Goal: Task Accomplishment & Management: Complete application form

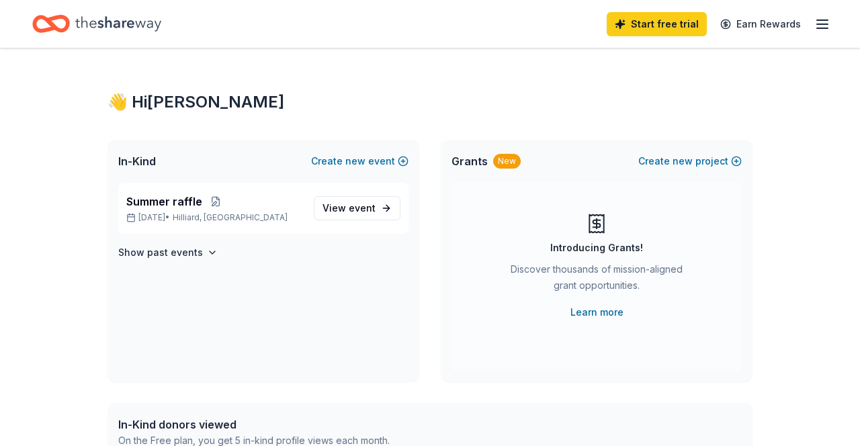
click at [343, 162] on button "Create new event" at bounding box center [359, 161] width 97 height 16
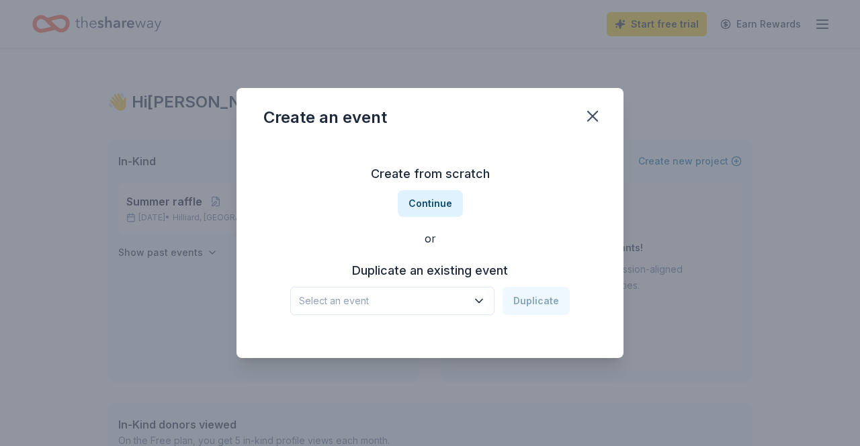
click at [425, 216] on button "Continue" at bounding box center [430, 203] width 65 height 27
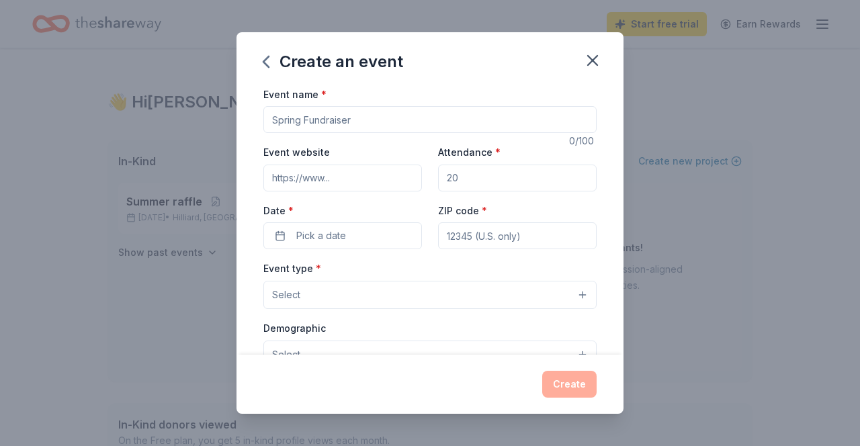
click at [389, 125] on input "Event name *" at bounding box center [429, 119] width 333 height 27
type input "Mid September raffle"
click at [391, 182] on input "Event website" at bounding box center [342, 178] width 159 height 27
type input "www.mushsbottomlessbowl.org"
click at [393, 237] on button "Pick a date" at bounding box center [342, 235] width 159 height 27
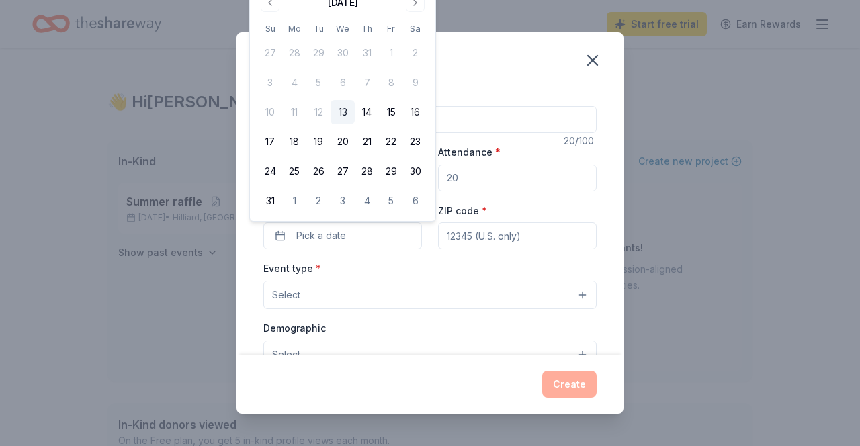
click at [421, 8] on button "Go to next month" at bounding box center [415, 2] width 19 height 19
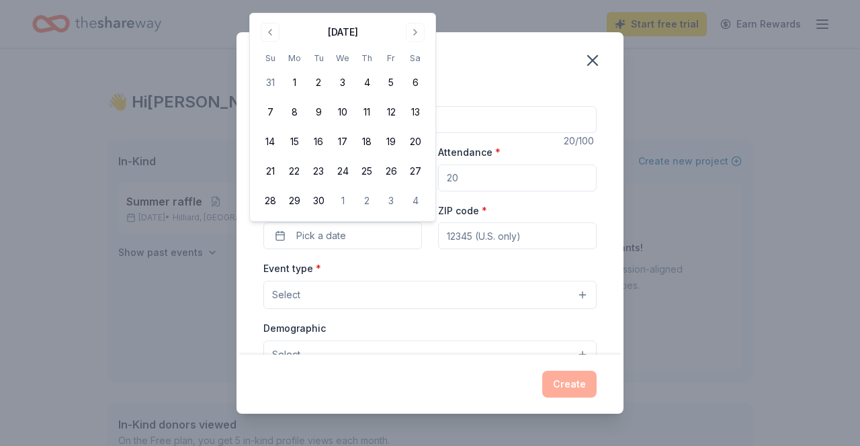
click at [275, 151] on button "14" at bounding box center [270, 142] width 24 height 24
click at [547, 237] on input "ZIP code *" at bounding box center [517, 235] width 159 height 27
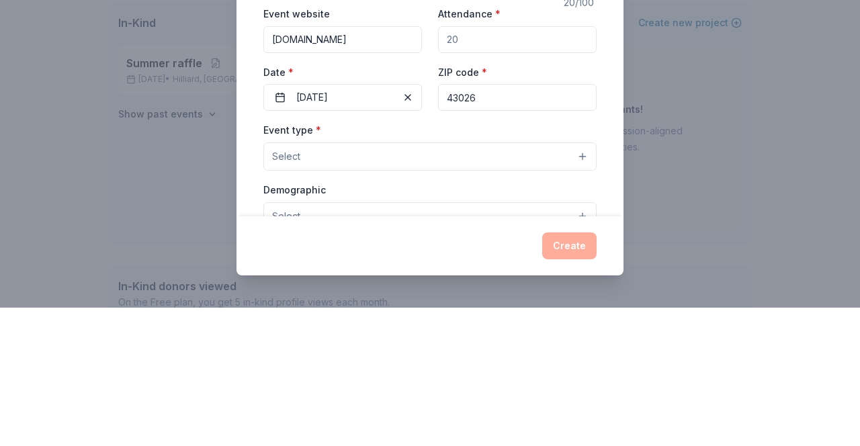
type input "43026"
click at [468, 298] on button "Select" at bounding box center [429, 295] width 333 height 28
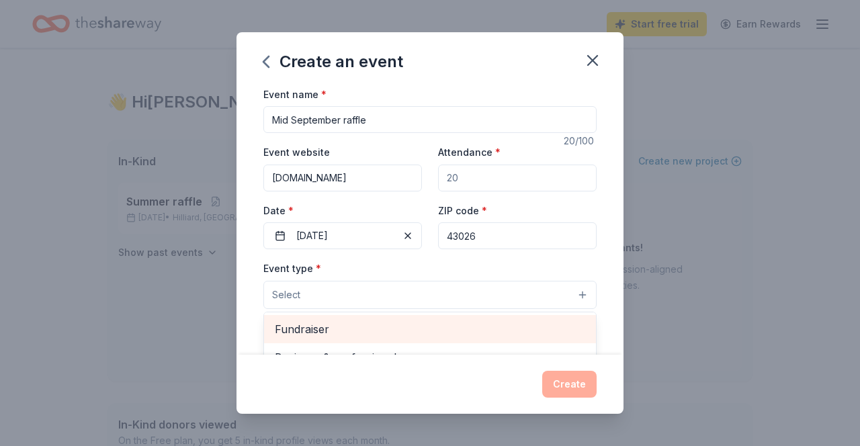
click at [452, 338] on span "Fundraiser" at bounding box center [430, 329] width 311 height 17
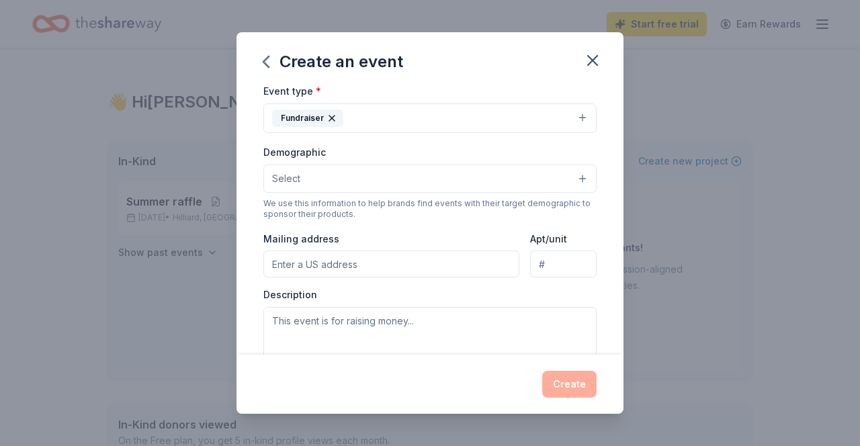
click at [602, 72] on button "button" at bounding box center [593, 61] width 30 height 30
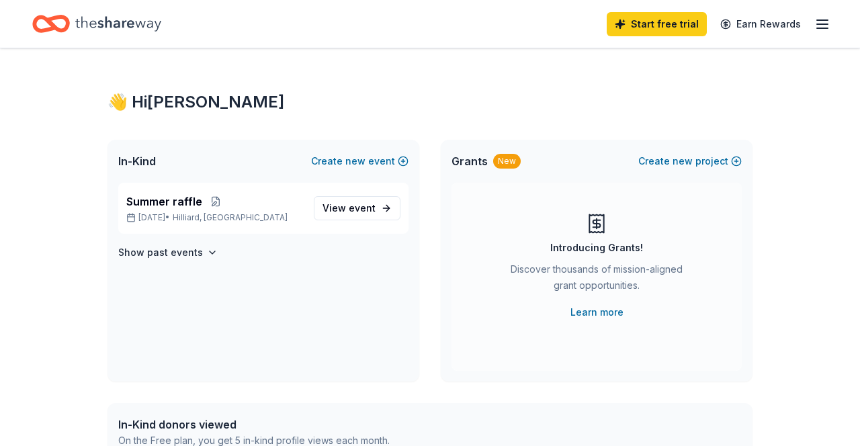
click at [356, 206] on span "event" at bounding box center [362, 207] width 27 height 11
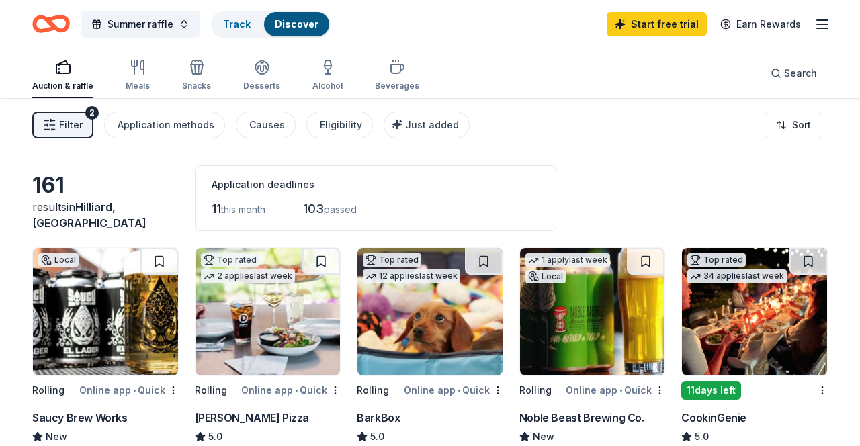
click at [56, 120] on button "Filter 2" at bounding box center [62, 125] width 61 height 27
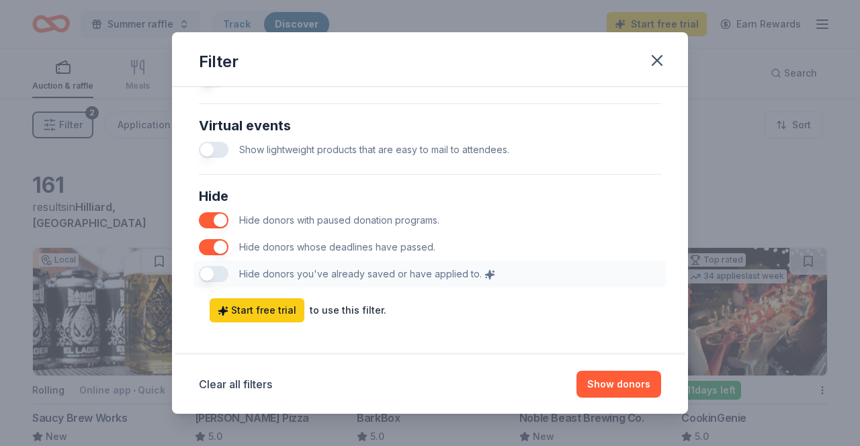
scroll to position [708, 0]
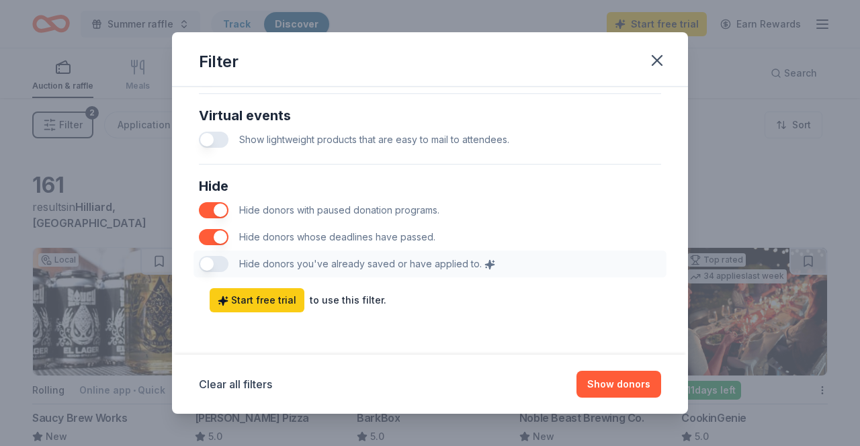
click at [665, 75] on div "Filter" at bounding box center [430, 59] width 516 height 54
click at [647, 72] on div "Filter" at bounding box center [430, 59] width 516 height 54
click at [657, 73] on button "button" at bounding box center [658, 61] width 30 height 30
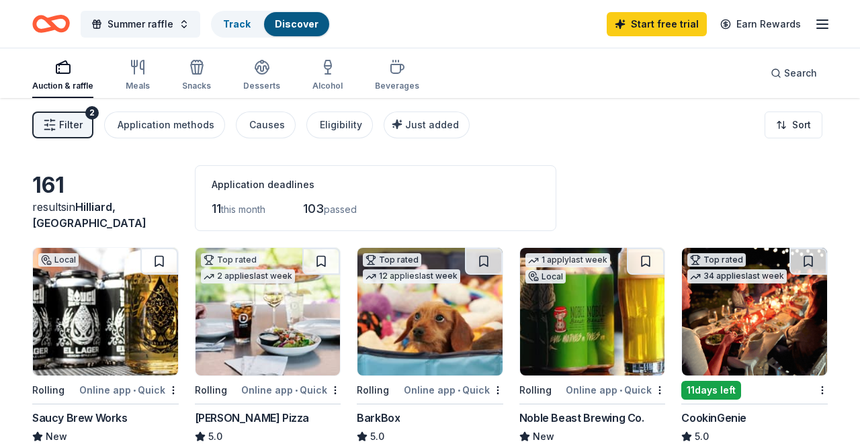
scroll to position [0, 0]
click at [170, 31] on span "Summer raffle" at bounding box center [141, 24] width 66 height 16
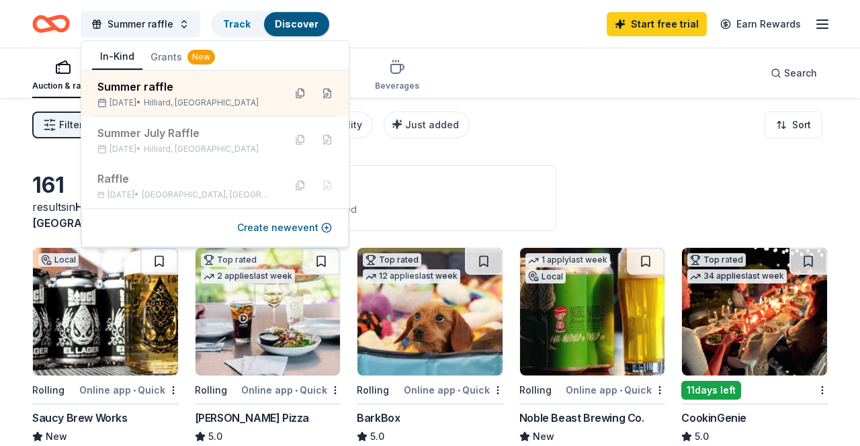
click at [114, 191] on div "Sep 01, 2024 • Dublin, OH" at bounding box center [185, 195] width 176 height 11
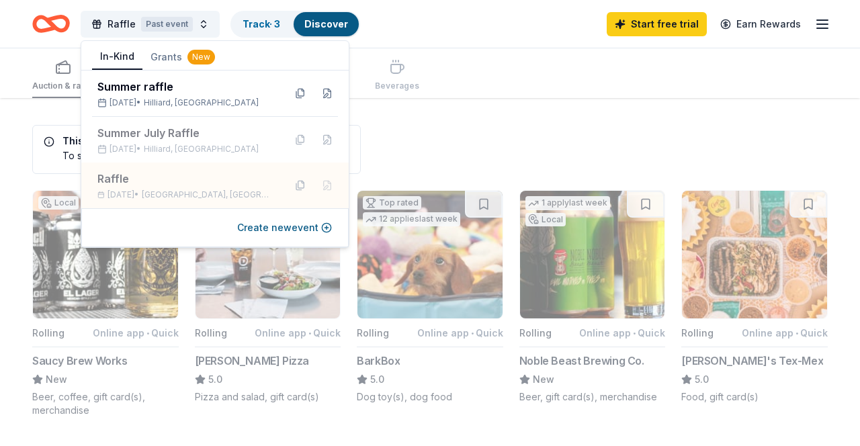
click at [302, 192] on button at bounding box center [301, 186] width 22 height 22
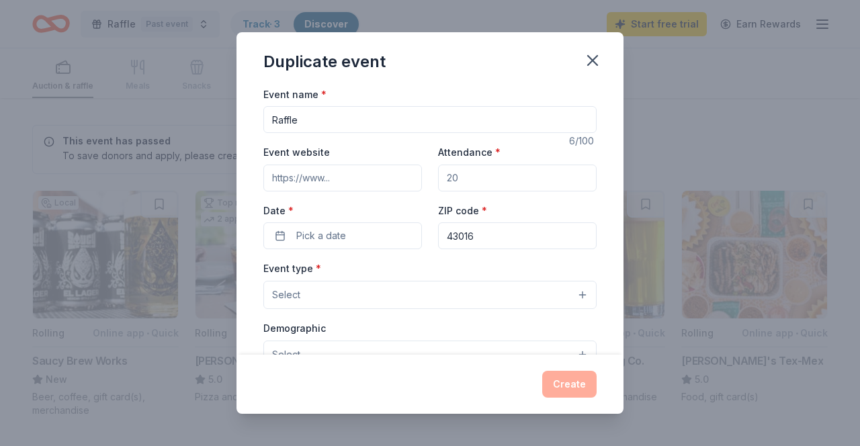
click at [469, 120] on input "Raffle" at bounding box center [429, 119] width 333 height 27
type input "R"
type input "Mid September raffle"
click at [313, 182] on input "Event website" at bounding box center [342, 178] width 159 height 27
type input "www.mushsbottomlessbowl.org"
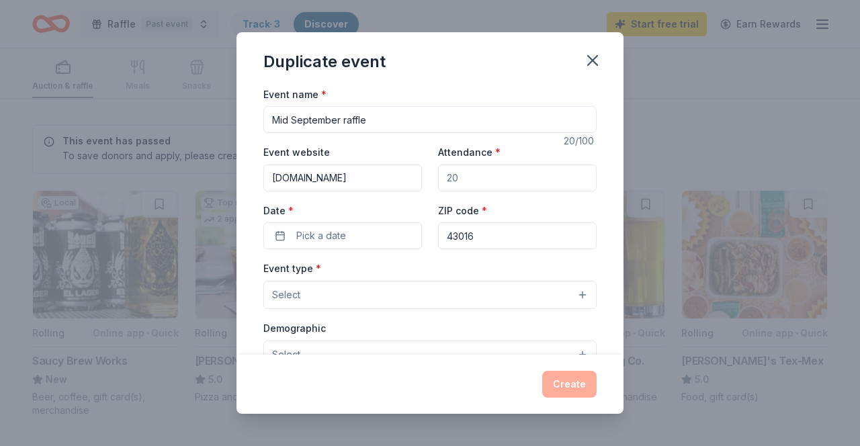
click at [340, 231] on span "Pick a date" at bounding box center [321, 236] width 50 height 16
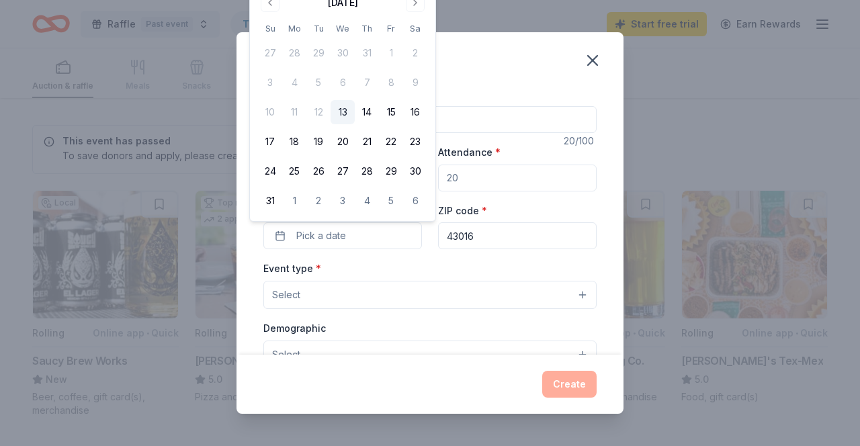
click at [408, 8] on button "Go to next month" at bounding box center [415, 2] width 19 height 19
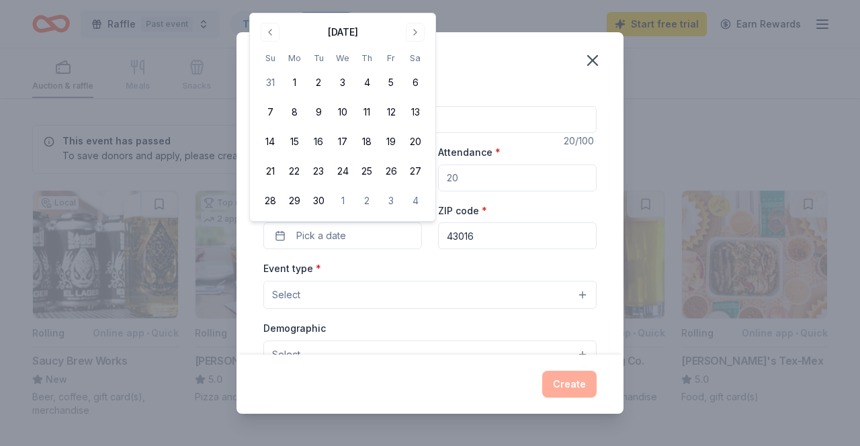
click at [268, 153] on button "14" at bounding box center [270, 142] width 24 height 24
click at [546, 232] on input "43016" at bounding box center [517, 235] width 159 height 27
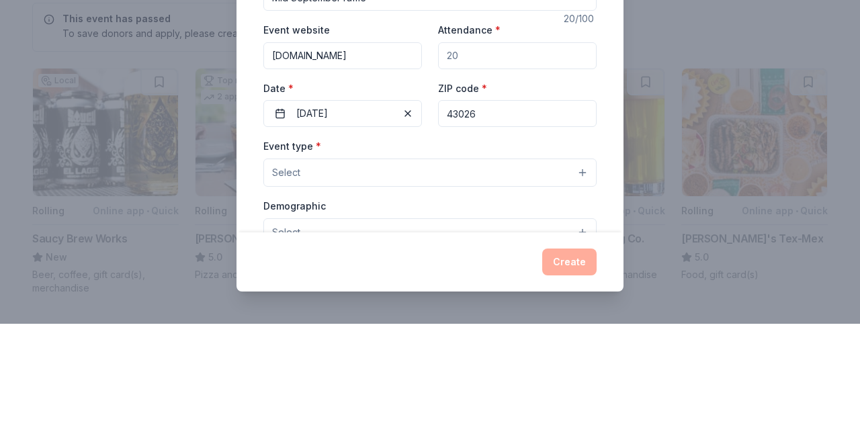
type input "43026"
click at [323, 308] on button "Select" at bounding box center [429, 295] width 333 height 28
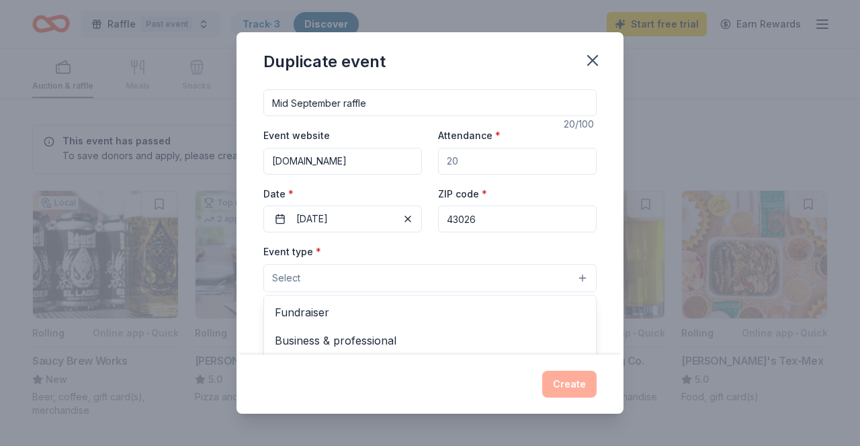
scroll to position [26, 0]
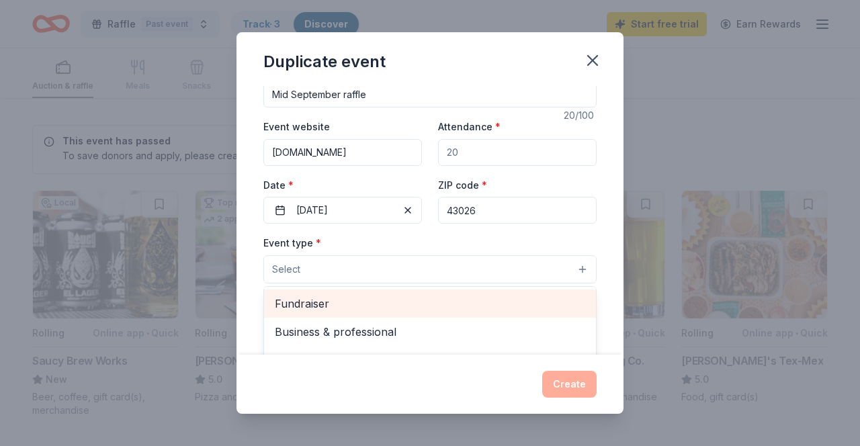
click at [319, 306] on span "Fundraiser" at bounding box center [430, 303] width 311 height 17
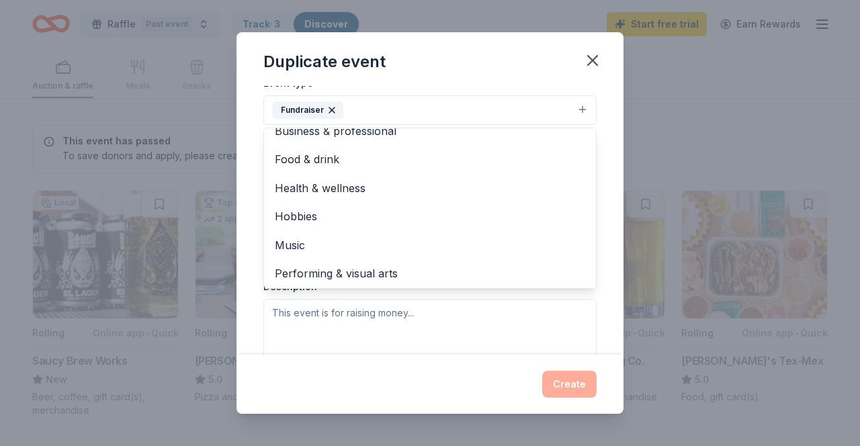
scroll to position [16, 0]
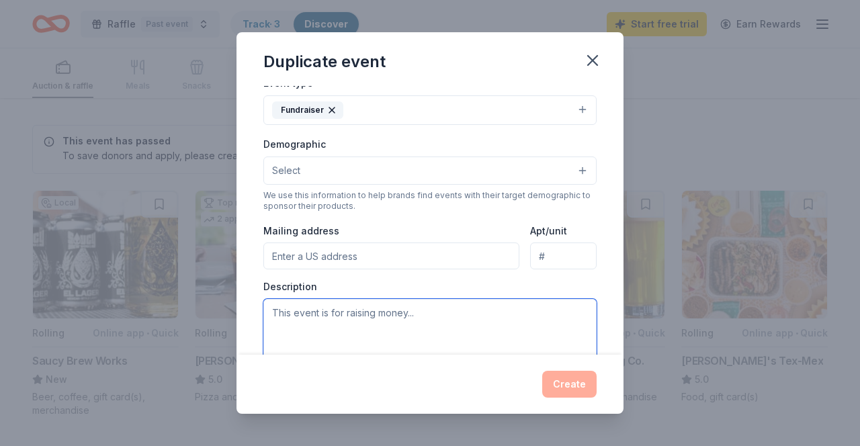
click at [456, 320] on textarea at bounding box center [429, 329] width 333 height 60
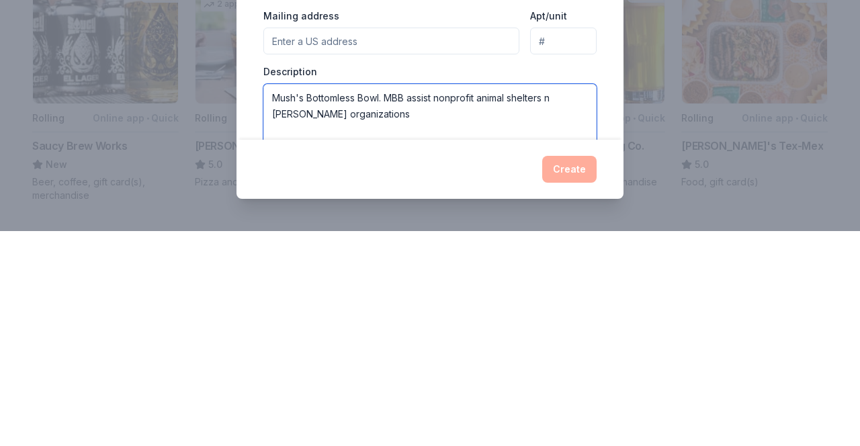
click at [278, 337] on textarea "Mush's Bottomless Bowl. MBB assist nonprofit animal shelters n foster bs organi…" at bounding box center [429, 329] width 333 height 60
click at [308, 335] on textarea "Mush's Bottomless Bowl. MBB assist nonprofit animal shelters n foster baseds or…" at bounding box center [429, 329] width 333 height 60
click at [376, 353] on textarea "Mush's Bottomless Bowl. MBB assist nonprofit animal shelters n foster based org…" at bounding box center [429, 329] width 333 height 60
click at [553, 325] on textarea "Mush's Bottomless Bowl. MBB assist nonprofit animal shelters n foster based org…" at bounding box center [429, 329] width 333 height 60
click at [558, 328] on textarea "Mush's Bottomless Bowl. MBB assist nonprofit animal shelters an foster based or…" at bounding box center [429, 329] width 333 height 60
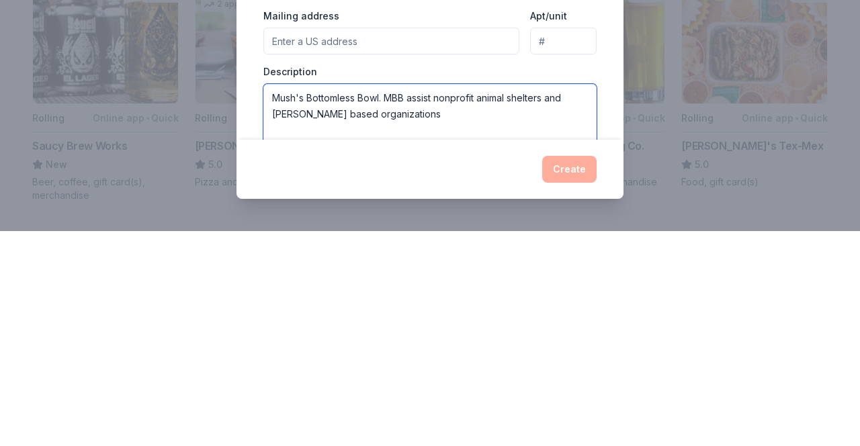
click at [406, 335] on textarea "Mush's Bottomless Bowl. MBB assist nonprofit animal shelters and foster based o…" at bounding box center [429, 329] width 333 height 60
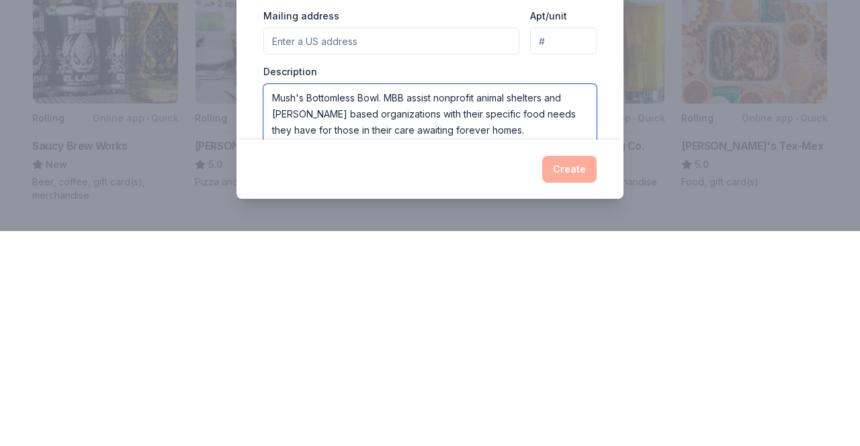
scroll to position [188, 0]
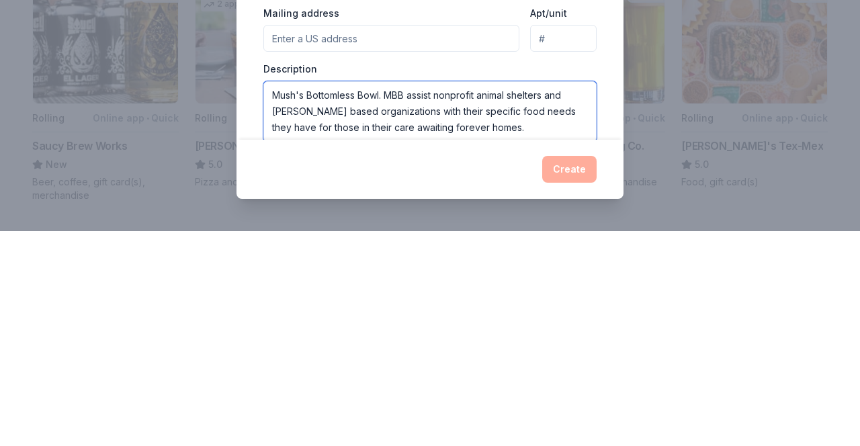
type textarea "Mush's Bottomless Bowl. MBB assist nonprofit animal shelters and foster based o…"
click at [569, 403] on div "Create" at bounding box center [430, 384] width 387 height 59
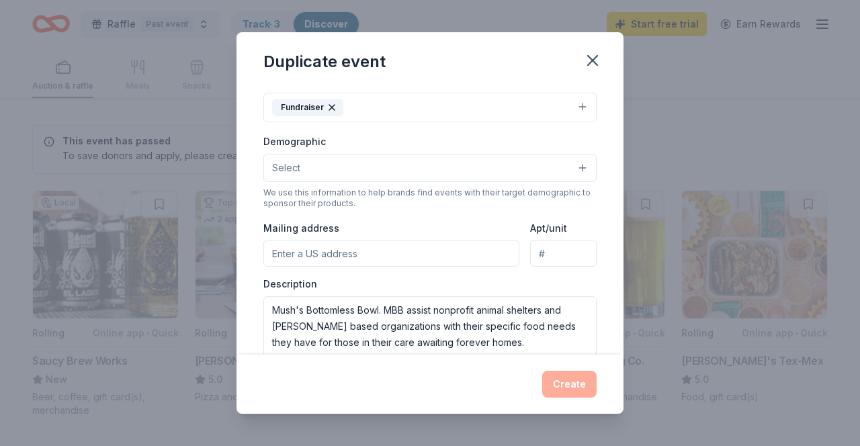
click at [577, 383] on div "Create" at bounding box center [429, 384] width 333 height 27
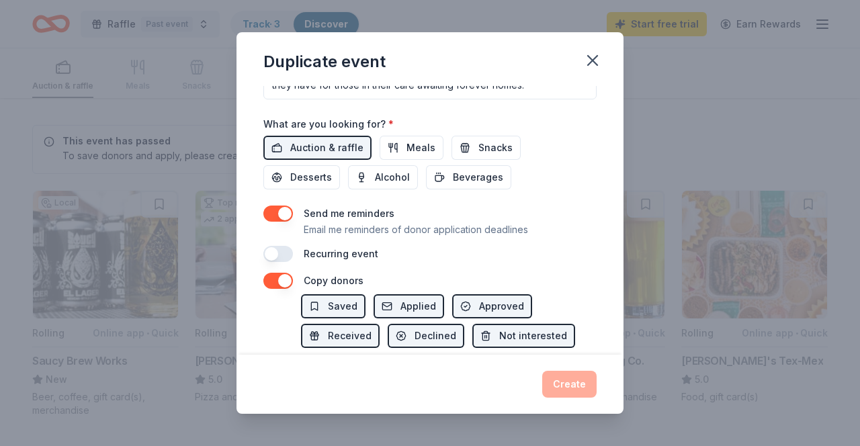
scroll to position [443, 0]
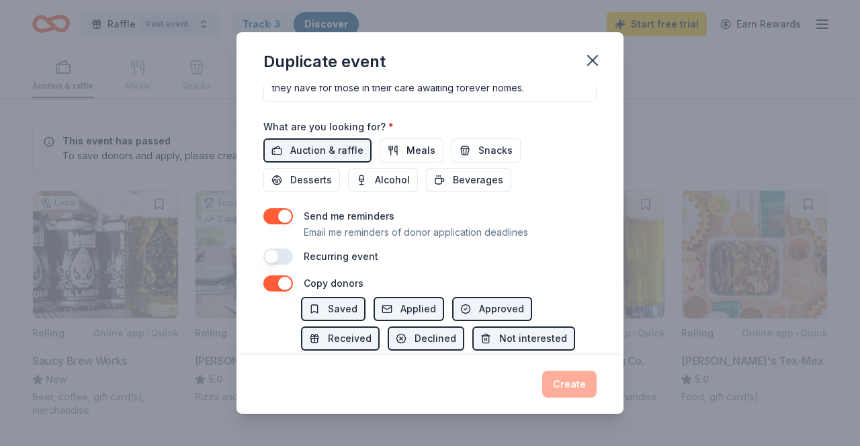
click at [303, 156] on span "Auction & raffle" at bounding box center [326, 151] width 73 height 16
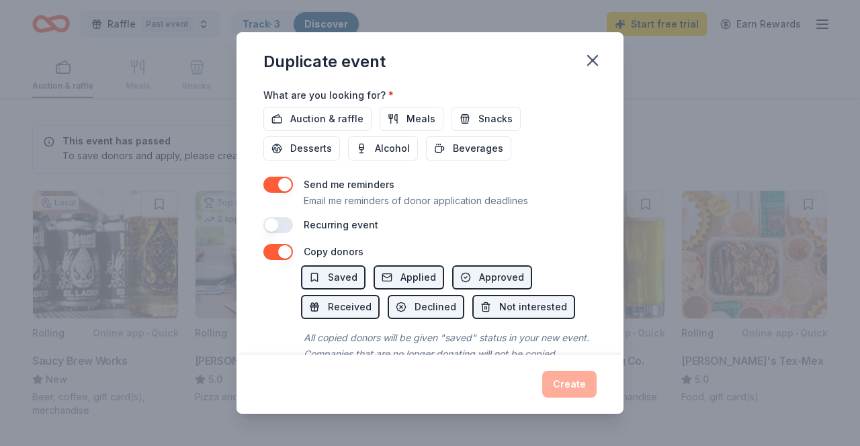
scroll to position [511, 0]
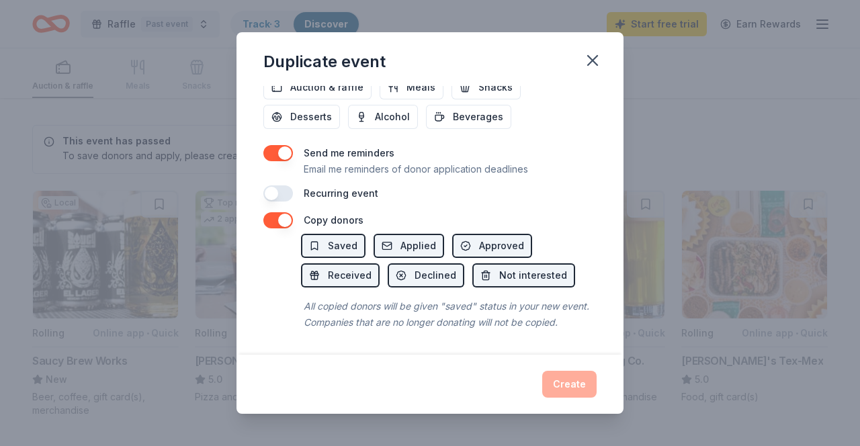
click at [559, 389] on div "Create" at bounding box center [429, 384] width 333 height 27
click at [284, 228] on button "button" at bounding box center [278, 220] width 30 height 16
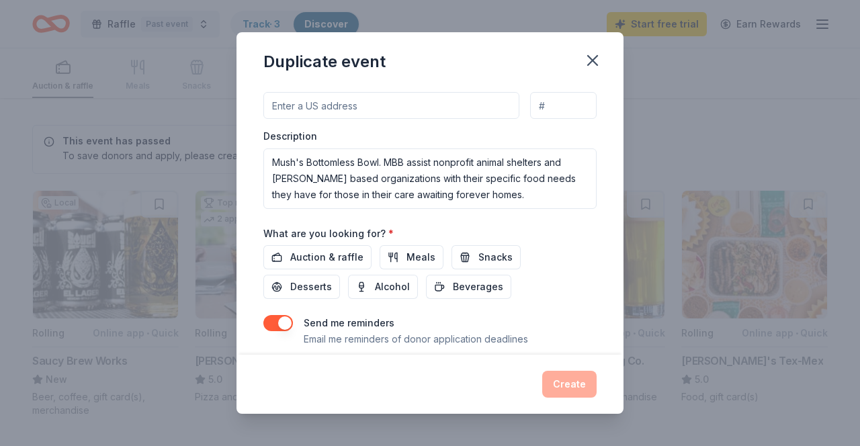
scroll to position [330, 0]
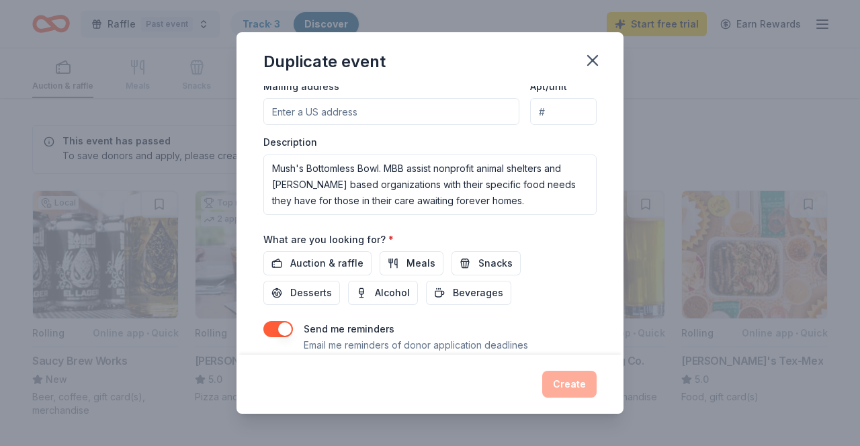
click at [313, 268] on span "Auction & raffle" at bounding box center [326, 263] width 73 height 16
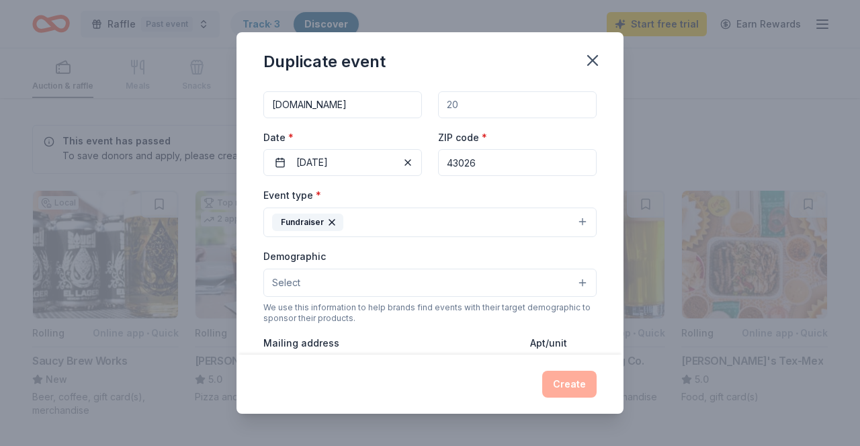
scroll to position [87, 0]
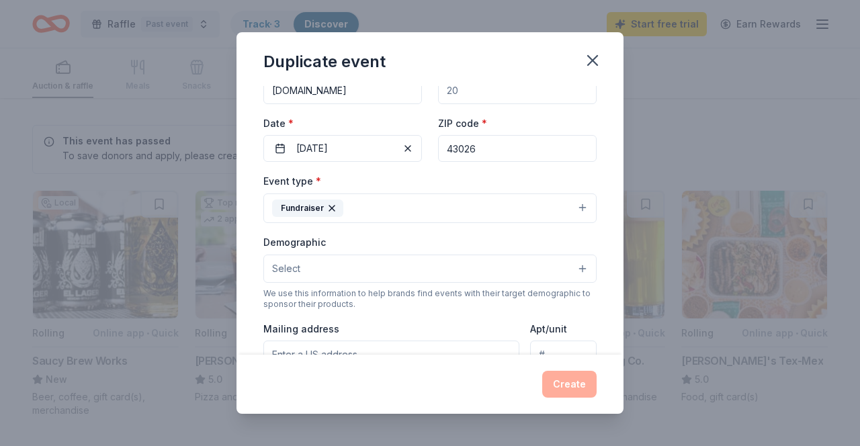
click at [578, 271] on button "Select" at bounding box center [429, 269] width 333 height 28
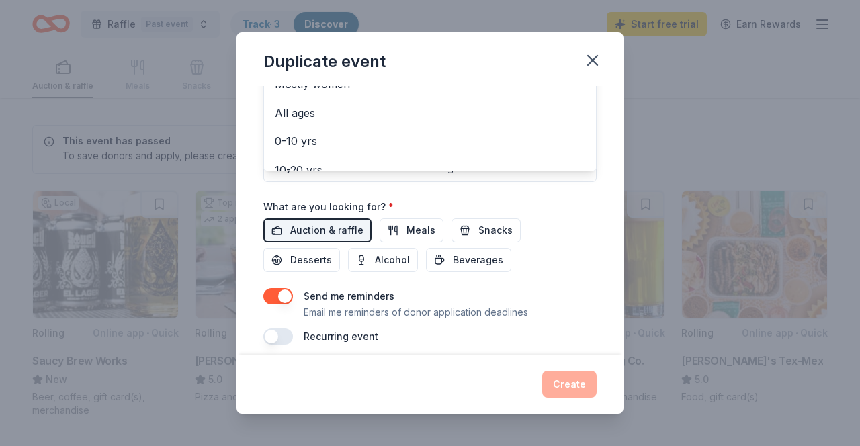
scroll to position [337, 0]
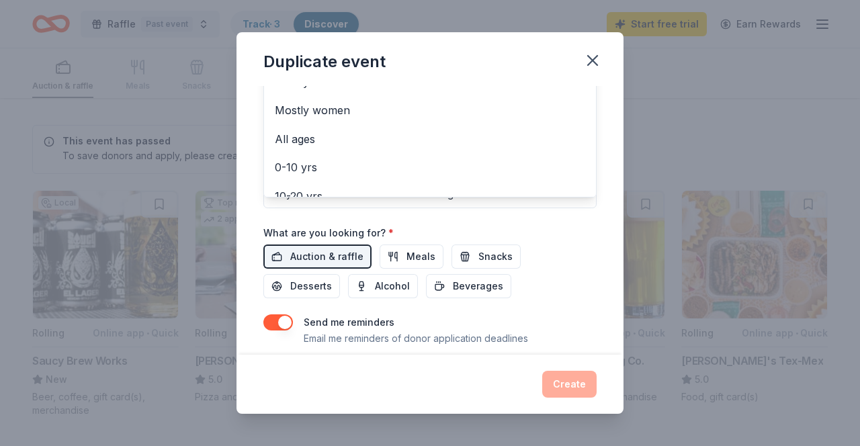
click at [292, 153] on div "All ages" at bounding box center [430, 139] width 332 height 28
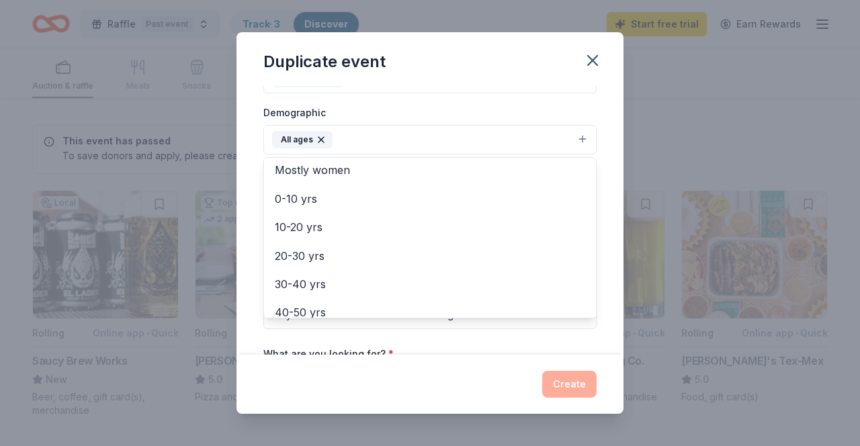
scroll to position [73, 0]
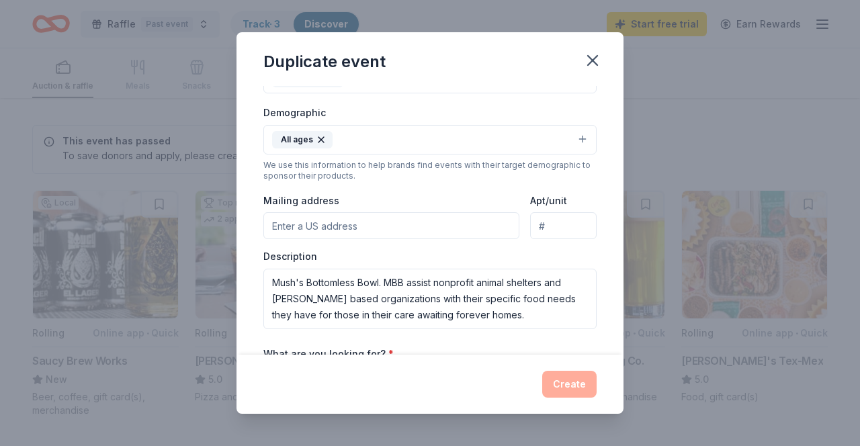
click at [599, 73] on button "button" at bounding box center [593, 61] width 30 height 30
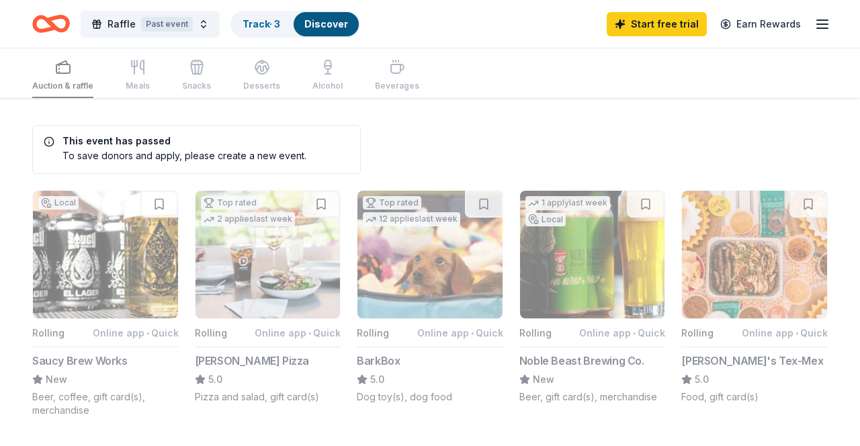
click at [313, 28] on link "Discover" at bounding box center [326, 23] width 44 height 11
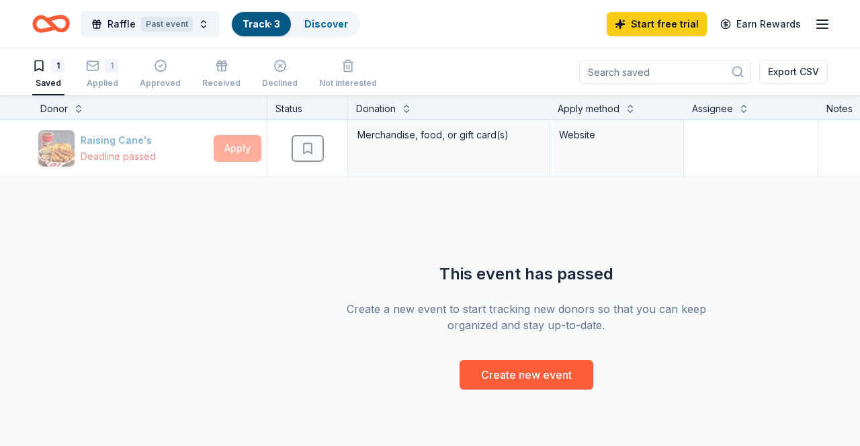
click at [45, 75] on div "1 Saved" at bounding box center [48, 74] width 32 height 30
click at [56, 77] on div "1 Saved" at bounding box center [48, 74] width 32 height 30
click at [53, 77] on div "1 Saved" at bounding box center [48, 74] width 32 height 30
click at [110, 75] on div "1 Applied" at bounding box center [102, 74] width 32 height 30
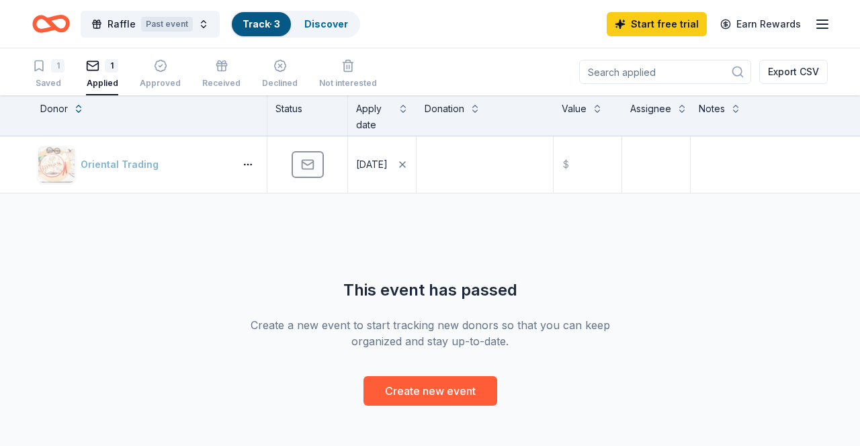
click at [169, 79] on div "Approved" at bounding box center [160, 83] width 41 height 11
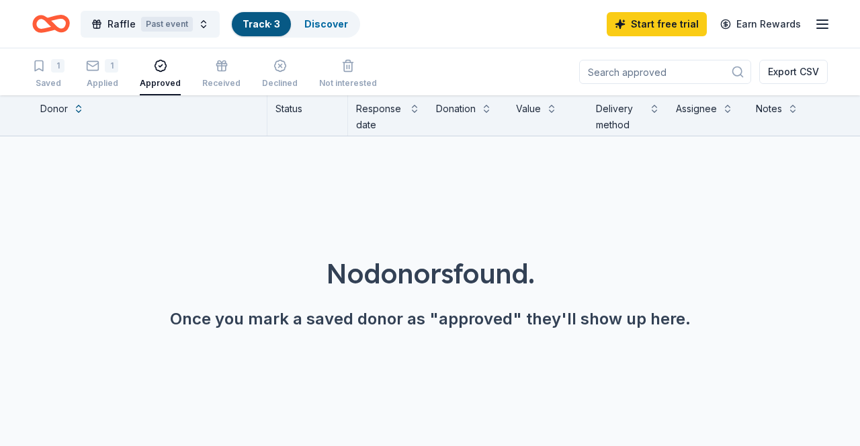
click at [48, 75] on div "1 Saved" at bounding box center [48, 74] width 32 height 30
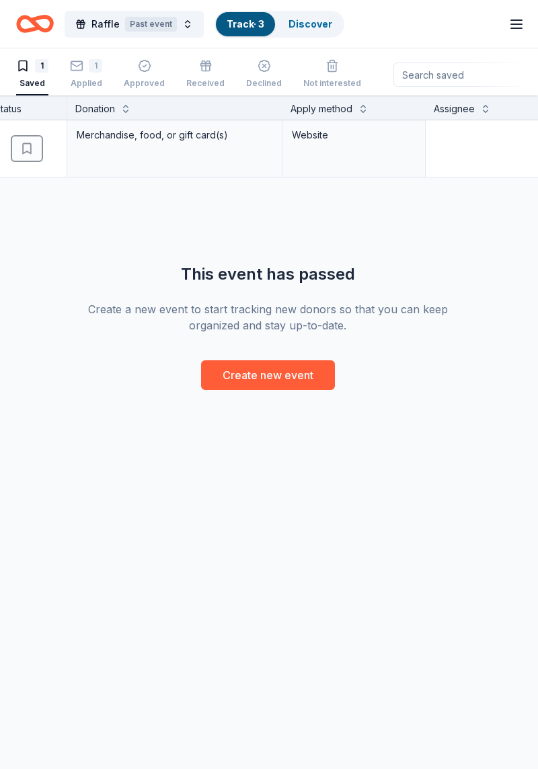
scroll to position [0, 271]
click at [218, 378] on button "Create new event" at bounding box center [267, 375] width 134 height 30
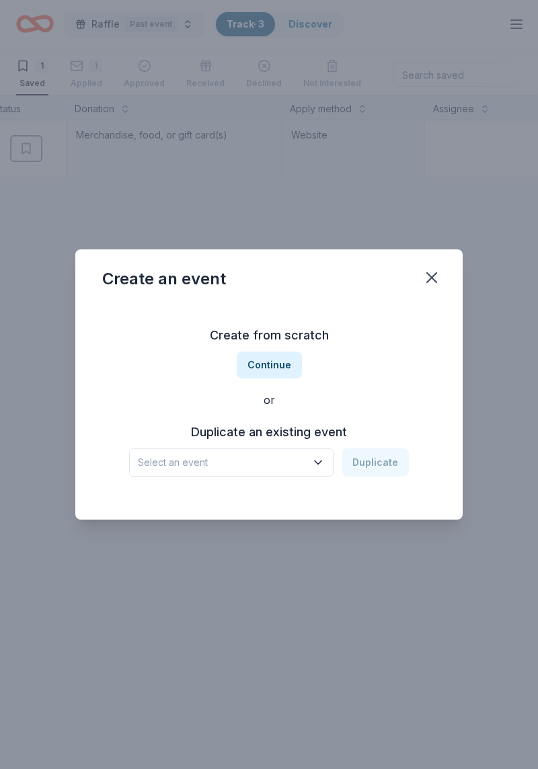
click at [248, 366] on button "Continue" at bounding box center [269, 365] width 65 height 27
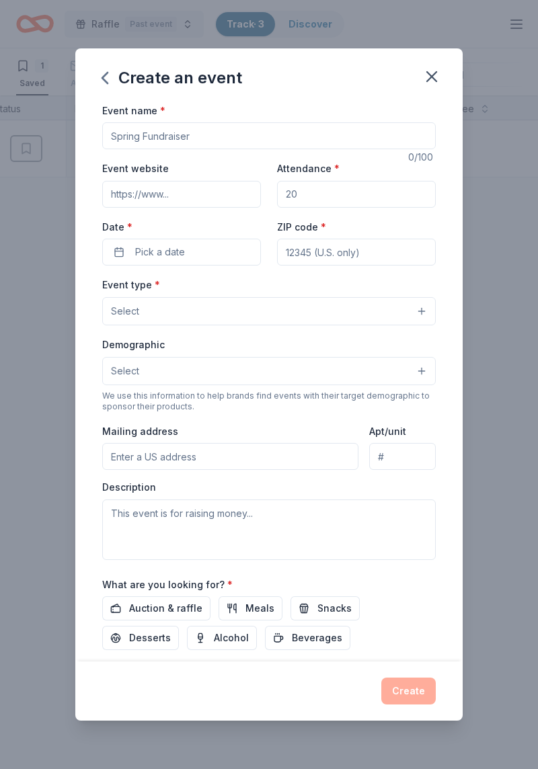
click at [296, 133] on input "Event name *" at bounding box center [268, 135] width 333 height 27
type input "Mid September raffle"
click at [132, 194] on input "Event website" at bounding box center [181, 194] width 159 height 27
type input "www.mushsbottomlessbowl.org"
click at [147, 253] on span "Pick a date" at bounding box center [160, 252] width 50 height 16
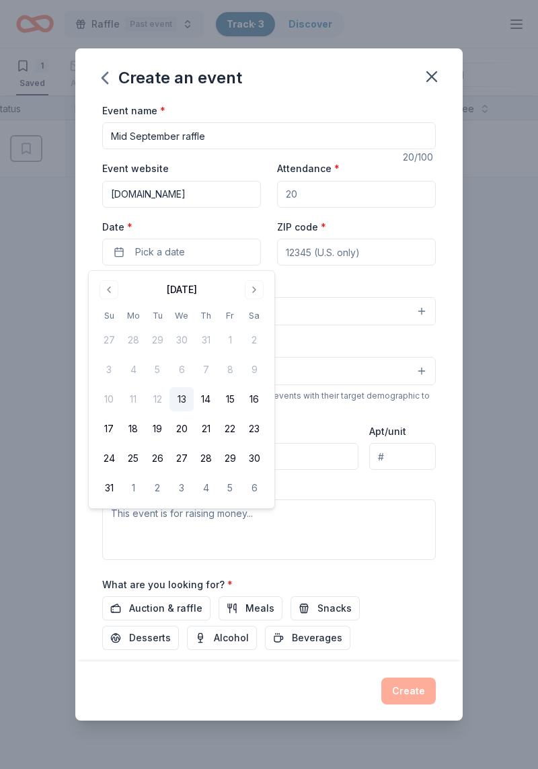
click at [252, 286] on button "Go to next month" at bounding box center [254, 289] width 19 height 19
click at [100, 409] on button "14" at bounding box center [109, 399] width 24 height 24
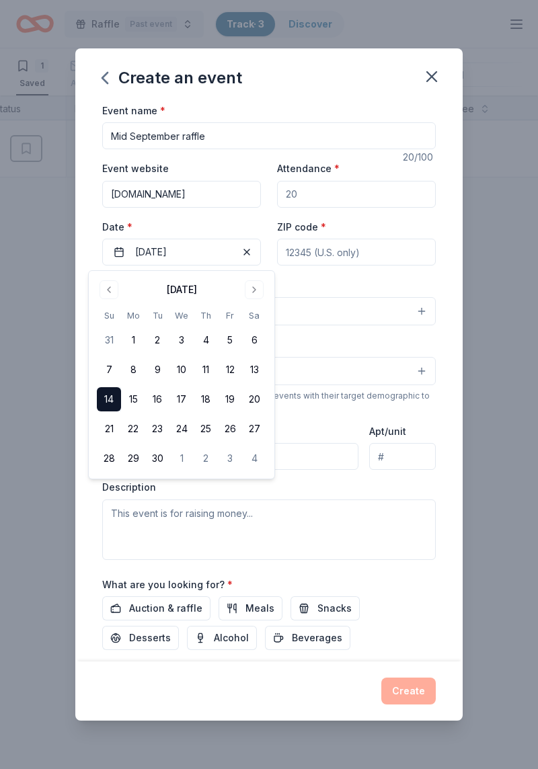
click at [399, 256] on input "ZIP code *" at bounding box center [356, 252] width 159 height 27
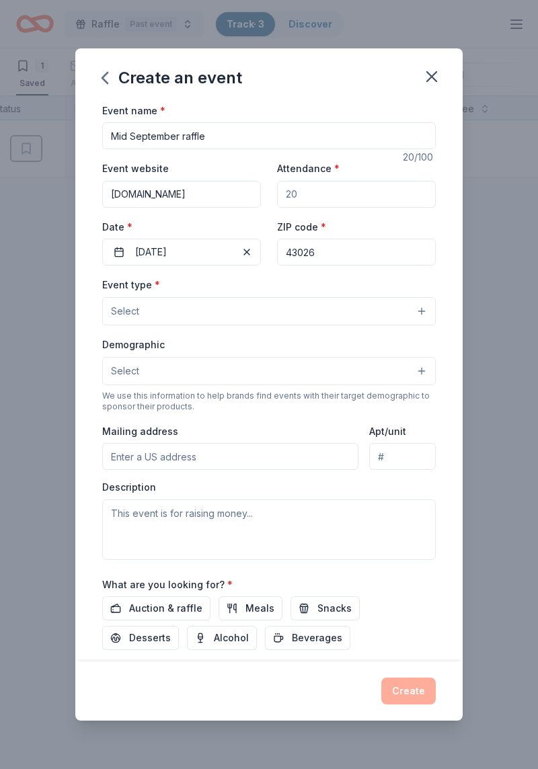
type input "43026"
click at [127, 312] on span "Select" at bounding box center [125, 311] width 28 height 16
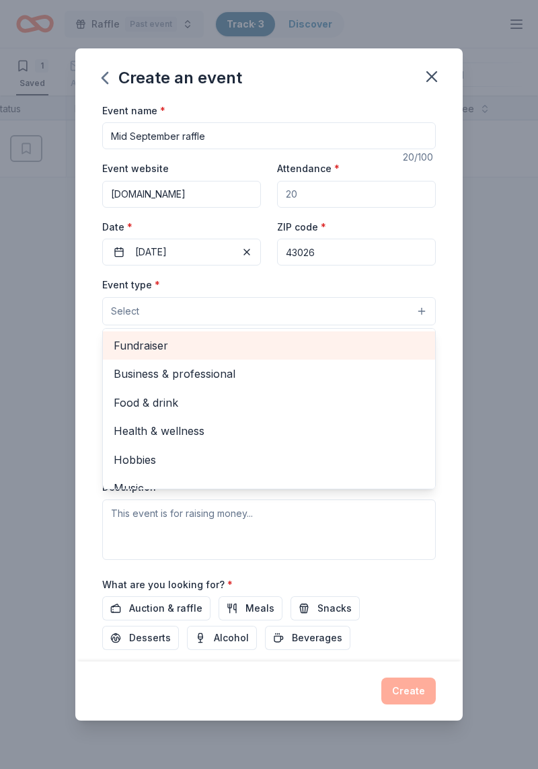
click at [133, 354] on span "Fundraiser" at bounding box center [269, 345] width 311 height 17
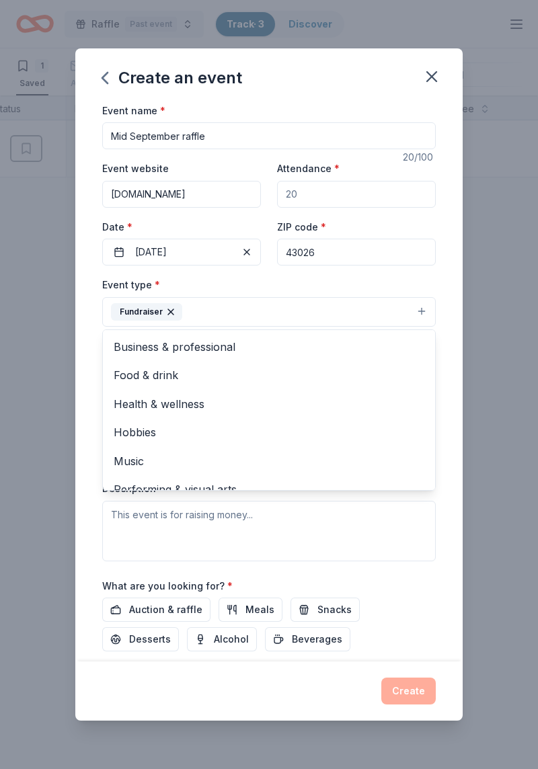
scroll to position [16, 0]
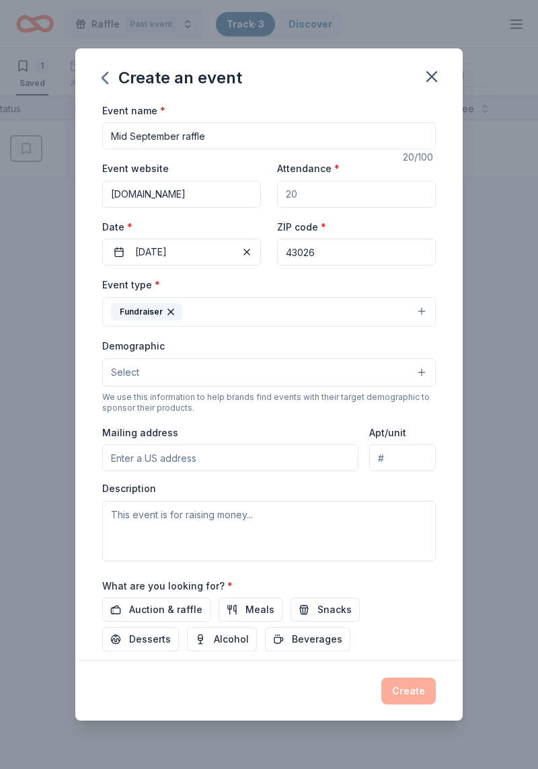
click at [128, 386] on button "Select" at bounding box center [268, 372] width 333 height 28
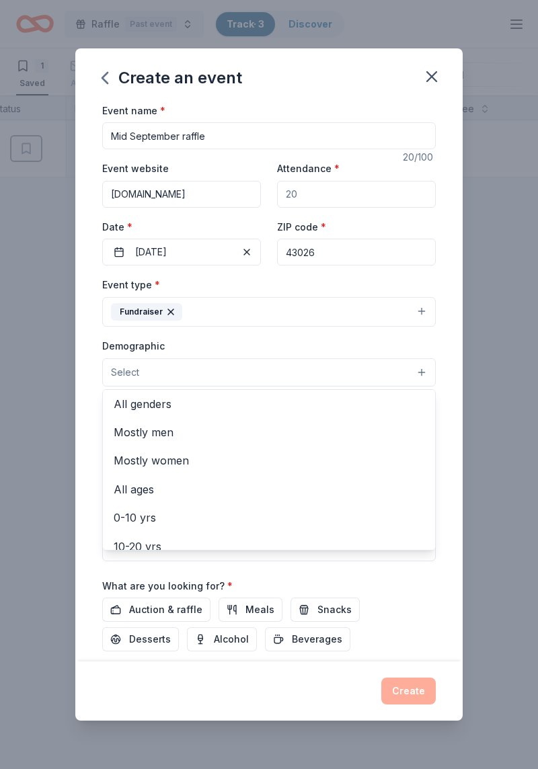
scroll to position [0, 0]
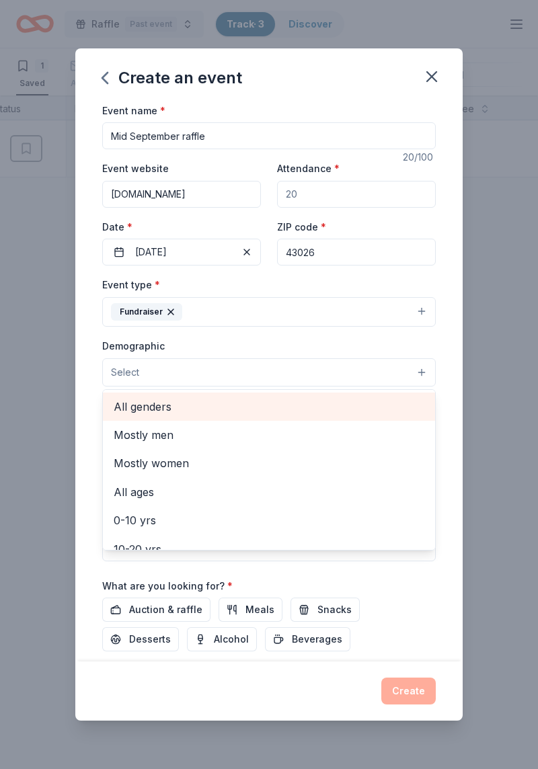
click at [124, 409] on span "All genders" at bounding box center [269, 406] width 311 height 17
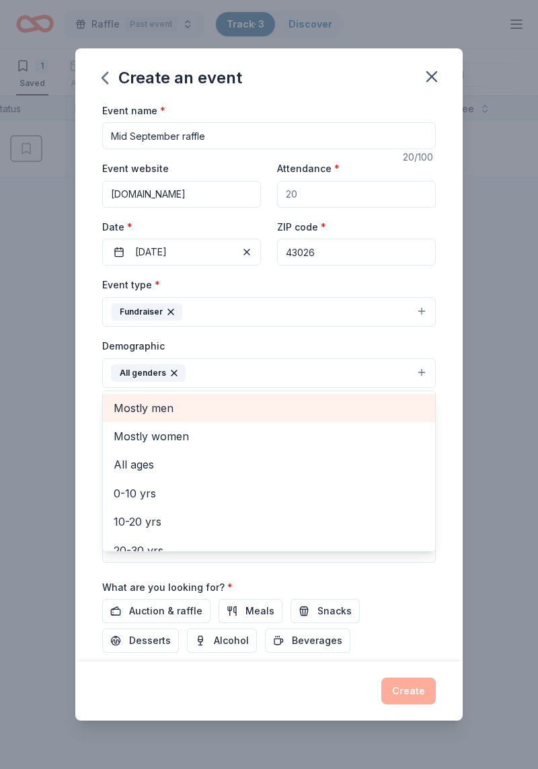
click at [130, 446] on span "All ages" at bounding box center [269, 464] width 311 height 17
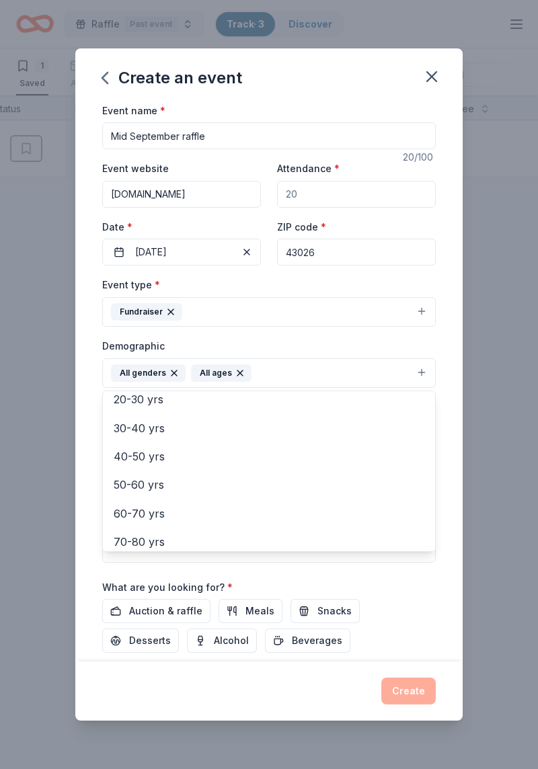
scroll to position [159, 0]
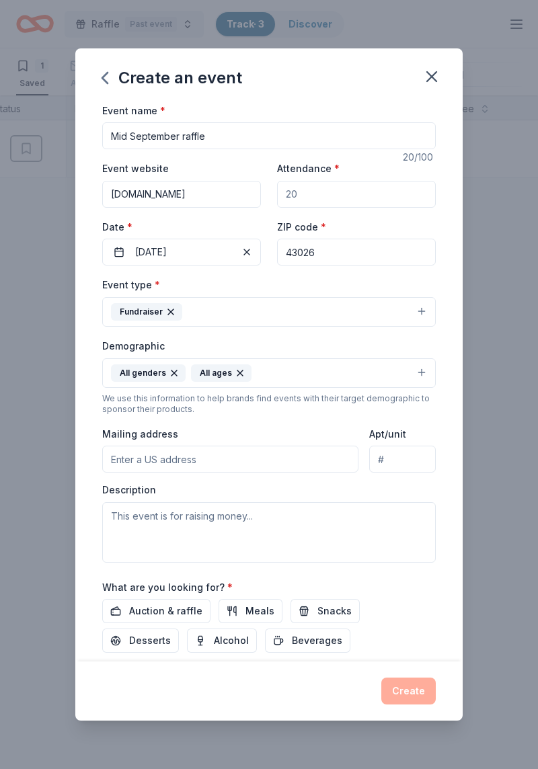
click at [335, 446] on input "Mailing address" at bounding box center [230, 459] width 256 height 27
type input "5158 Cavalier Dr"
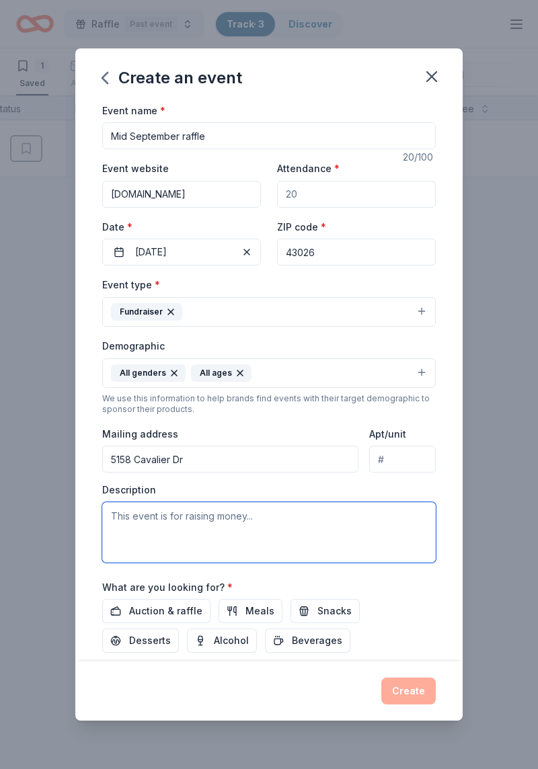
click at [393, 446] on textarea at bounding box center [268, 532] width 333 height 60
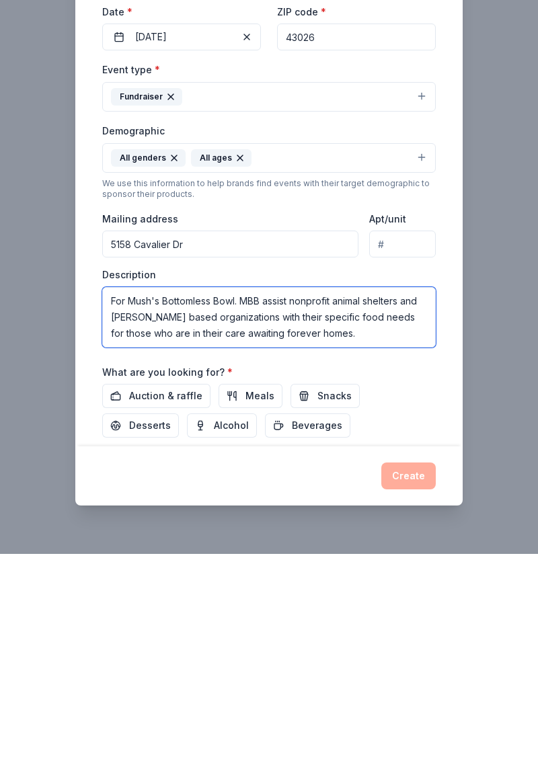
type textarea "For Mush's Bottomless Bowl. MBB assist nonprofit animal shelters and foster bas…"
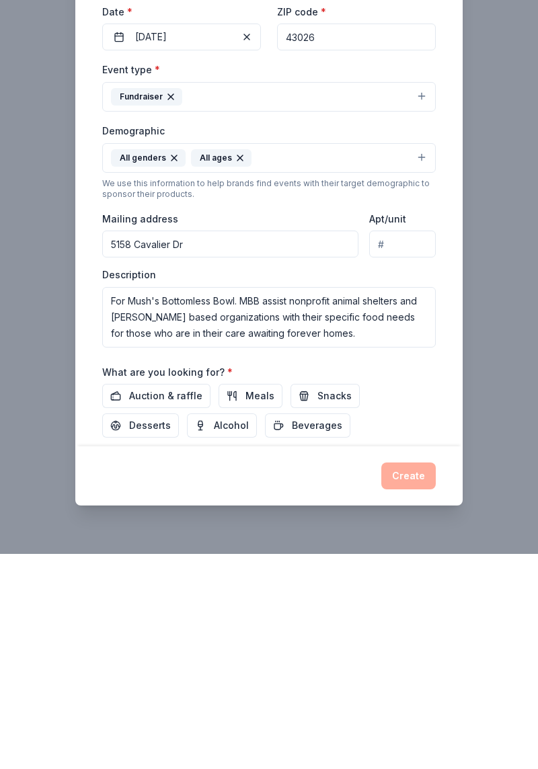
click at [130, 446] on span "Auction & raffle" at bounding box center [165, 611] width 73 height 16
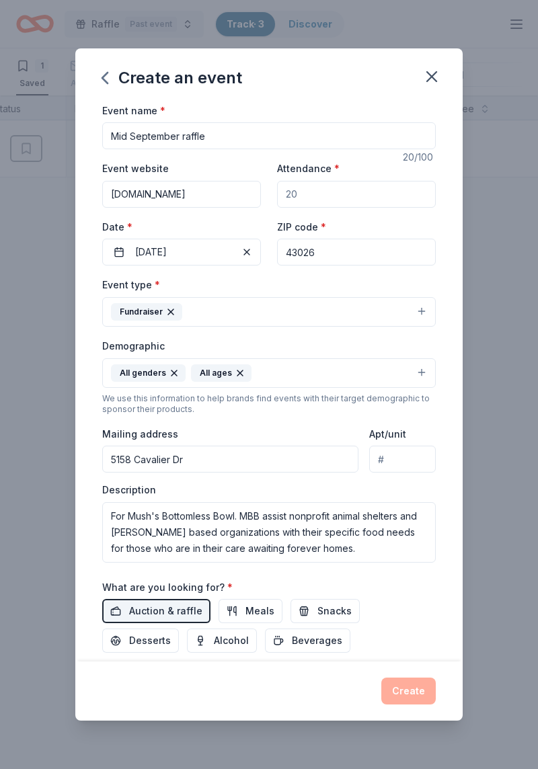
click at [403, 446] on div "Create" at bounding box center [268, 690] width 387 height 59
click at [403, 446] on div "Create" at bounding box center [268, 691] width 333 height 27
click at [411, 446] on div "Create" at bounding box center [268, 690] width 387 height 59
click at [405, 446] on div "Create" at bounding box center [268, 691] width 333 height 27
click at [249, 446] on span "Meals" at bounding box center [259, 611] width 29 height 16
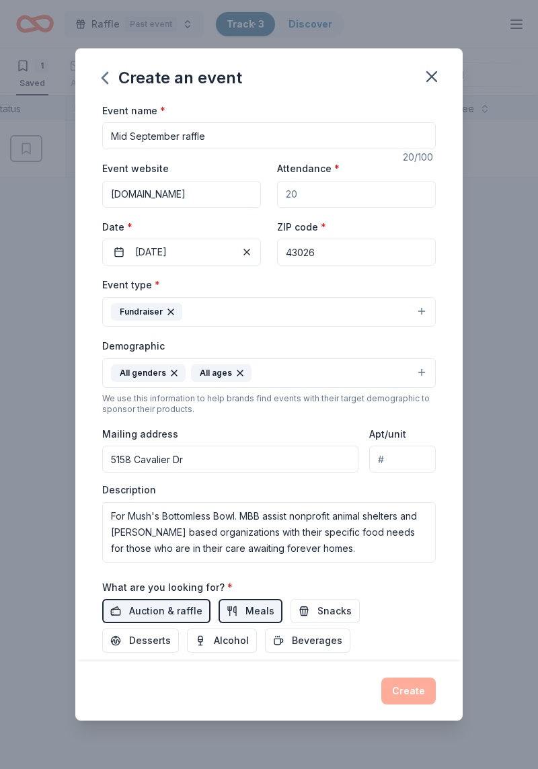
click at [245, 446] on span "Meals" at bounding box center [259, 611] width 29 height 16
click at [136, 446] on button "Auction & raffle" at bounding box center [156, 611] width 108 height 24
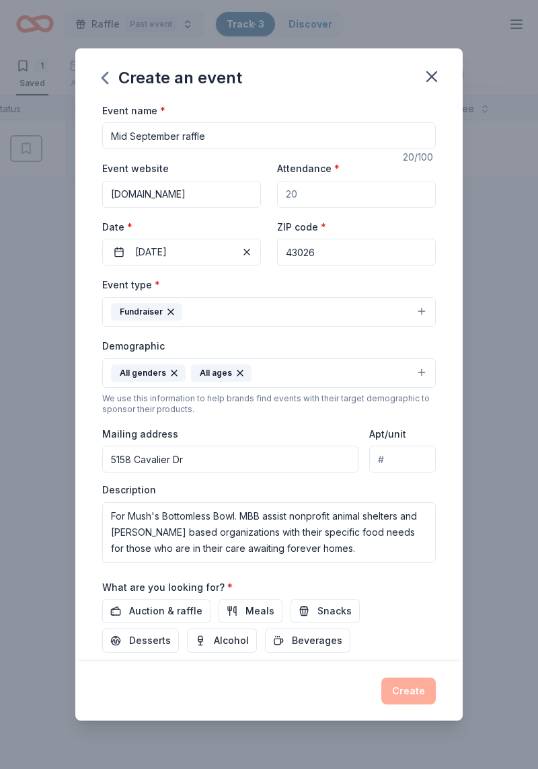
click at [159, 446] on span "Auction & raffle" at bounding box center [165, 611] width 73 height 16
click at [413, 321] on button "Fundraiser" at bounding box center [268, 312] width 333 height 30
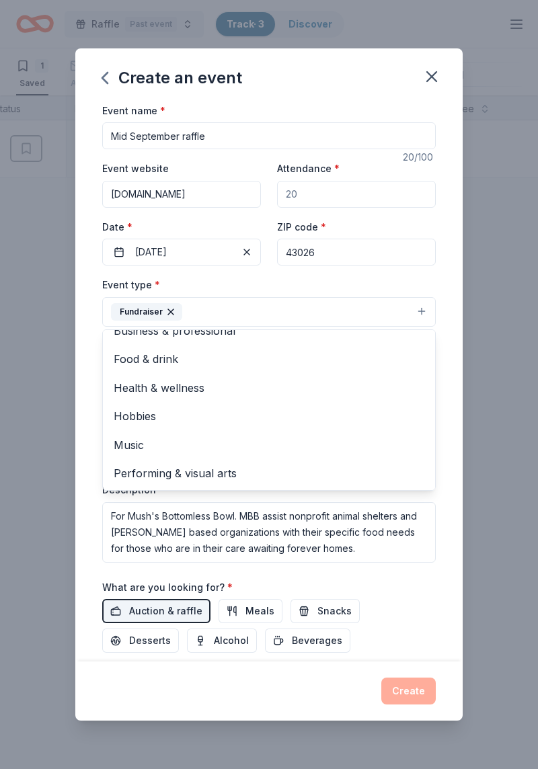
scroll to position [0, 0]
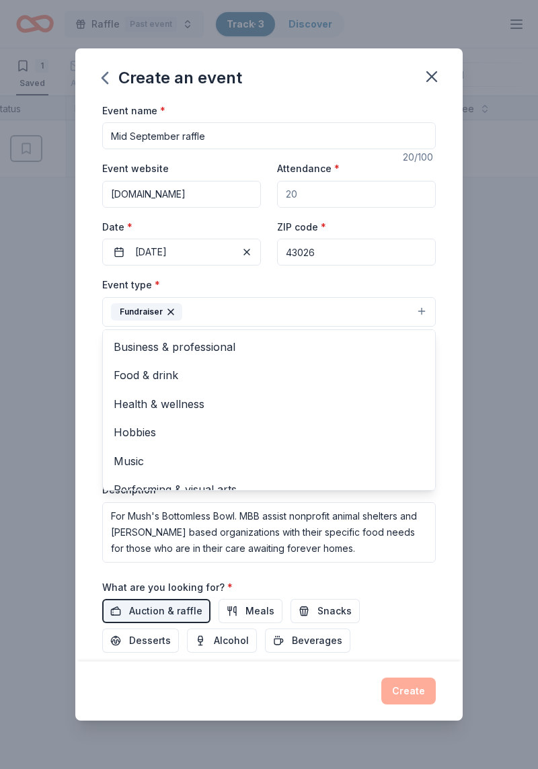
click at [328, 322] on button "Fundraiser" at bounding box center [268, 312] width 333 height 30
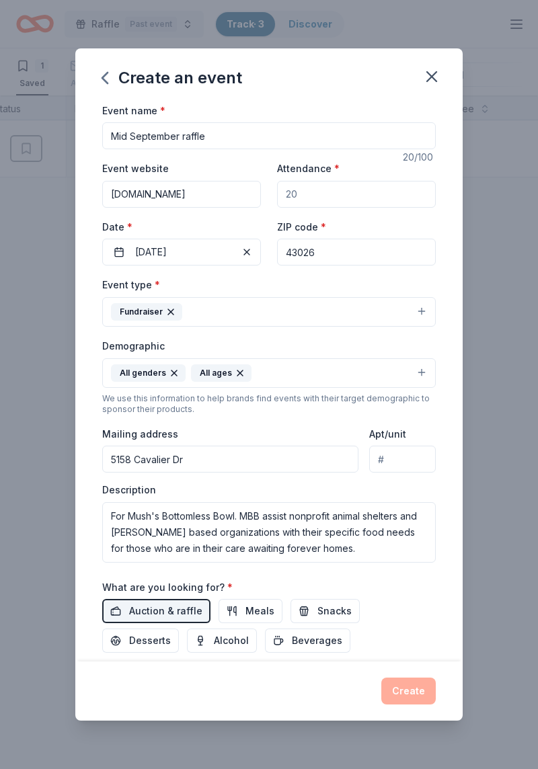
click at [434, 446] on input "Apt/unit" at bounding box center [402, 459] width 67 height 27
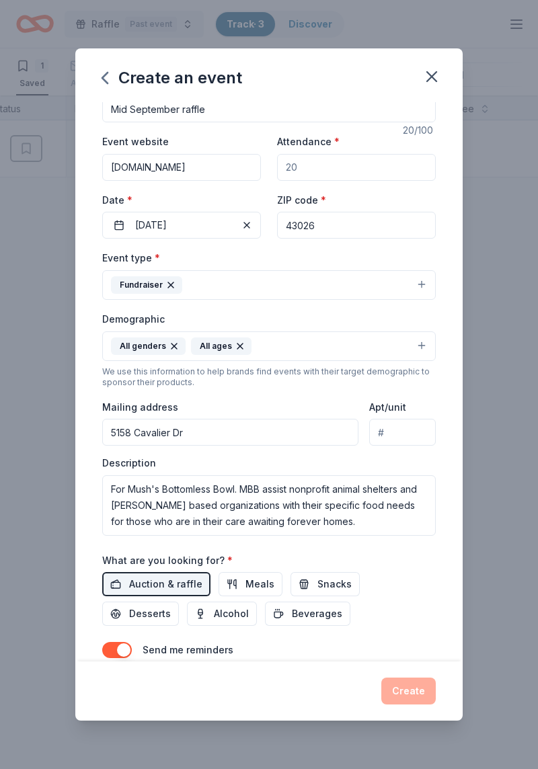
scroll to position [90, 0]
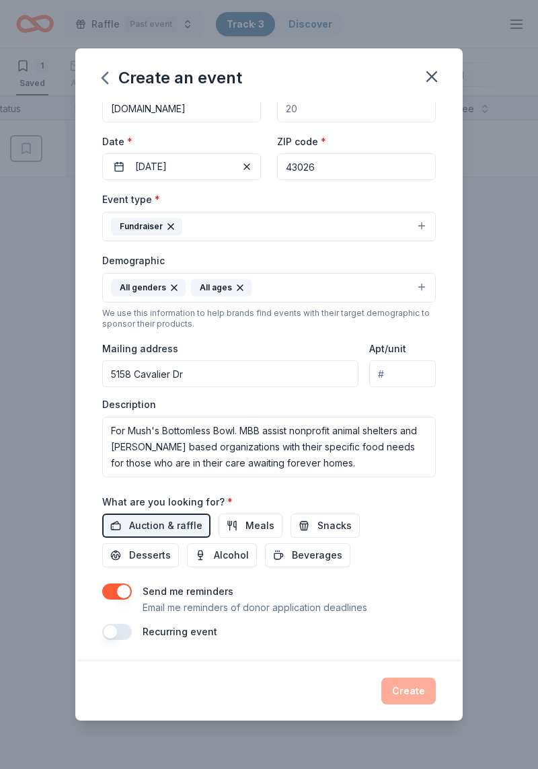
click at [120, 446] on button "button" at bounding box center [117, 591] width 30 height 16
click at [119, 446] on button "button" at bounding box center [117, 591] width 30 height 16
click at [435, 446] on div "Create" at bounding box center [268, 691] width 333 height 27
click at [430, 446] on div "Create" at bounding box center [268, 691] width 333 height 27
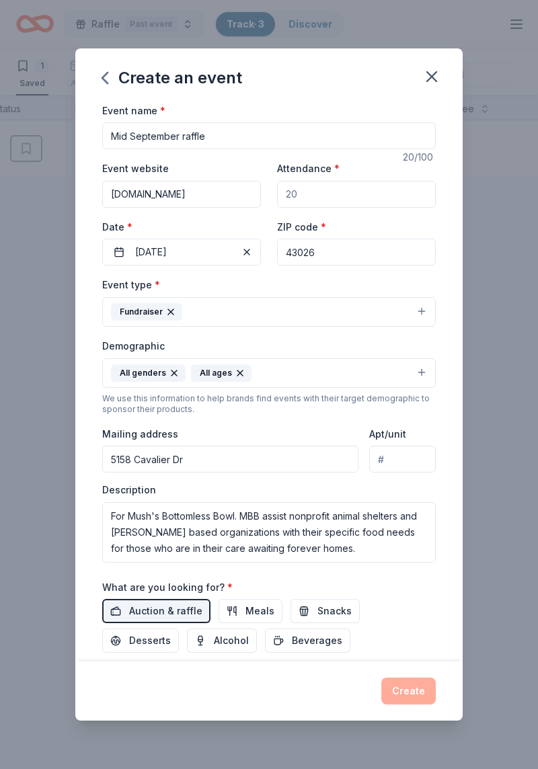
click at [202, 426] on div "Event type * Fundraiser Demographic All genders All ages We use this informatio…" at bounding box center [268, 419] width 333 height 286
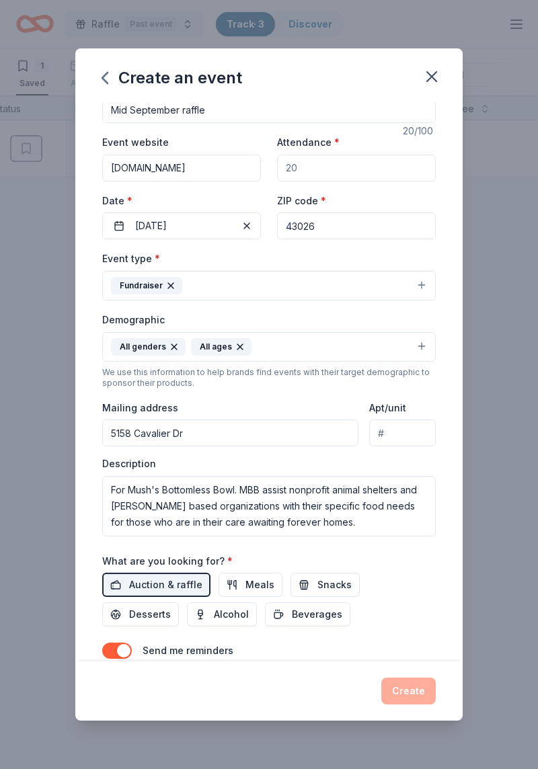
scroll to position [90, 0]
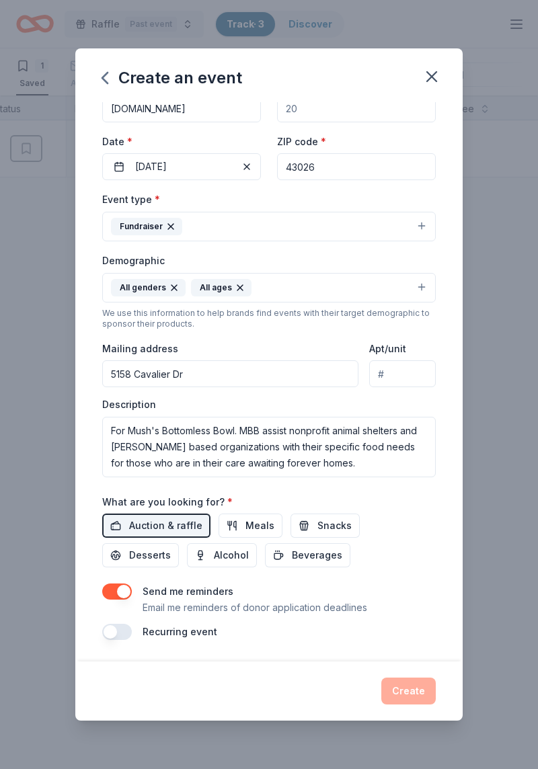
click at [106, 446] on button "button" at bounding box center [117, 632] width 30 height 16
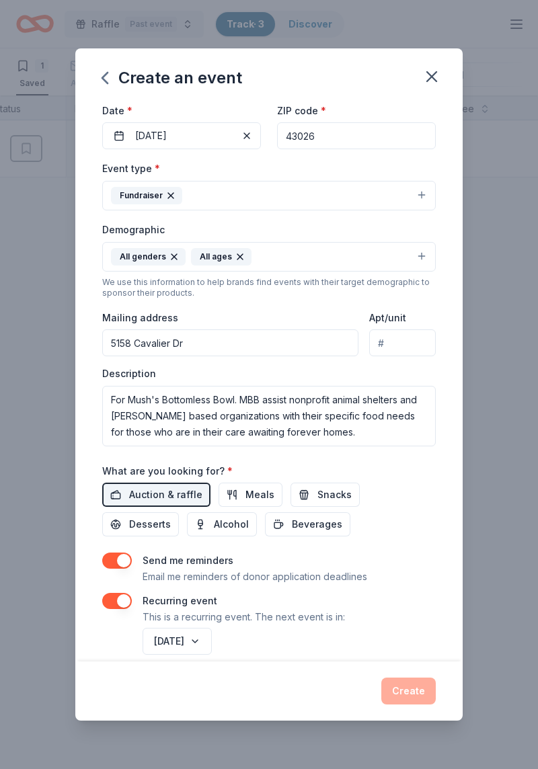
scroll to position [138, 0]
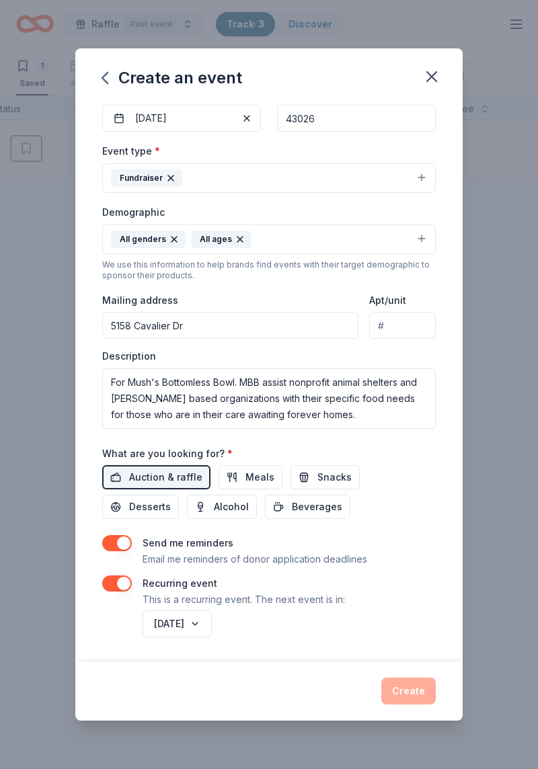
click at [118, 446] on button "button" at bounding box center [117, 583] width 30 height 16
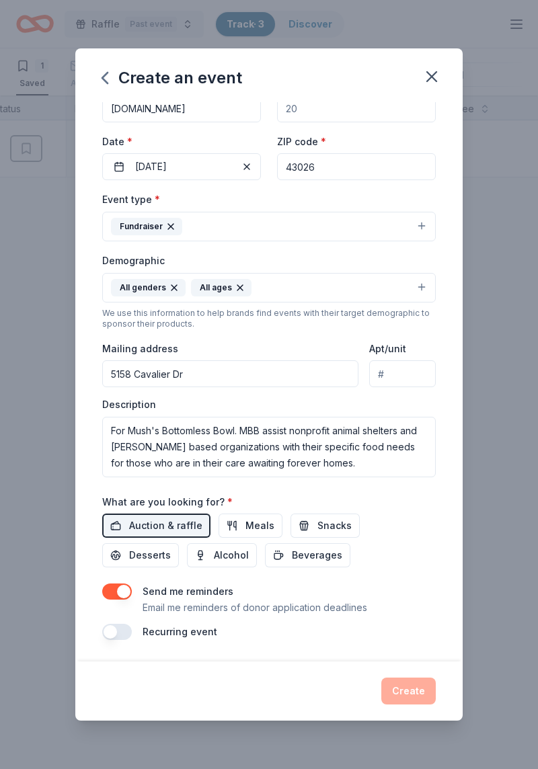
scroll to position [90, 0]
click at [399, 446] on div "Create" at bounding box center [268, 691] width 333 height 27
click at [405, 446] on div "Create" at bounding box center [268, 691] width 333 height 27
click at [360, 446] on p "Email me reminders of donor application deadlines" at bounding box center [255, 608] width 225 height 16
click at [334, 446] on p "Email me reminders of donor application deadlines" at bounding box center [255, 608] width 225 height 16
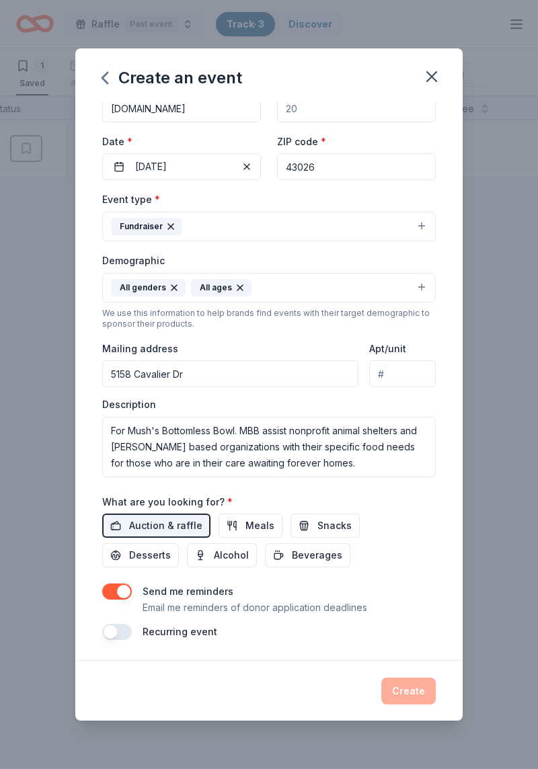
click at [128, 446] on button "button" at bounding box center [117, 591] width 30 height 16
click at [167, 446] on label "Send me reminders" at bounding box center [188, 590] width 91 height 11
click at [121, 446] on button "button" at bounding box center [117, 591] width 30 height 16
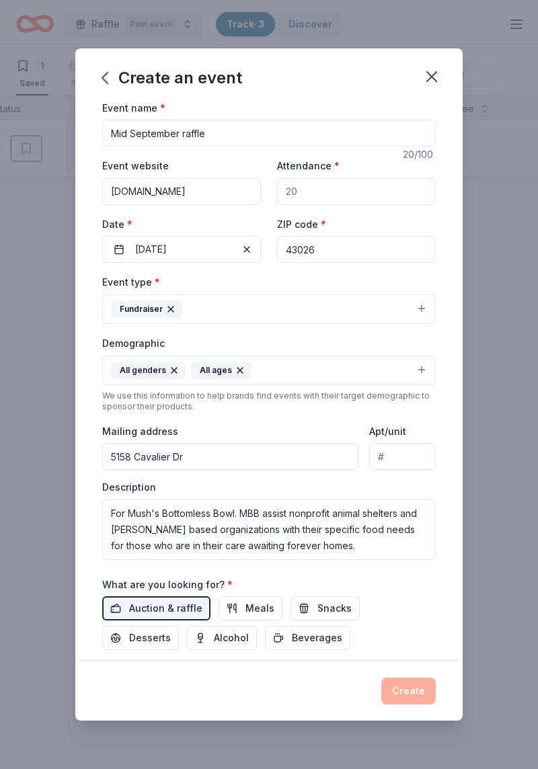
scroll to position [0, 0]
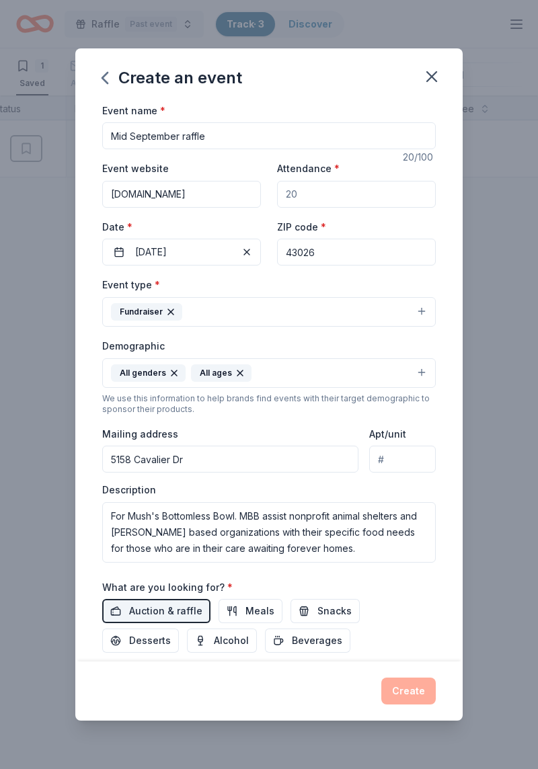
click at [438, 89] on button "button" at bounding box center [432, 77] width 30 height 30
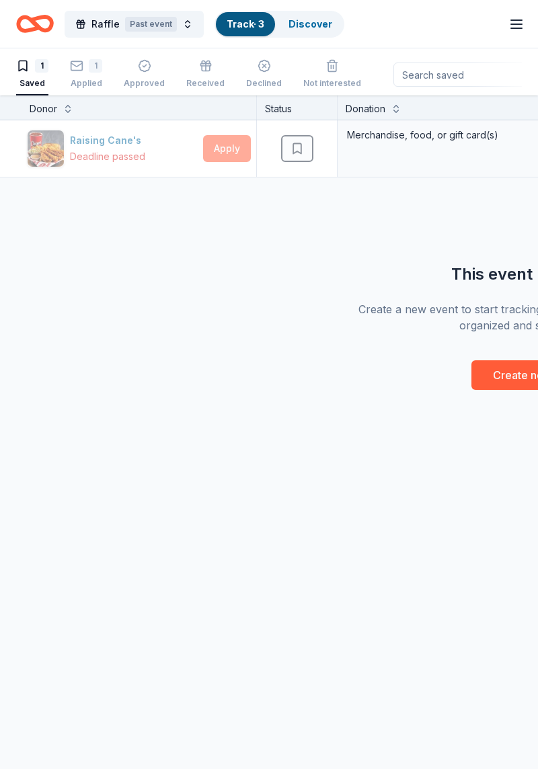
click at [91, 30] on span "Raffle" at bounding box center [105, 24] width 28 height 16
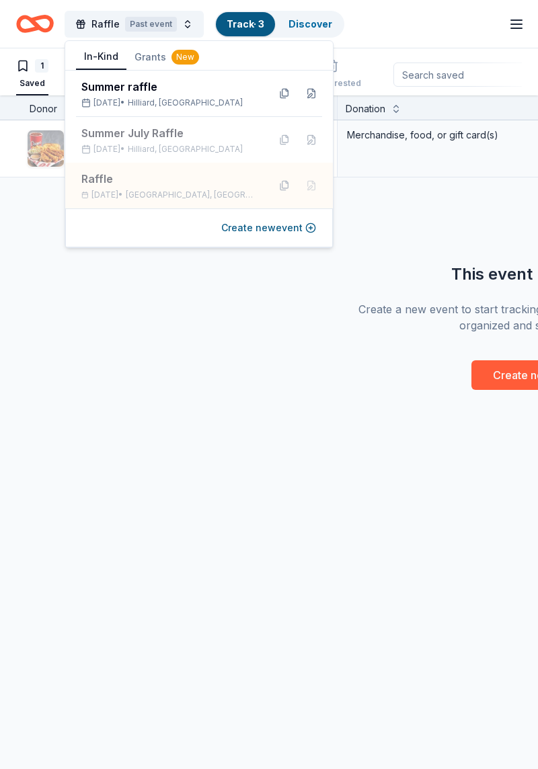
click at [2, 446] on div "Donor Status Donation Apply method Assignee Notes Raising Cane's Deadline passe…" at bounding box center [269, 432] width 538 height 674
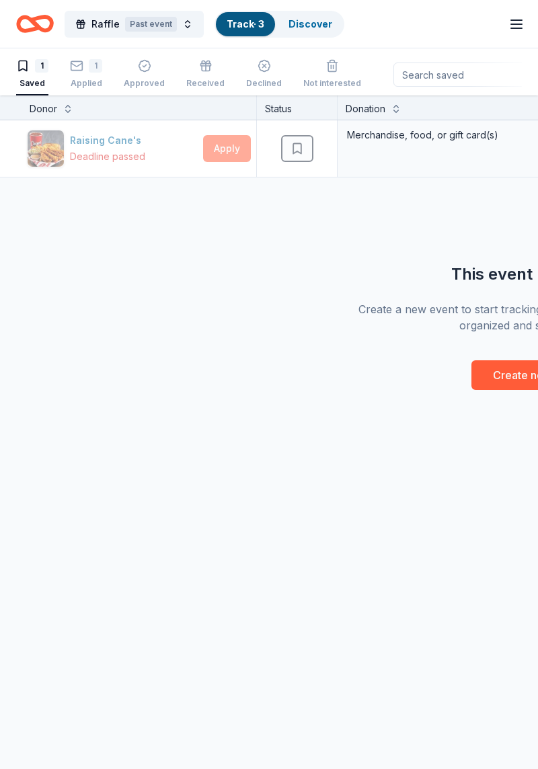
click at [93, 24] on span "Raffle" at bounding box center [105, 24] width 28 height 16
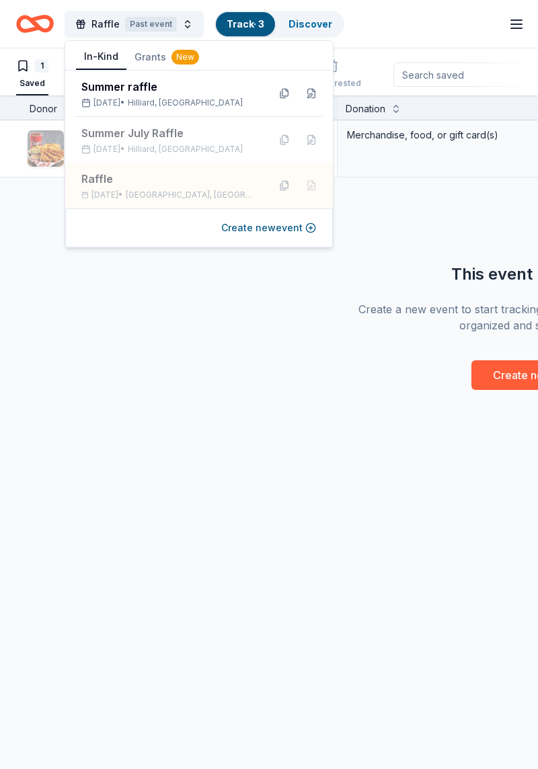
click at [89, 63] on button "In-Kind" at bounding box center [101, 57] width 50 height 26
click at [221, 232] on button "Create new event" at bounding box center [268, 228] width 95 height 16
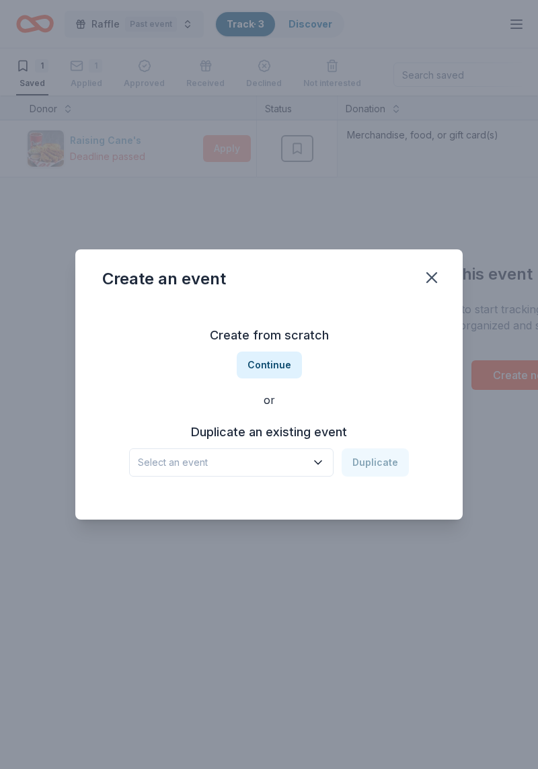
click at [320, 446] on icon "button" at bounding box center [317, 462] width 13 height 13
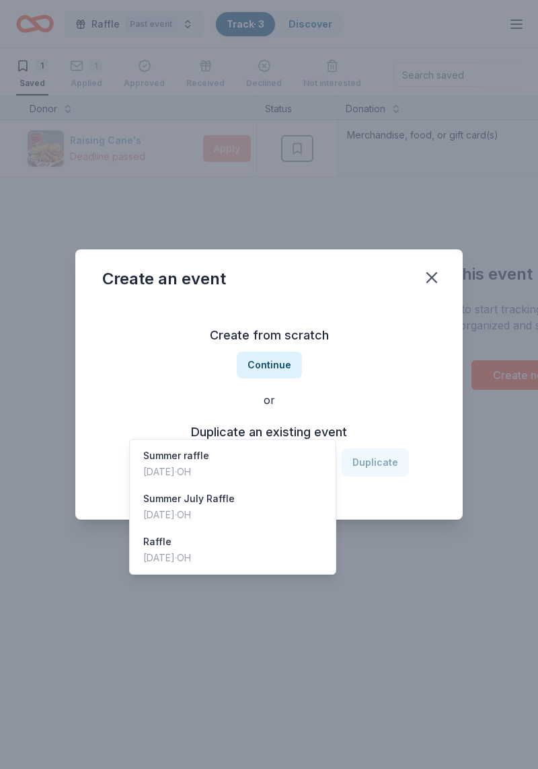
click at [209, 446] on div "Aug 31, 2025 · OH" at bounding box center [176, 472] width 66 height 16
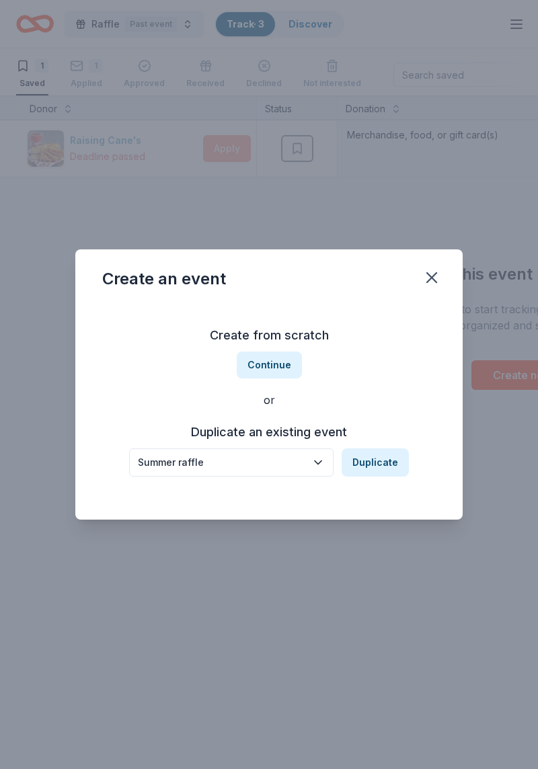
click at [380, 446] on button "Duplicate" at bounding box center [374, 462] width 67 height 28
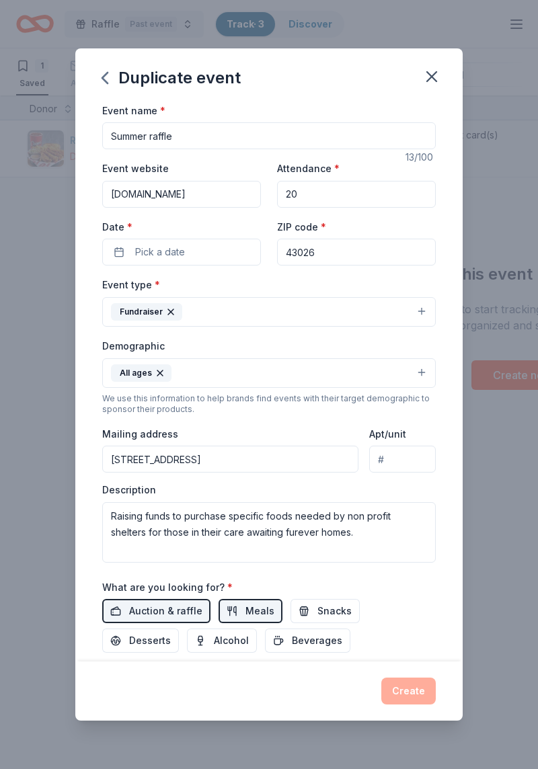
click at [251, 446] on span "Meals" at bounding box center [259, 611] width 29 height 16
click at [252, 255] on button "Pick a date" at bounding box center [181, 252] width 159 height 27
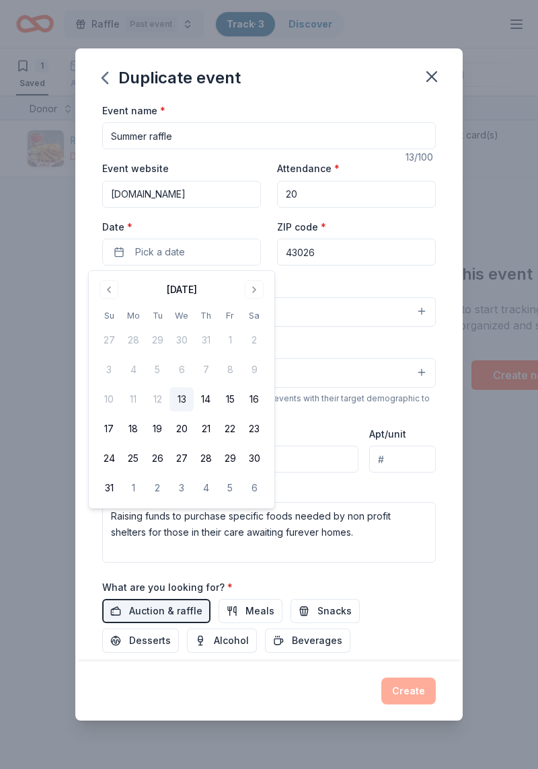
click at [257, 293] on button "Go to next month" at bounding box center [254, 289] width 19 height 19
click at [104, 408] on button "14" at bounding box center [109, 399] width 24 height 24
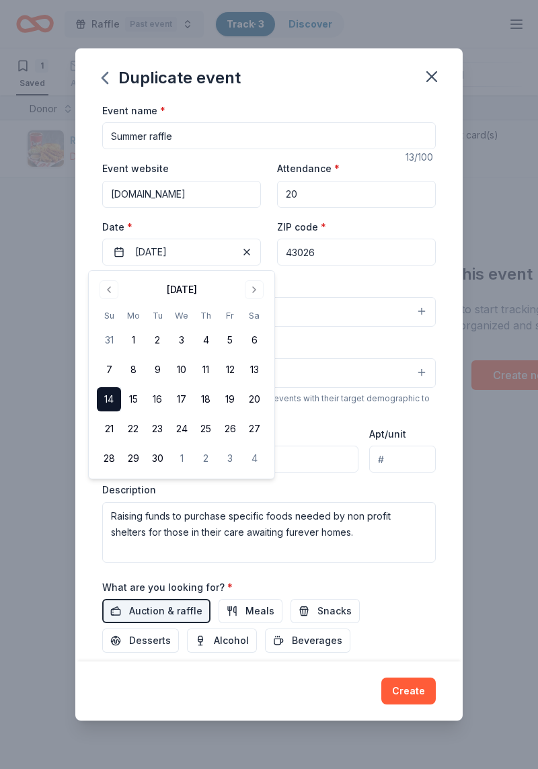
click at [247, 139] on input "Summer raffle" at bounding box center [268, 135] width 333 height 27
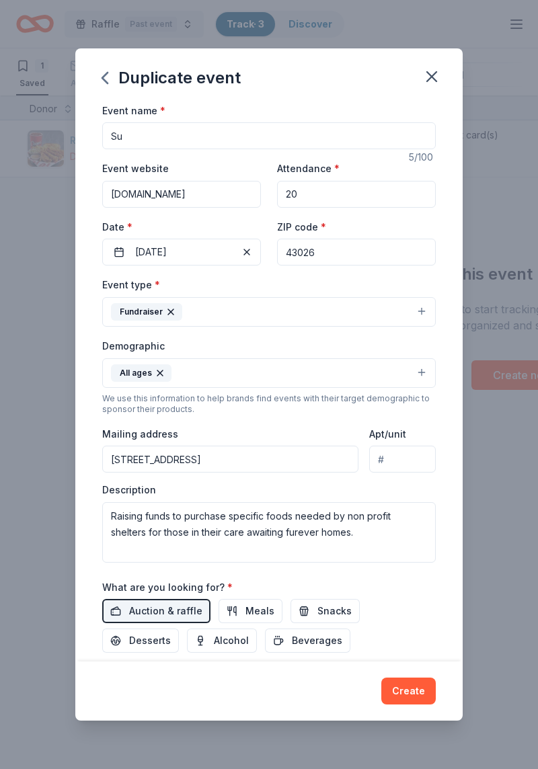
type input "S"
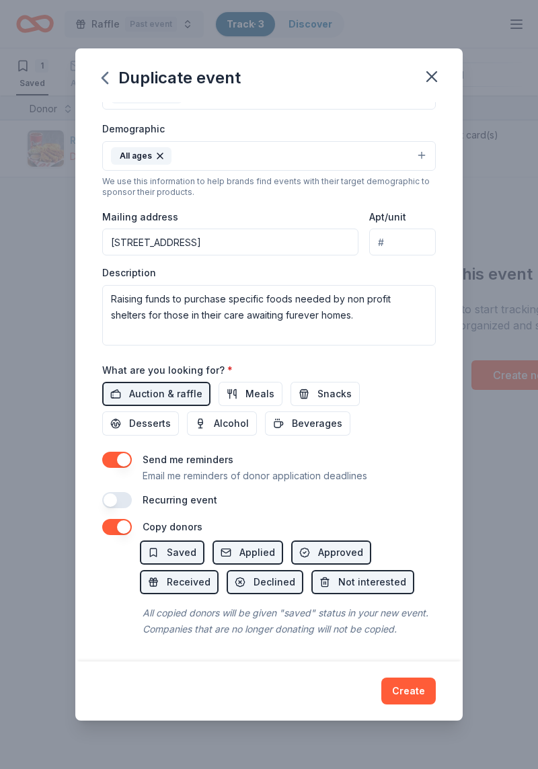
scroll to position [222, 0]
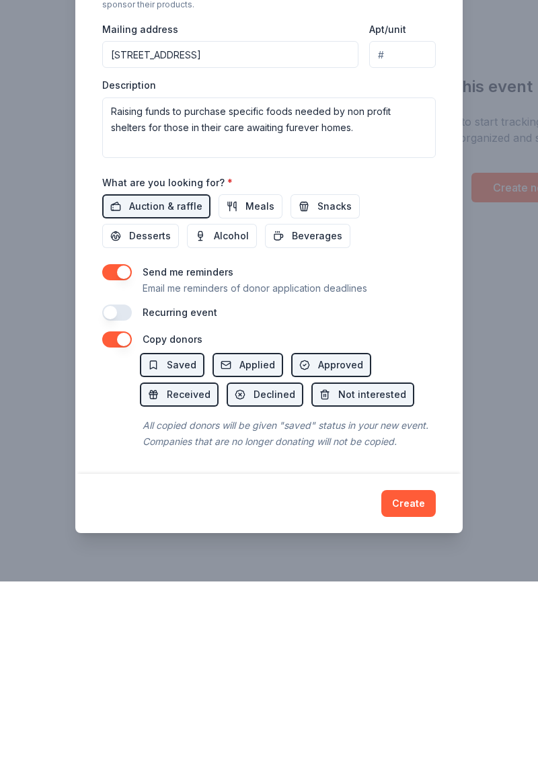
type input "Mid September Raffle"
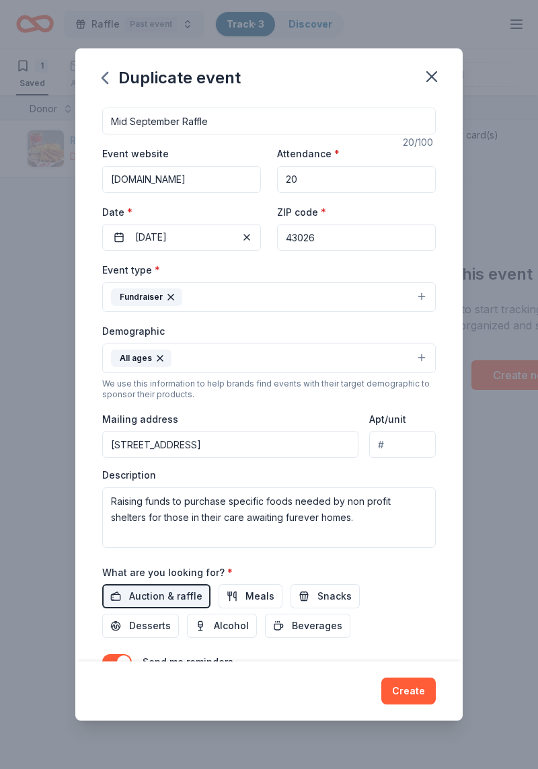
scroll to position [0, 0]
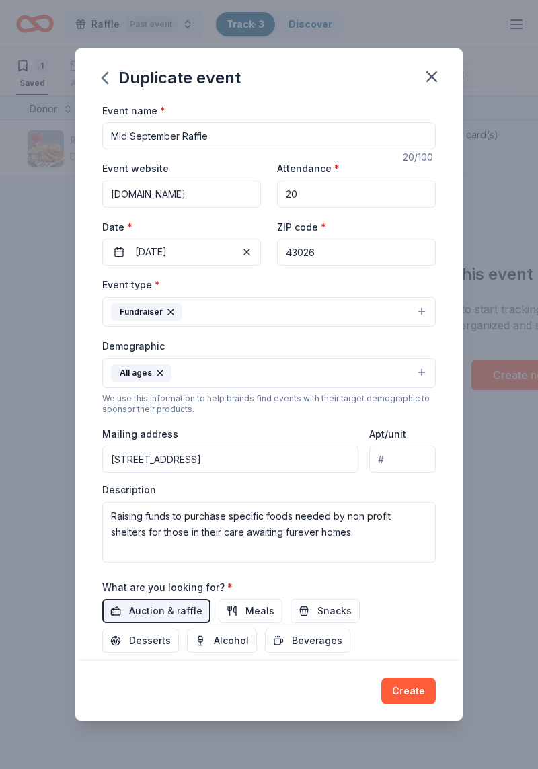
click at [402, 446] on button "Create" at bounding box center [408, 691] width 54 height 27
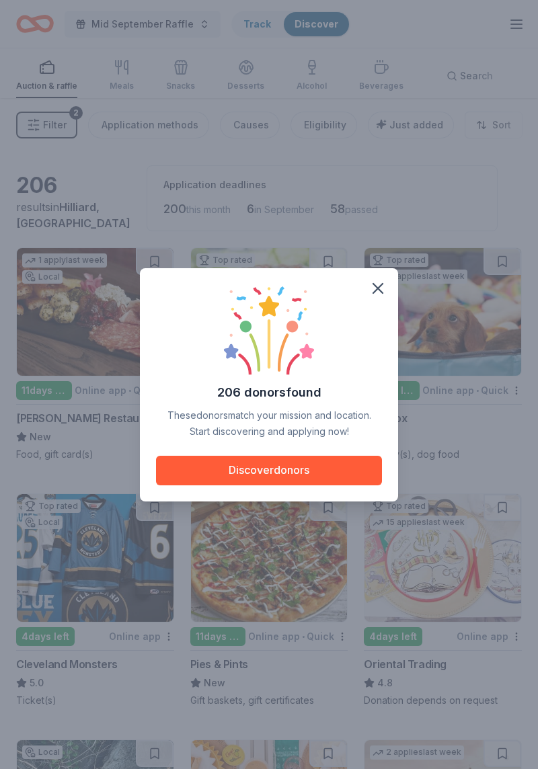
click at [263, 446] on button "Discover donors" at bounding box center [269, 471] width 226 height 30
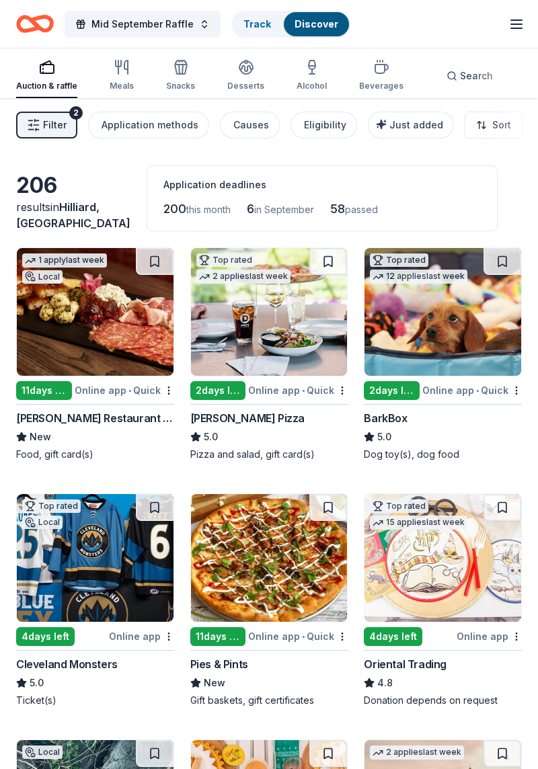
click at [253, 27] on link "Track" at bounding box center [256, 23] width 27 height 11
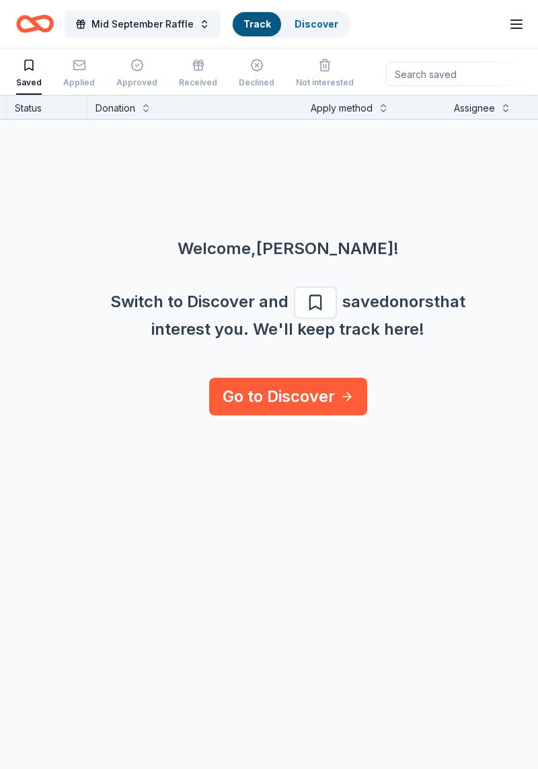
scroll to position [0, 284]
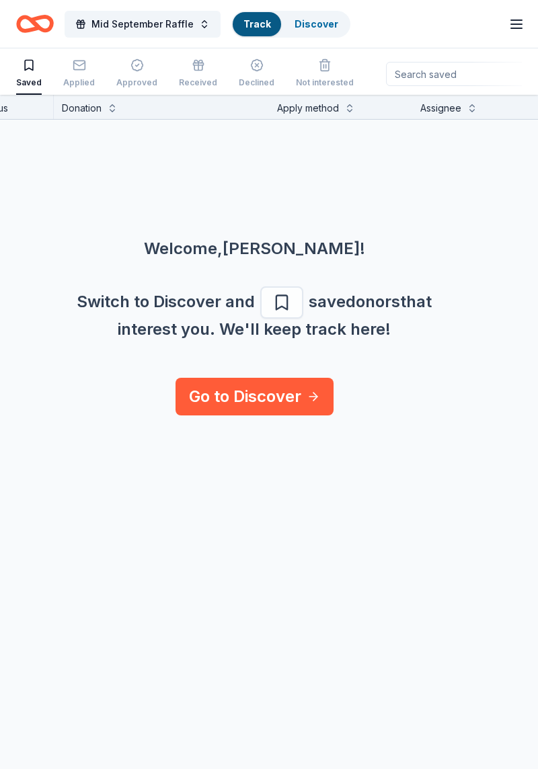
click at [313, 36] on button "Track Discover" at bounding box center [290, 24] width 119 height 27
click at [319, 27] on link "Discover" at bounding box center [316, 23] width 44 height 11
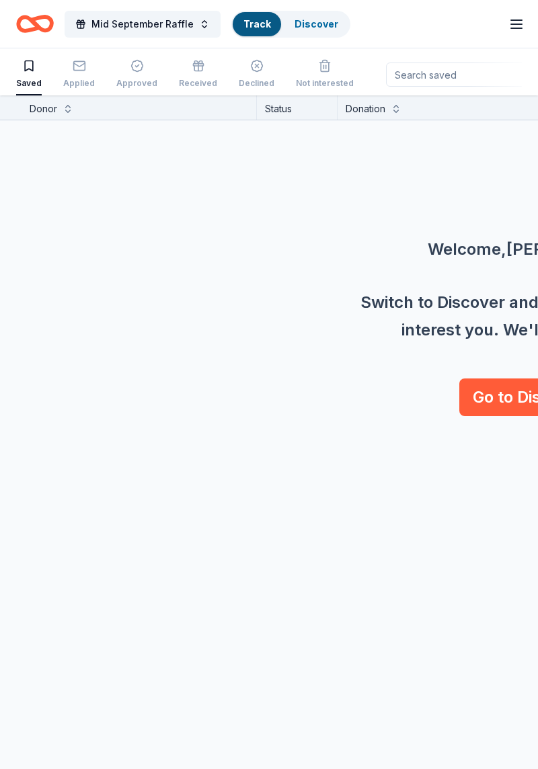
scroll to position [44, 0]
click at [313, 29] on link "Discover" at bounding box center [316, 23] width 44 height 11
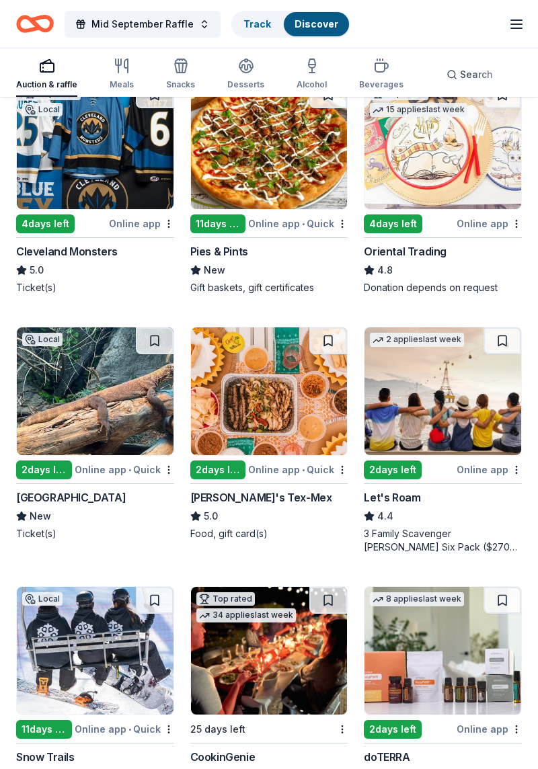
scroll to position [415, 0]
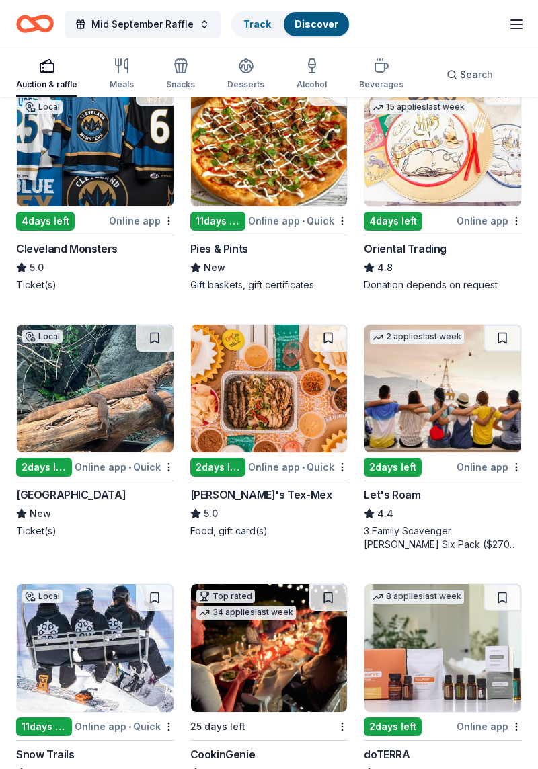
click at [218, 421] on img at bounding box center [269, 389] width 157 height 128
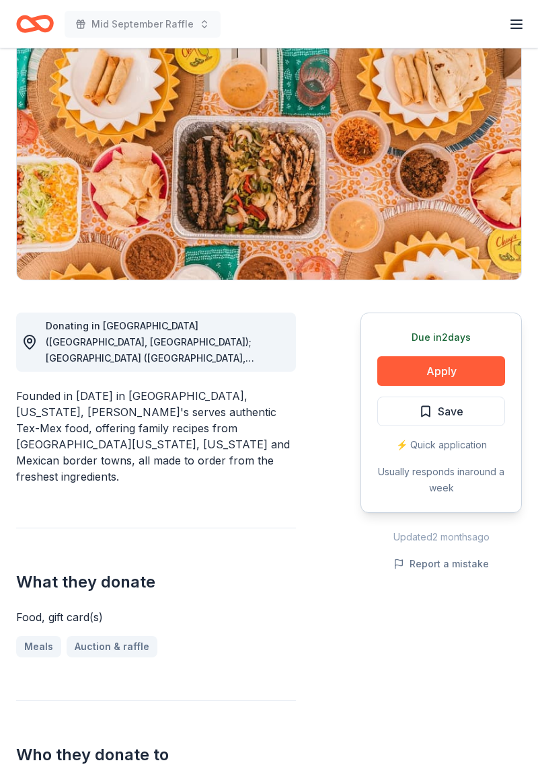
scroll to position [127, 0]
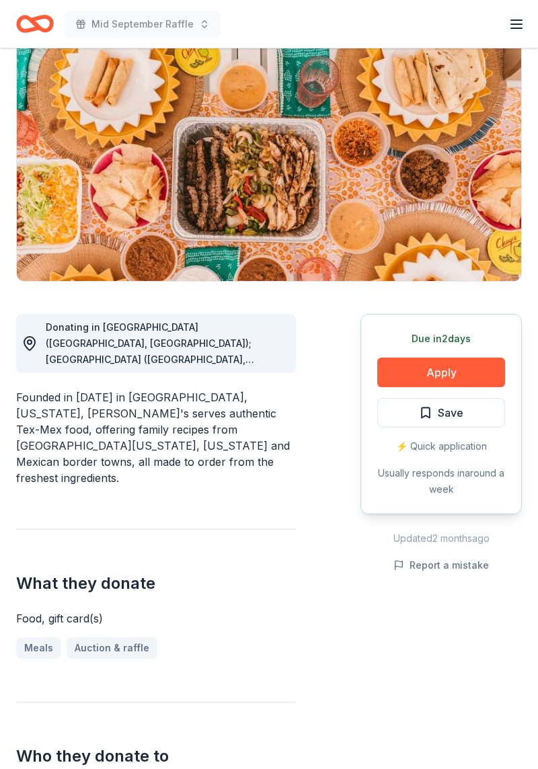
click at [480, 379] on button "Apply" at bounding box center [441, 373] width 128 height 30
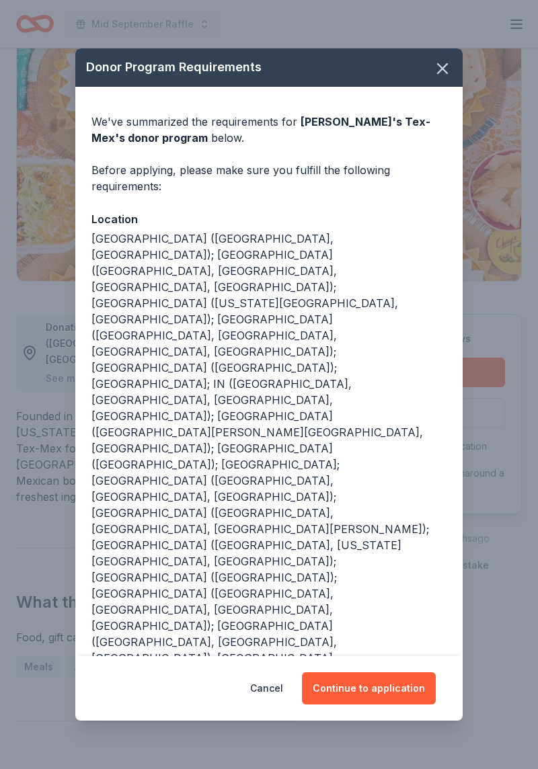
click at [415, 672] on button "Continue to application" at bounding box center [369, 688] width 134 height 32
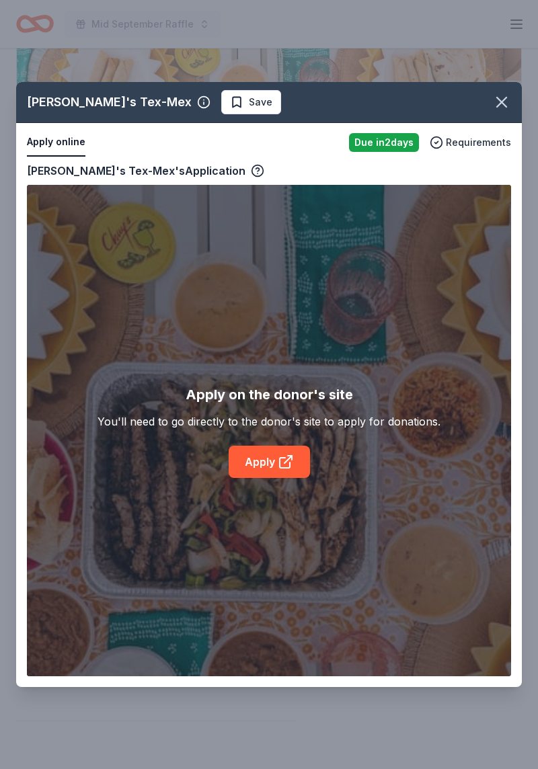
click at [293, 462] on icon at bounding box center [286, 462] width 16 height 16
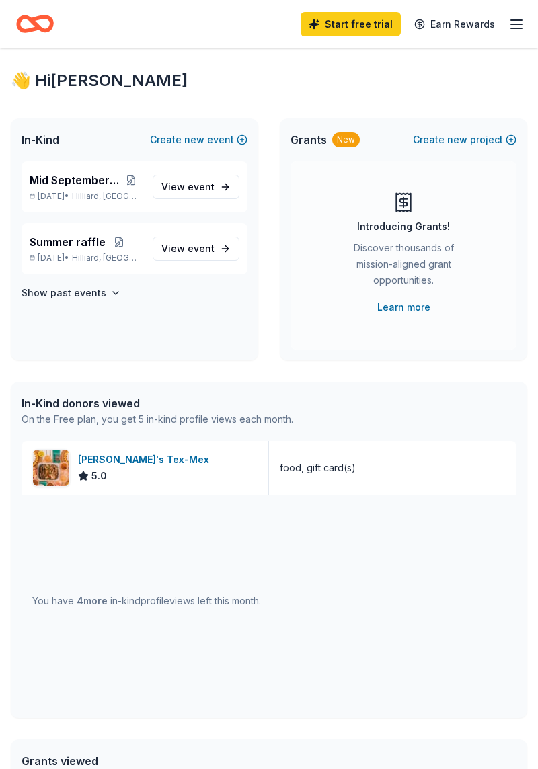
click at [131, 184] on button at bounding box center [131, 180] width 22 height 11
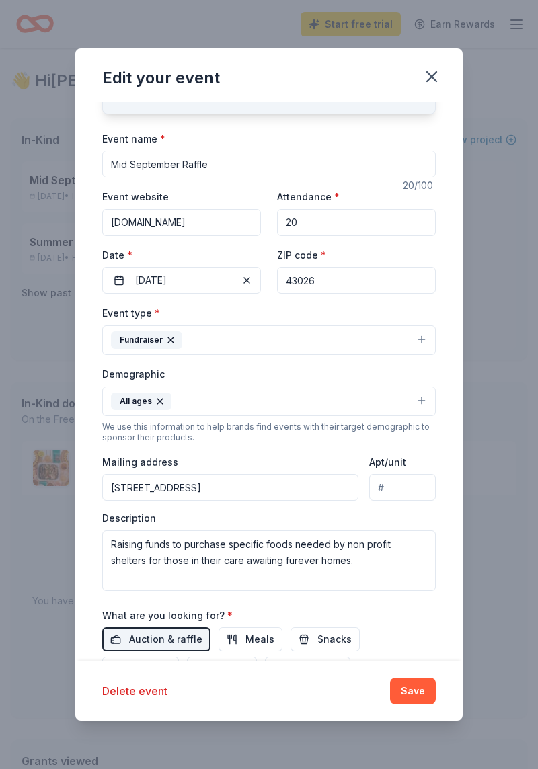
scroll to position [173, 0]
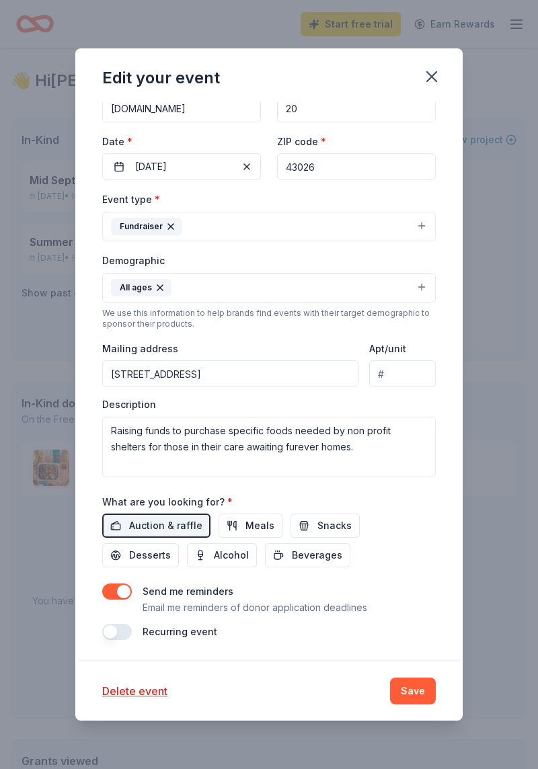
click at [410, 690] on button "Save" at bounding box center [413, 691] width 46 height 27
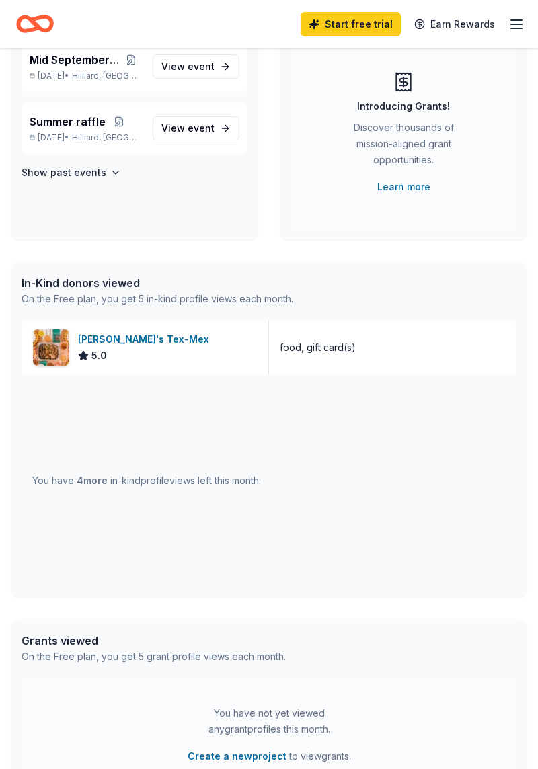
scroll to position [0, 0]
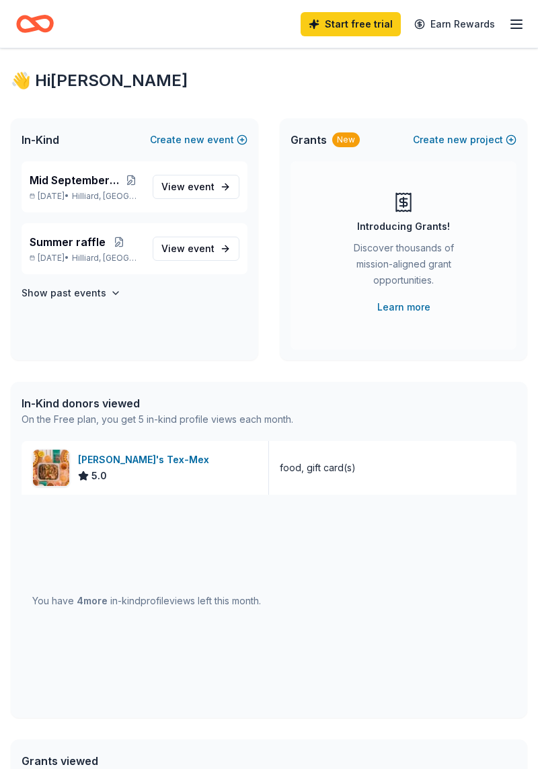
click at [187, 417] on div "On the Free plan, you get 5 in-kind profile views each month." at bounding box center [158, 419] width 272 height 16
click at [266, 417] on div "On the Free plan, you get 5 in-kind profile views each month." at bounding box center [158, 419] width 272 height 16
click at [119, 612] on div "You have 4 more in-kind profile views left this month." at bounding box center [269, 601] width 495 height 212
click at [92, 187] on span "Mid September Raffle" at bounding box center [75, 180] width 91 height 16
click at [63, 200] on p "Sep 14, 2025 • Hilliard, OH" at bounding box center [86, 196] width 112 height 11
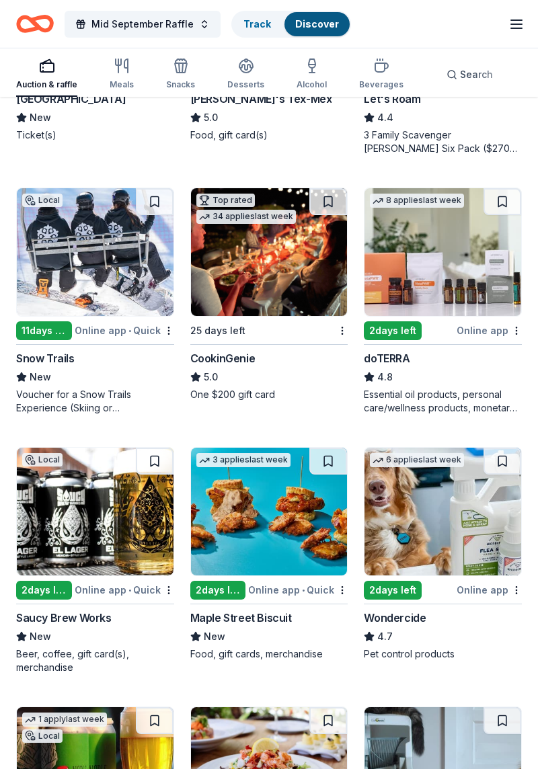
scroll to position [815, 0]
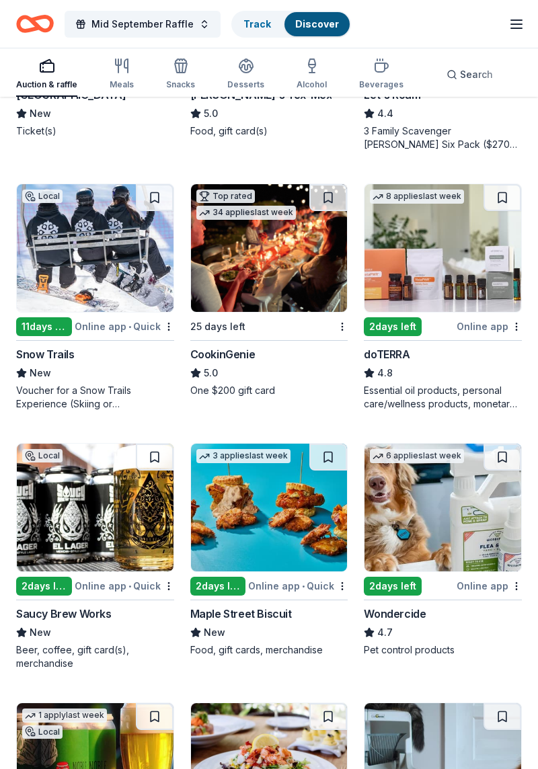
click at [235, 529] on img at bounding box center [269, 508] width 157 height 128
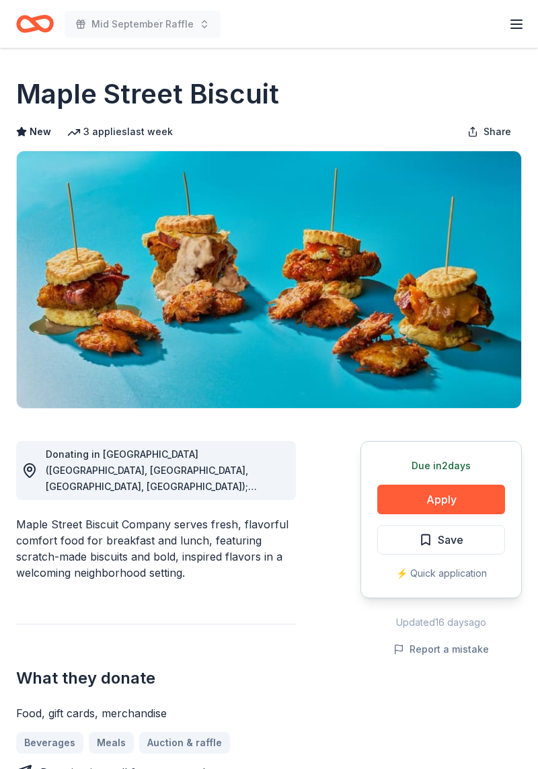
click at [473, 493] on button "Apply" at bounding box center [441, 500] width 128 height 30
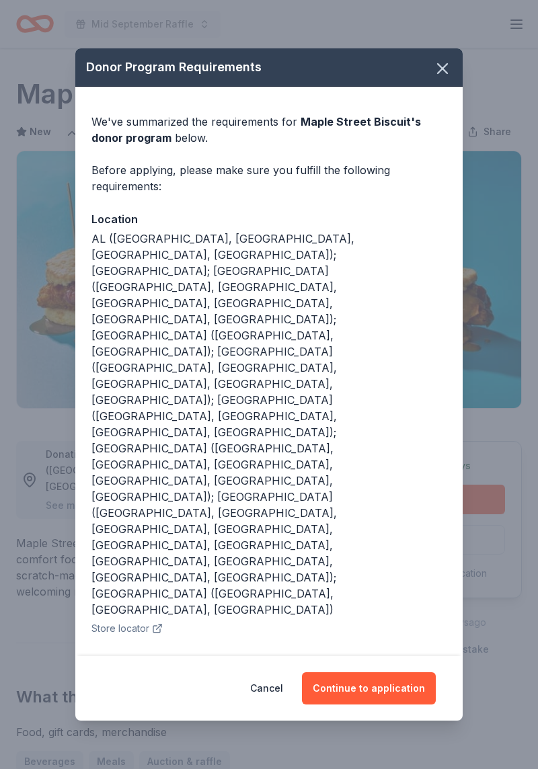
click at [369, 672] on button "Continue to application" at bounding box center [369, 688] width 134 height 32
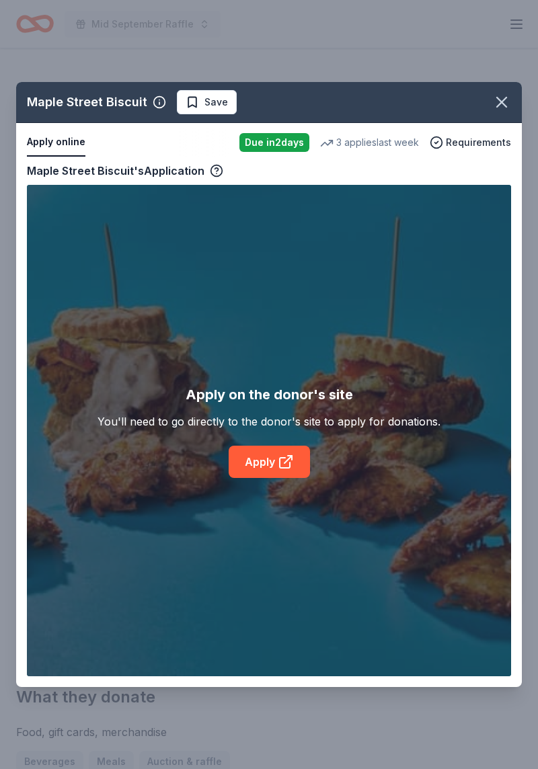
click at [253, 477] on link "Apply" at bounding box center [269, 462] width 81 height 32
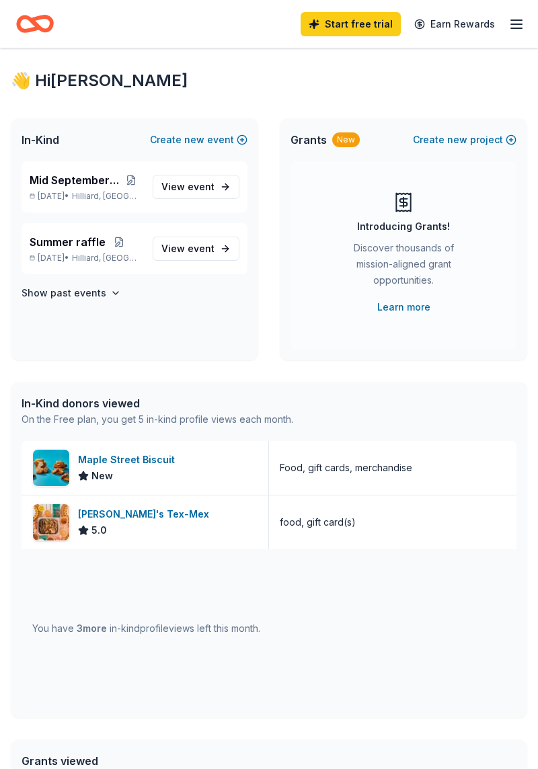
click at [63, 191] on p "Sep 14, 2025 • Hilliard, OH" at bounding box center [86, 196] width 112 height 11
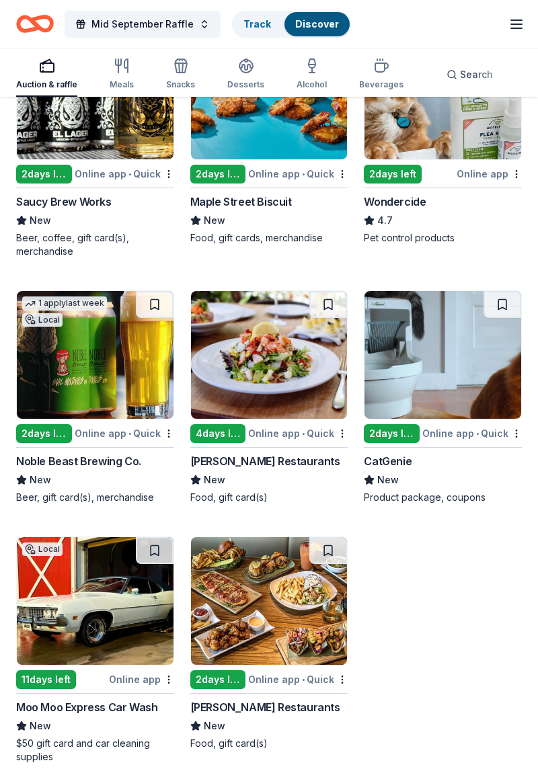
scroll to position [1233, 0]
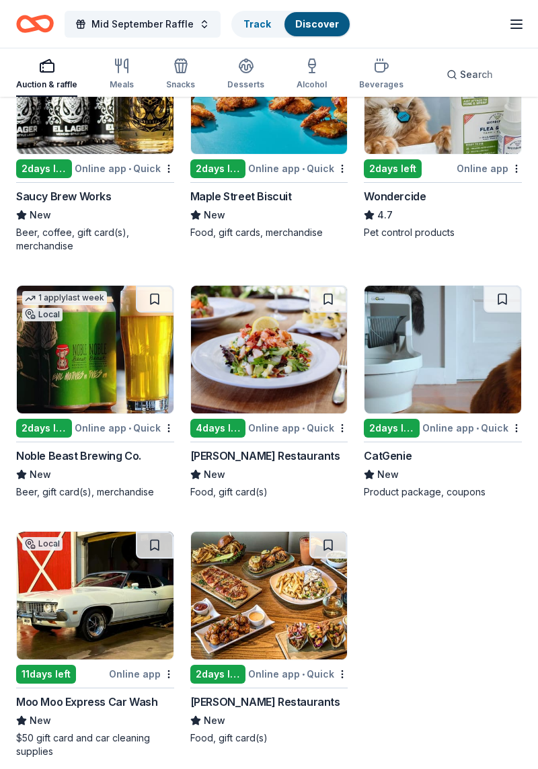
click at [81, 624] on img at bounding box center [95, 596] width 157 height 128
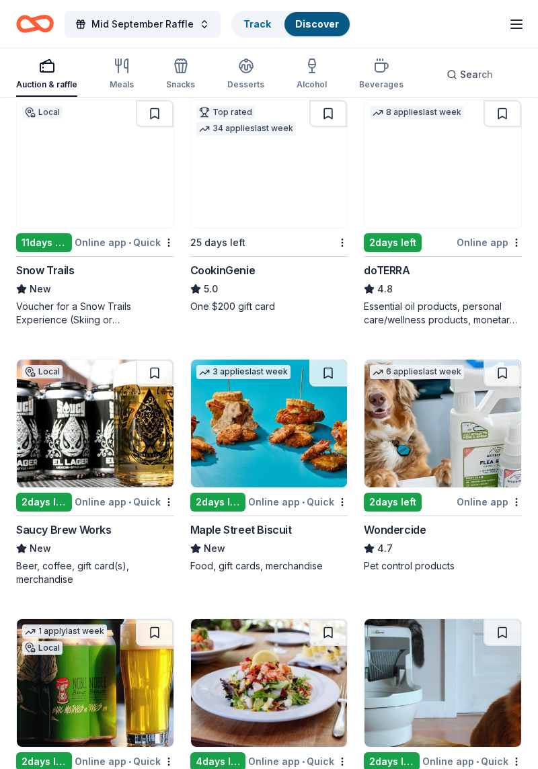
scroll to position [900, 0]
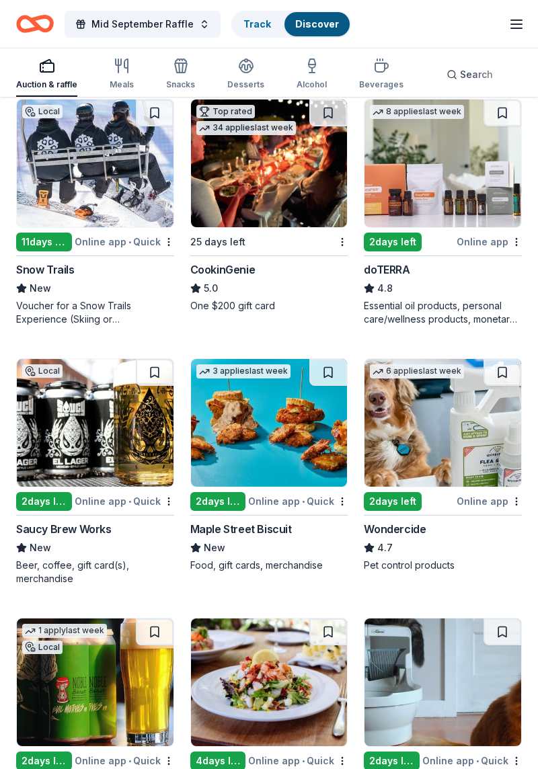
click at [250, 450] on img at bounding box center [269, 423] width 157 height 128
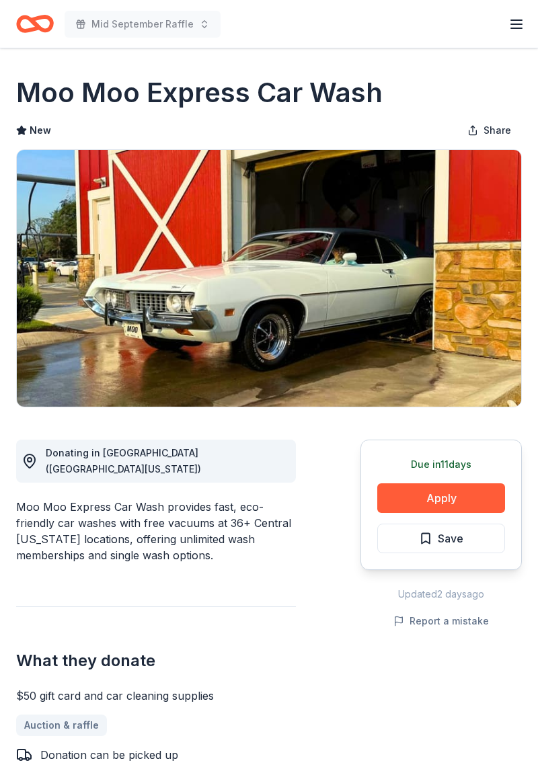
scroll to position [4, 0]
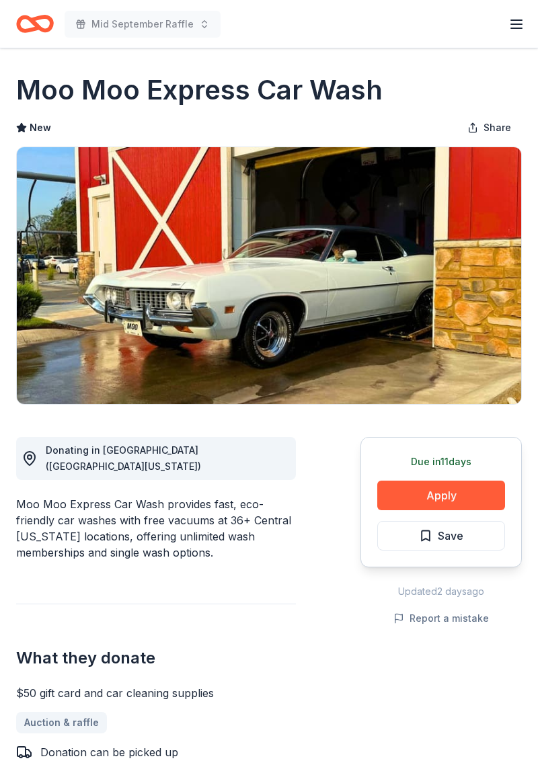
click at [486, 499] on button "Apply" at bounding box center [441, 496] width 128 height 30
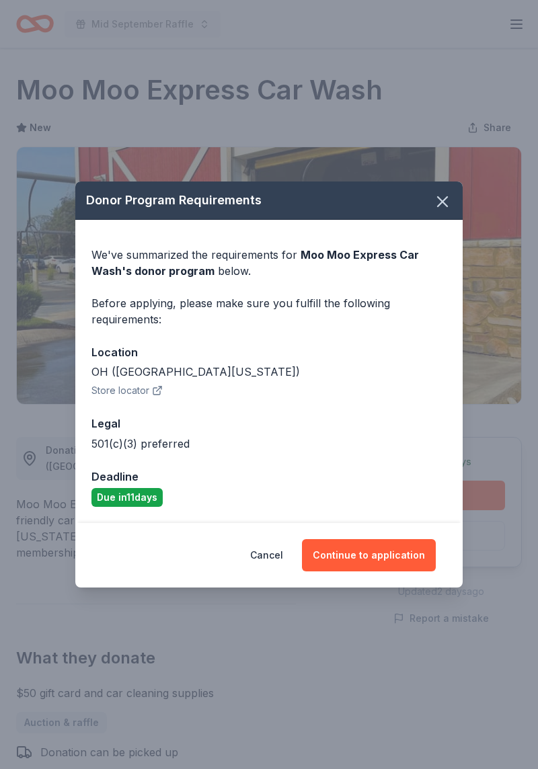
click at [407, 571] on button "Continue to application" at bounding box center [369, 555] width 134 height 32
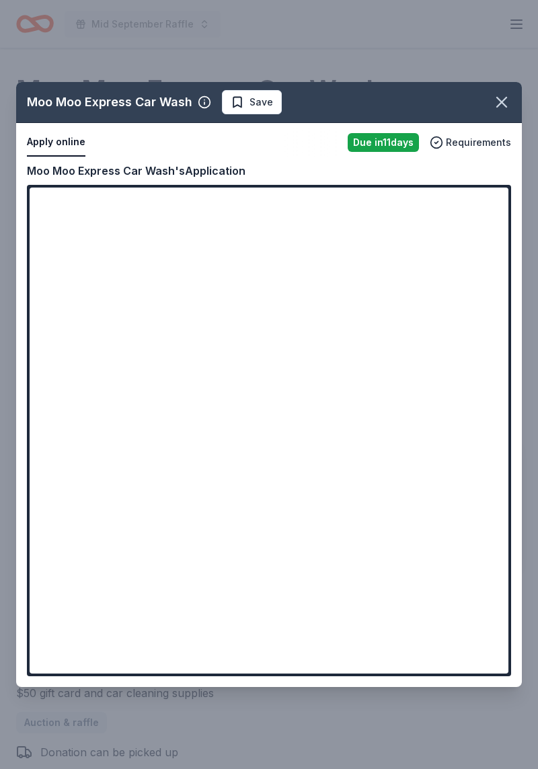
click at [493, 103] on icon "button" at bounding box center [501, 102] width 19 height 19
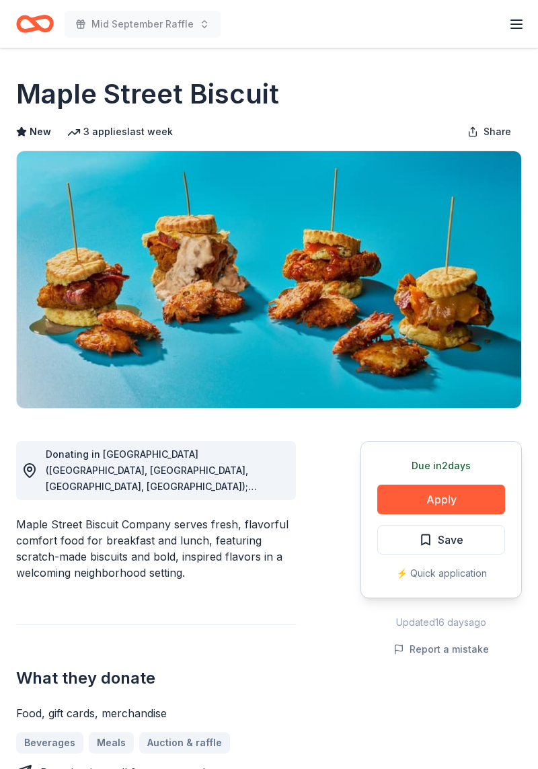
click at [415, 504] on button "Apply" at bounding box center [441, 500] width 128 height 30
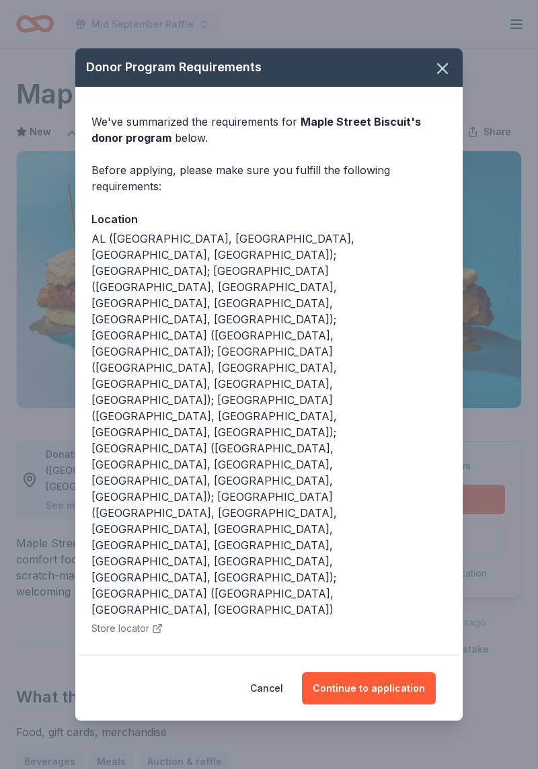
click at [350, 672] on button "Continue to application" at bounding box center [369, 688] width 134 height 32
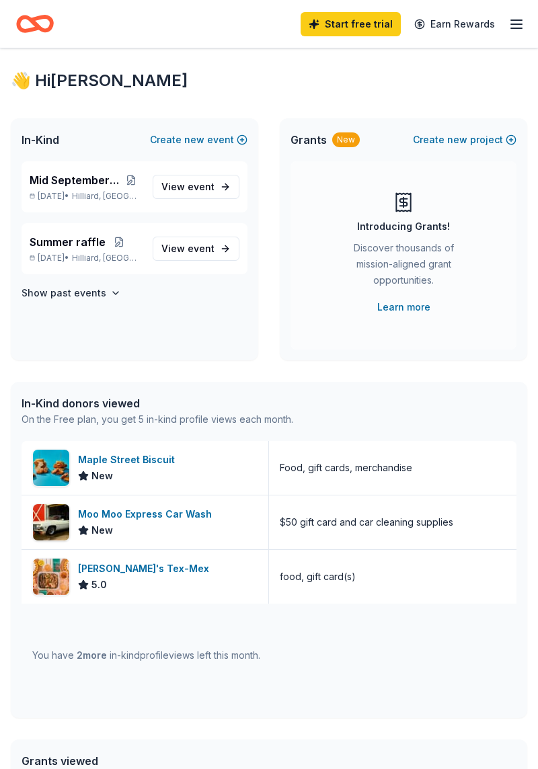
click at [63, 196] on p "Sep 14, 2025 • Hilliard, OH" at bounding box center [86, 196] width 112 height 11
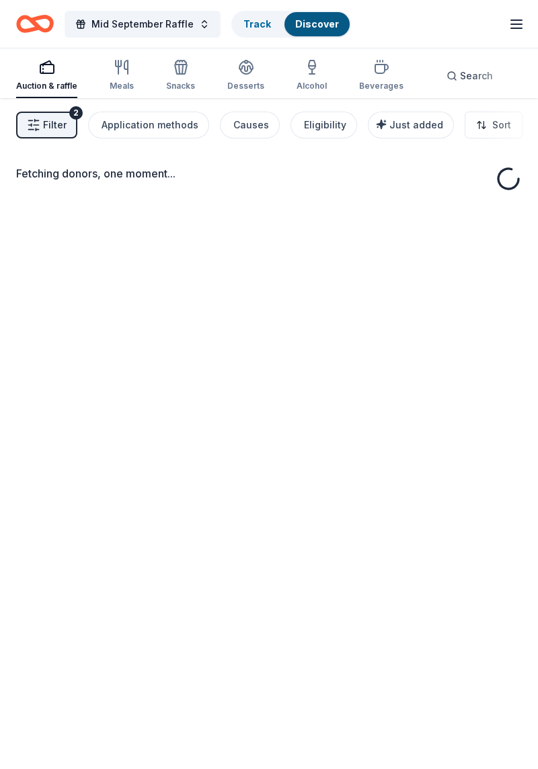
click at [60, 184] on div "Fetching donors, one moment..." at bounding box center [268, 181] width 505 height 32
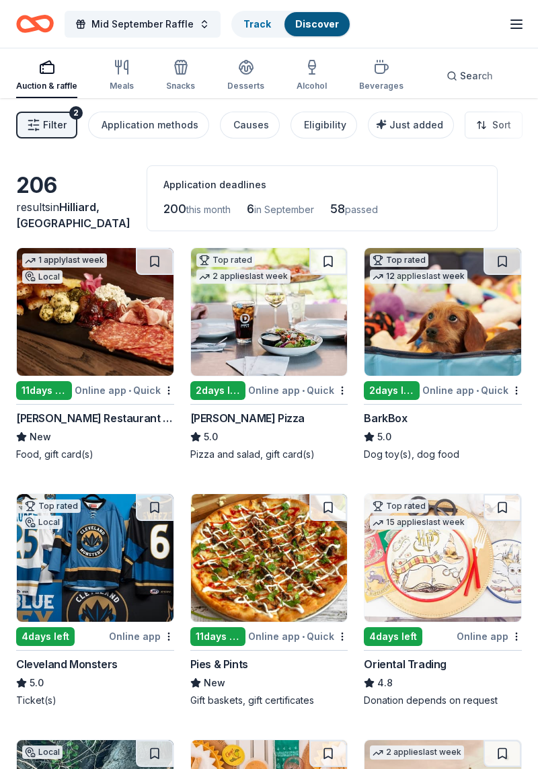
click at [44, 130] on span "Filter" at bounding box center [55, 125] width 24 height 16
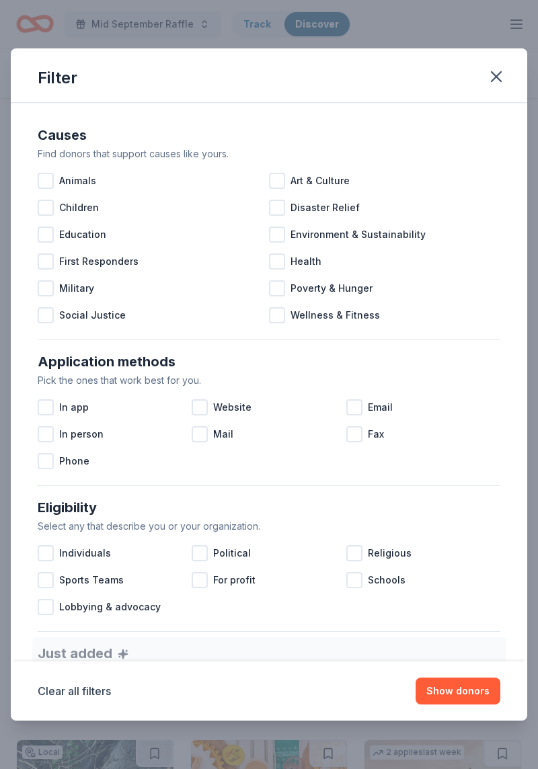
click at [50, 184] on div at bounding box center [46, 181] width 16 height 16
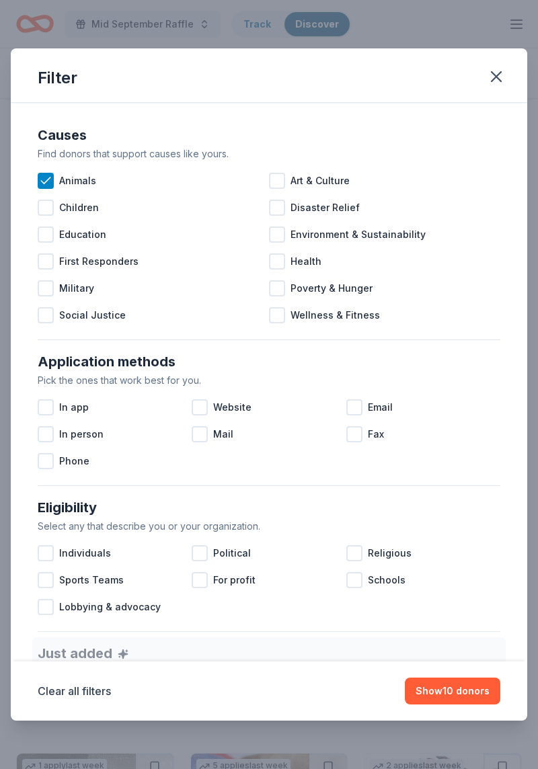
click at [483, 87] on div "Filter" at bounding box center [269, 75] width 516 height 54
click at [442, 695] on button "Show 10 donors" at bounding box center [452, 691] width 95 height 27
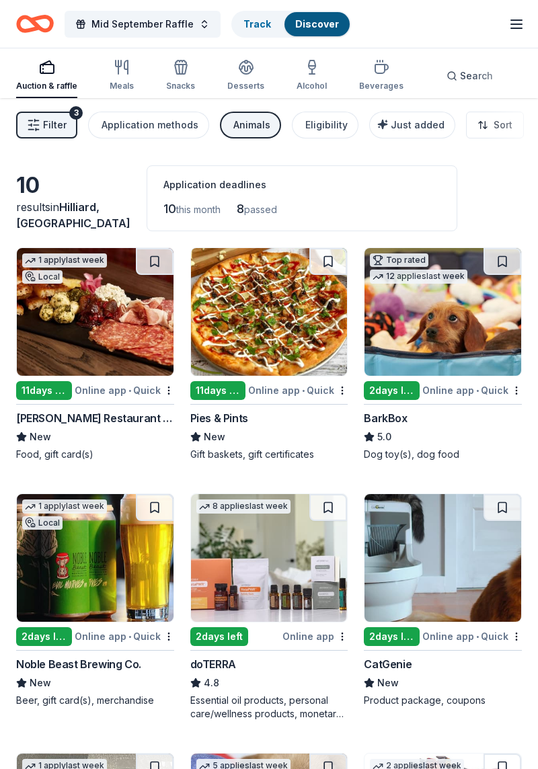
click at [49, 126] on span "Filter" at bounding box center [55, 125] width 24 height 16
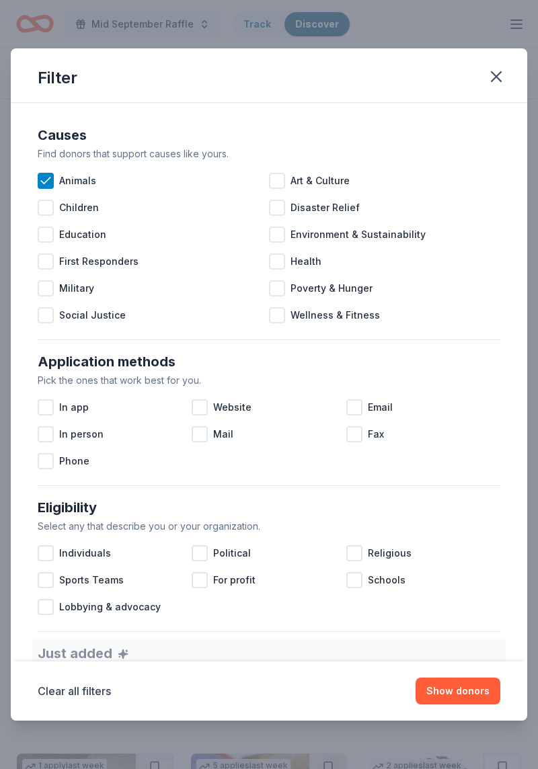
click at [54, 186] on div "Animals" at bounding box center [153, 180] width 231 height 27
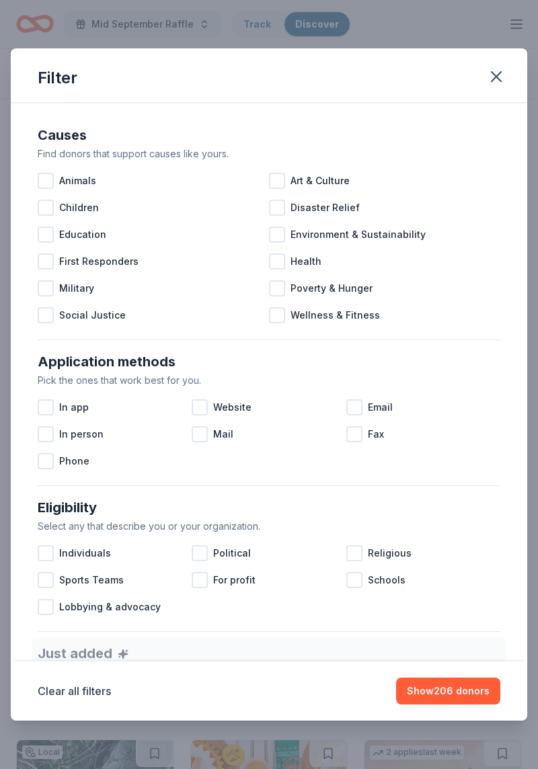
click at [49, 175] on div at bounding box center [46, 181] width 16 height 16
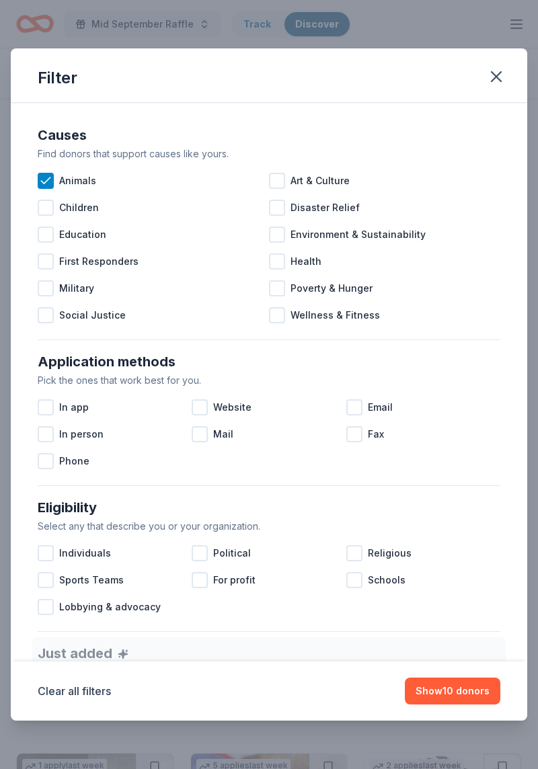
click at [439, 700] on button "Show 10 donors" at bounding box center [452, 691] width 95 height 27
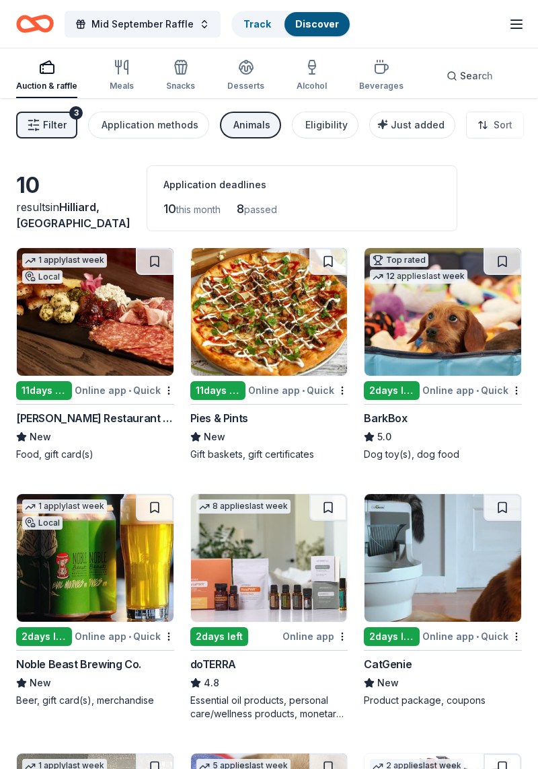
click at [51, 128] on span "Filter" at bounding box center [55, 125] width 24 height 16
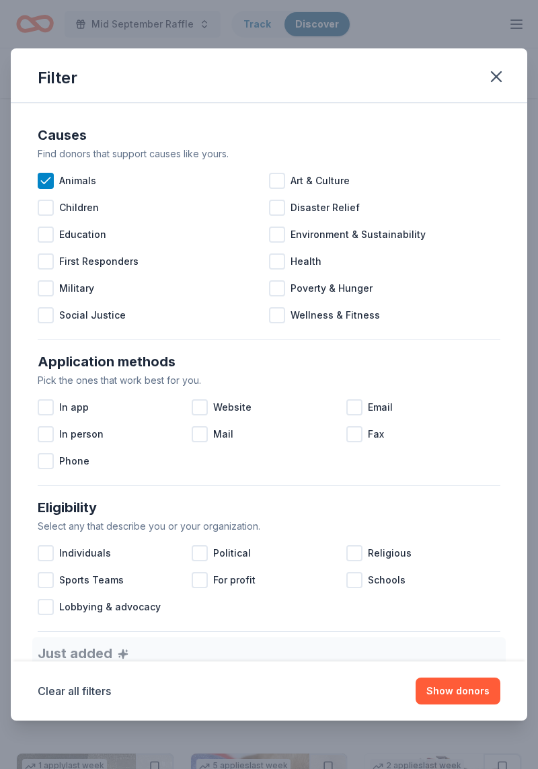
click at [54, 183] on div "Animals" at bounding box center [153, 180] width 231 height 27
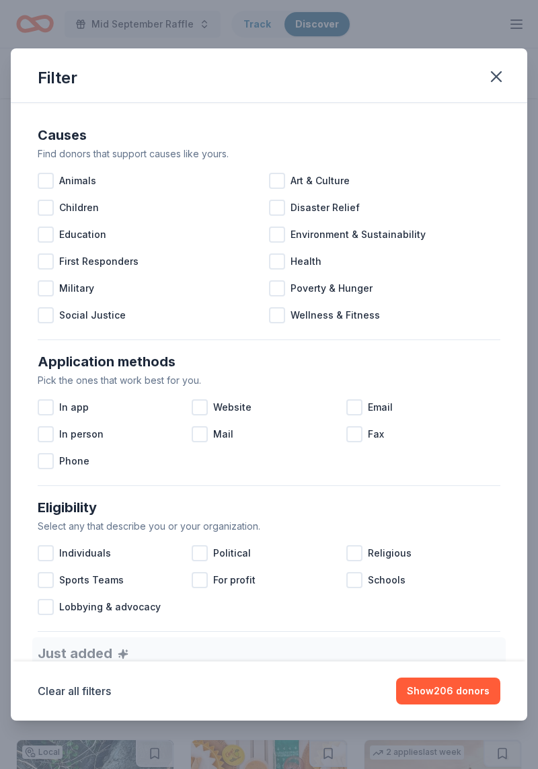
click at [410, 683] on button "Show 206 donors" at bounding box center [448, 691] width 104 height 27
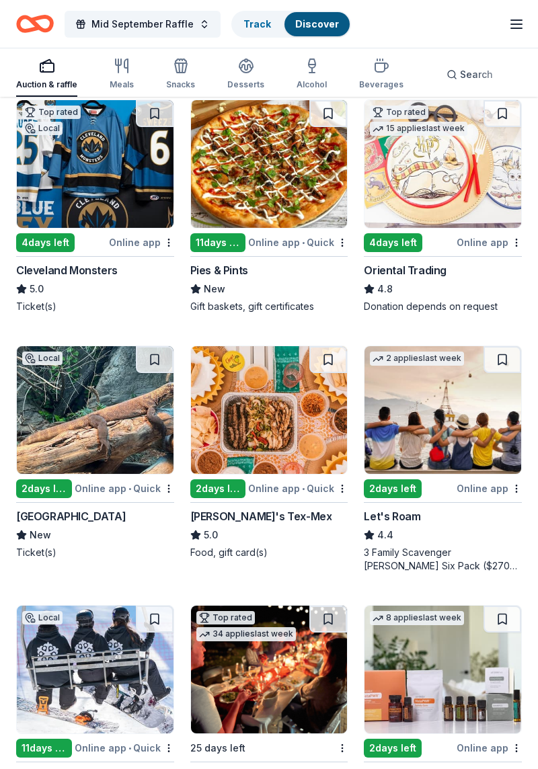
scroll to position [411, 0]
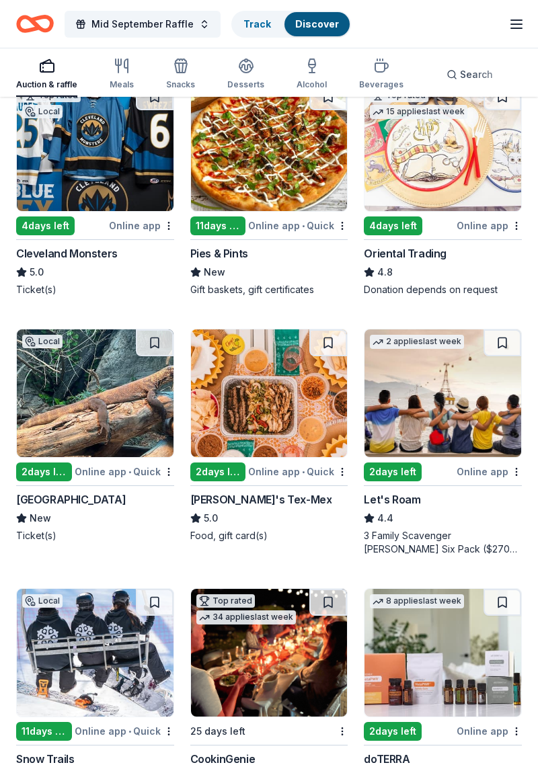
click at [245, 432] on img at bounding box center [269, 393] width 157 height 128
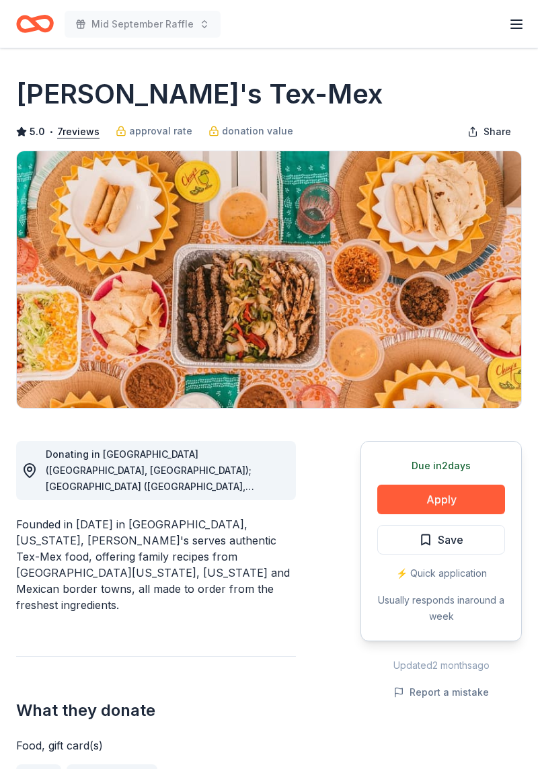
click at [442, 498] on button "Apply" at bounding box center [441, 500] width 128 height 30
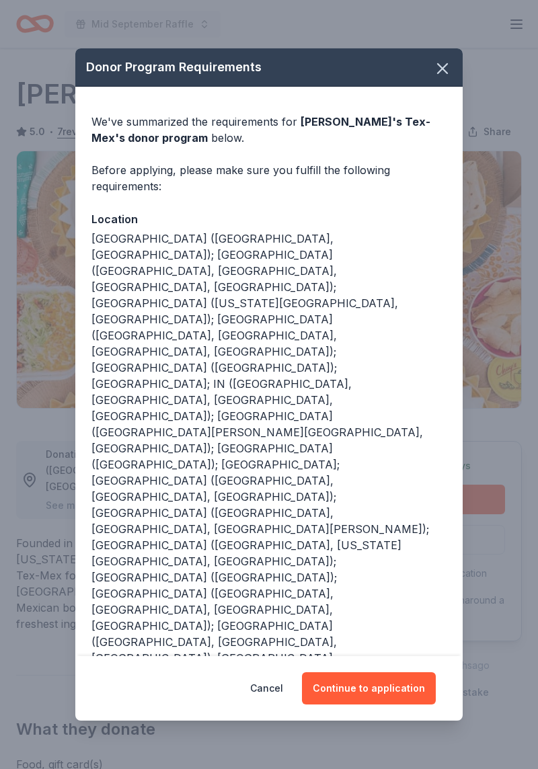
click at [371, 672] on button "Continue to application" at bounding box center [369, 688] width 134 height 32
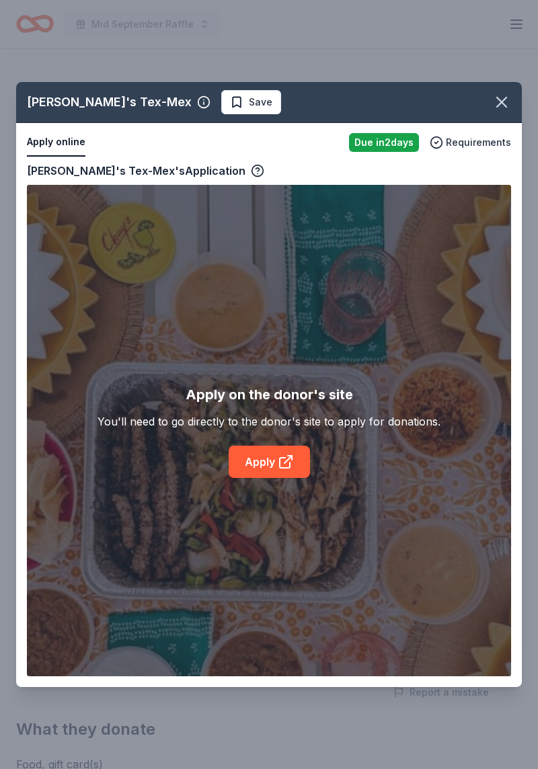
click at [495, 111] on icon "button" at bounding box center [501, 102] width 19 height 19
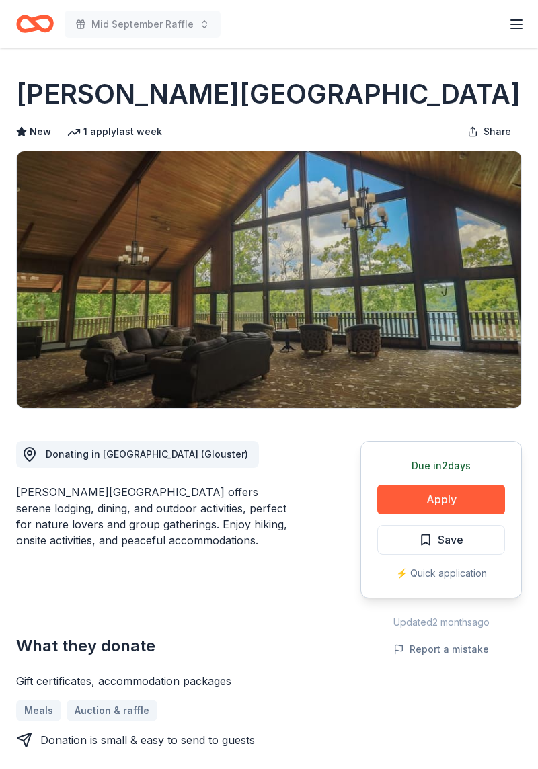
click at [477, 499] on button "Apply" at bounding box center [441, 500] width 128 height 30
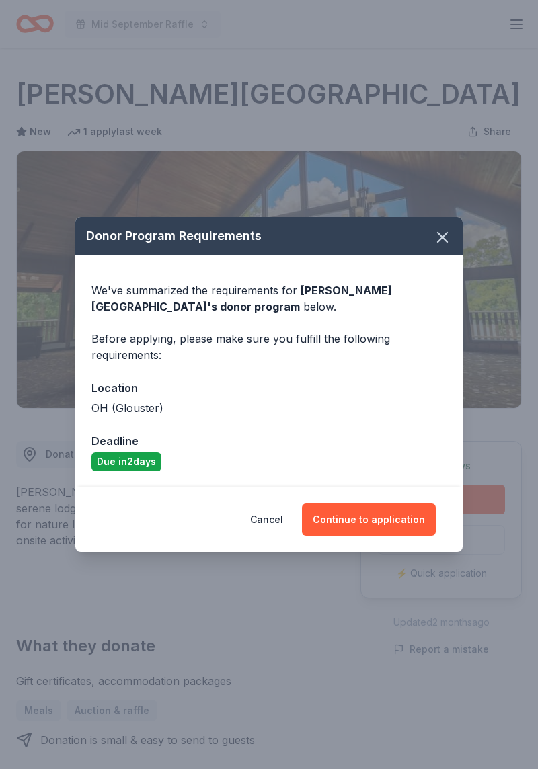
click at [401, 522] on button "Continue to application" at bounding box center [369, 519] width 134 height 32
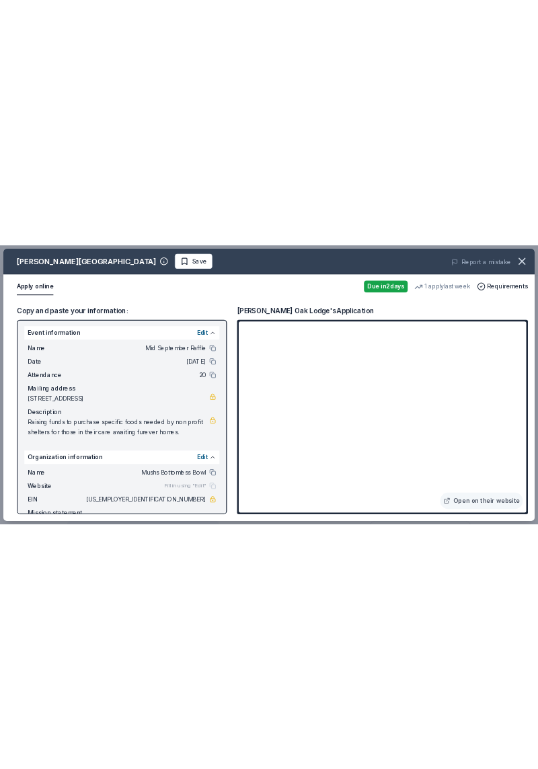
scroll to position [1, 0]
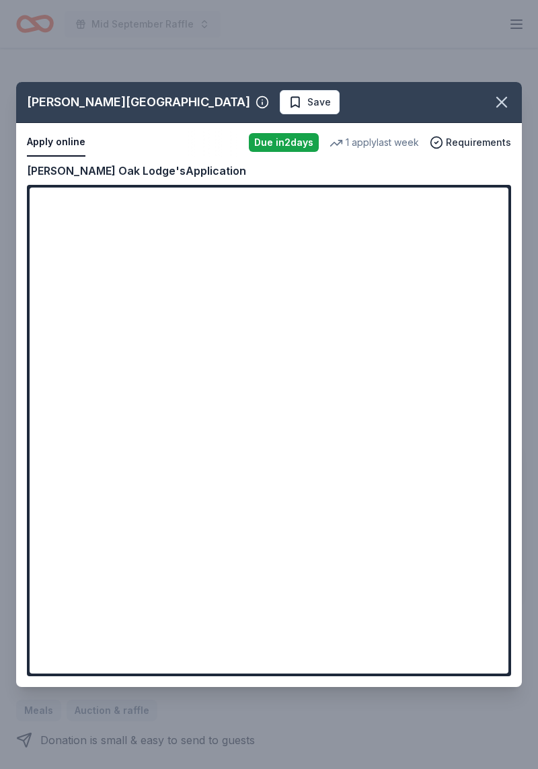
click at [52, 156] on button "Apply online" at bounding box center [56, 142] width 58 height 28
click at [53, 141] on button "Apply online" at bounding box center [56, 142] width 58 height 28
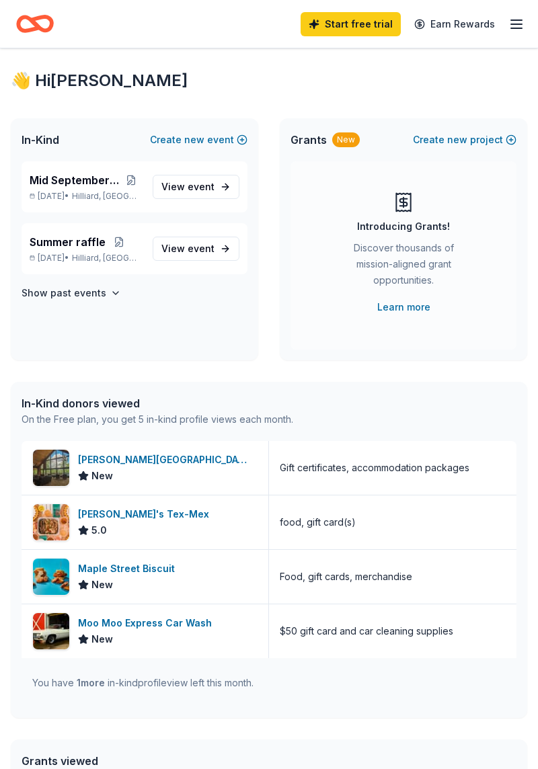
click at [84, 255] on p "[DATE] • [GEOGRAPHIC_DATA], [GEOGRAPHIC_DATA]" at bounding box center [86, 258] width 112 height 11
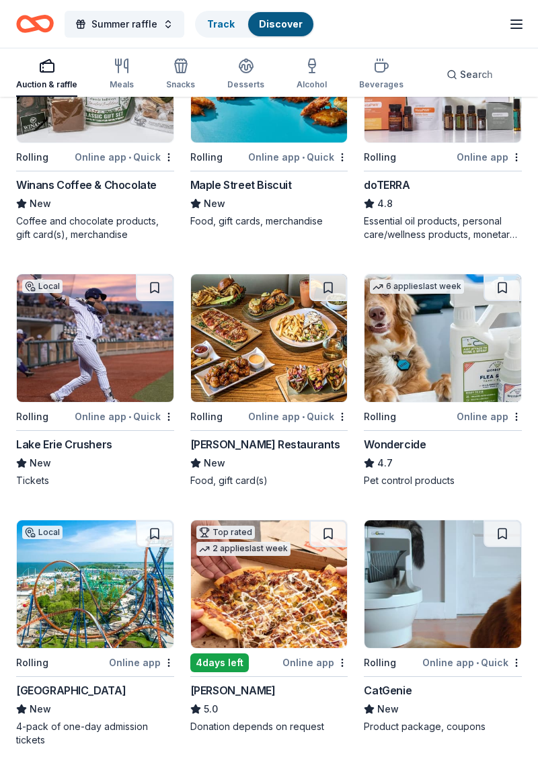
scroll to position [1006, 0]
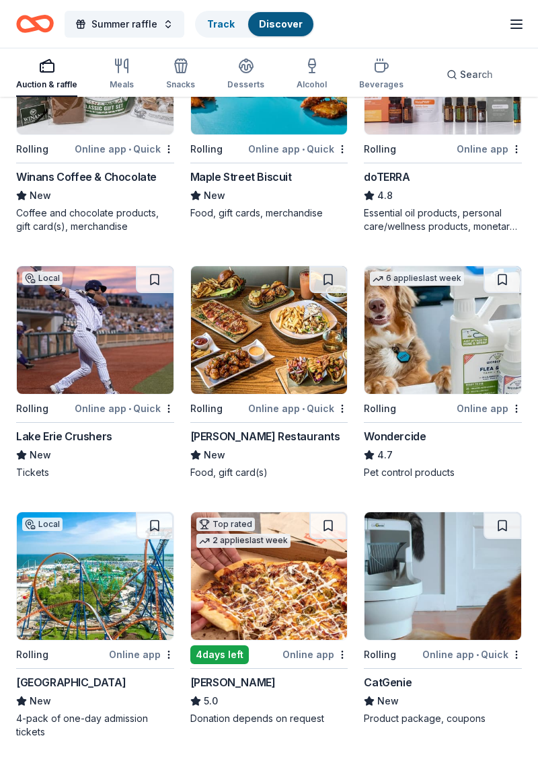
click at [95, 577] on img at bounding box center [95, 576] width 157 height 128
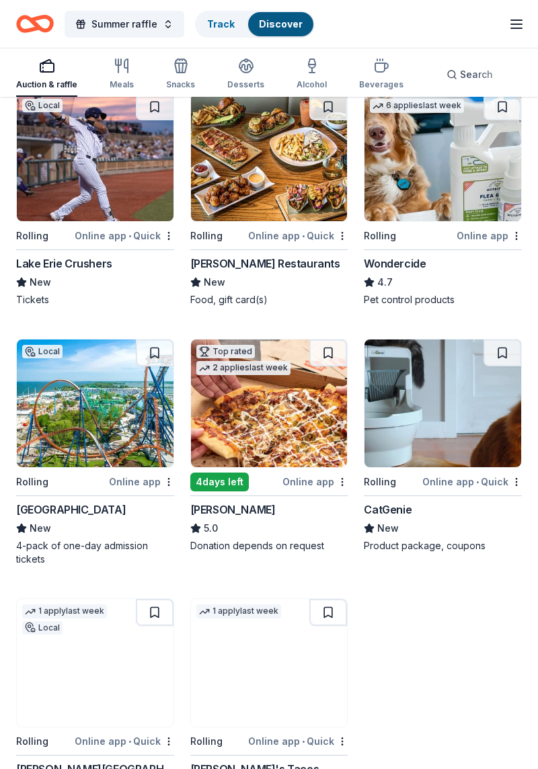
scroll to position [1186, 0]
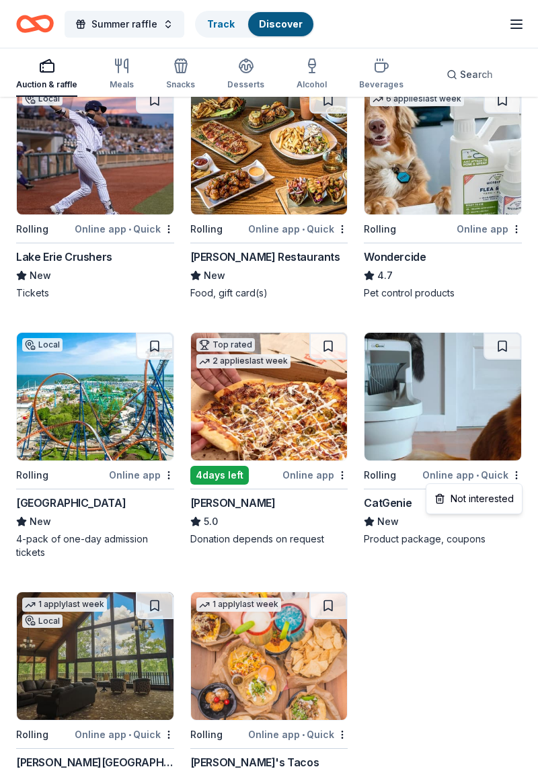
click at [491, 289] on div "Pet control products" at bounding box center [443, 292] width 158 height 13
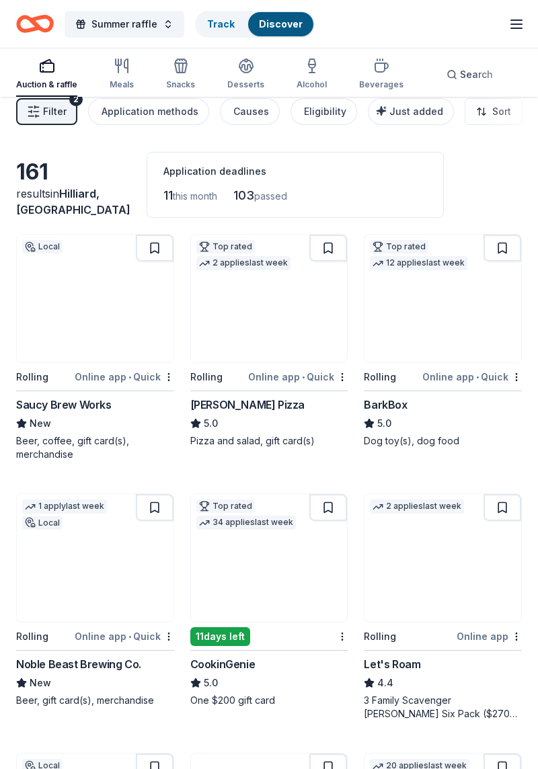
scroll to position [0, 0]
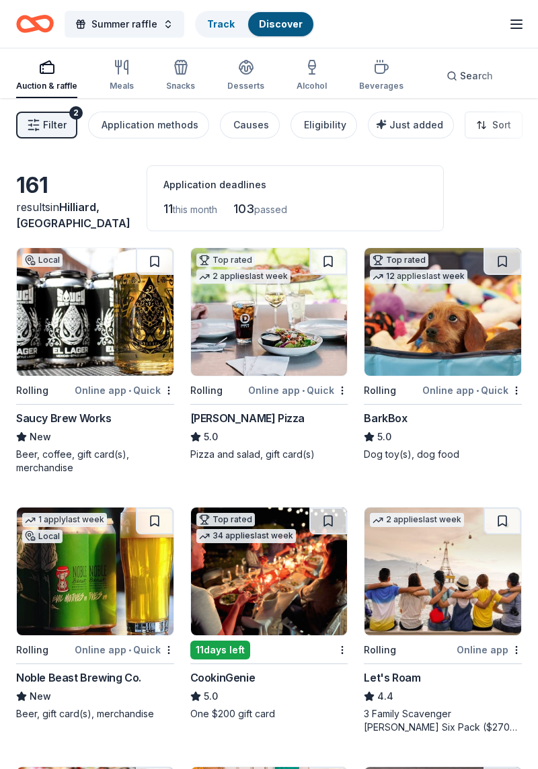
click at [401, 136] on button "Just added" at bounding box center [411, 125] width 86 height 27
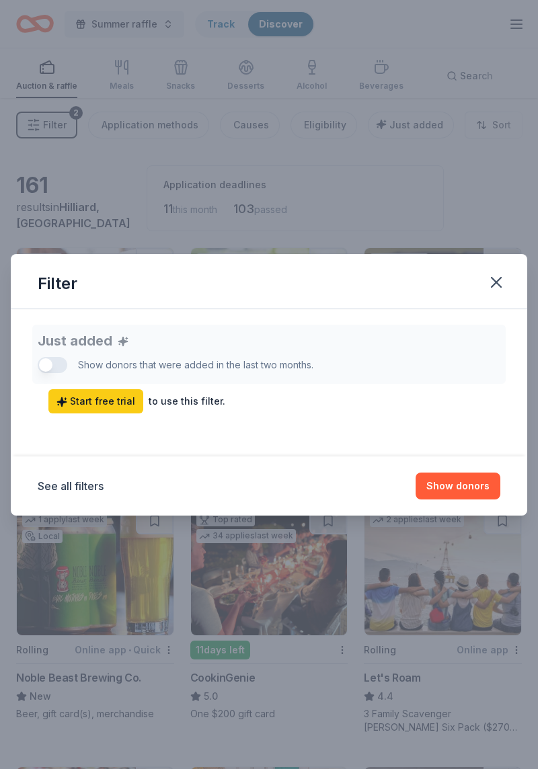
click at [491, 291] on icon "button" at bounding box center [496, 282] width 19 height 19
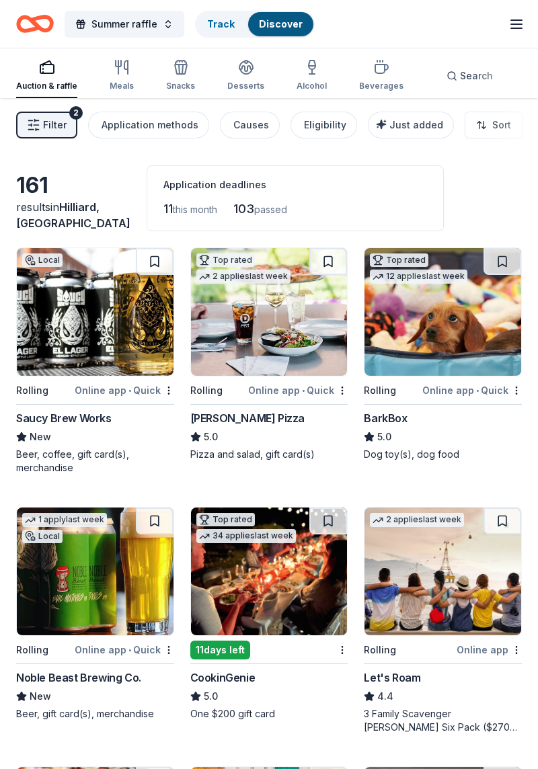
click at [125, 31] on span "Summer raffle" at bounding box center [124, 24] width 66 height 16
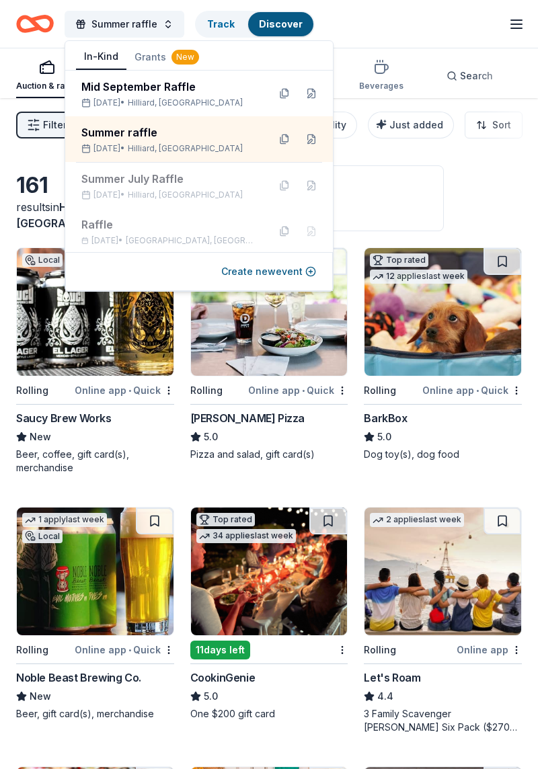
click at [175, 91] on div "Mid September Raffle" at bounding box center [169, 87] width 176 height 16
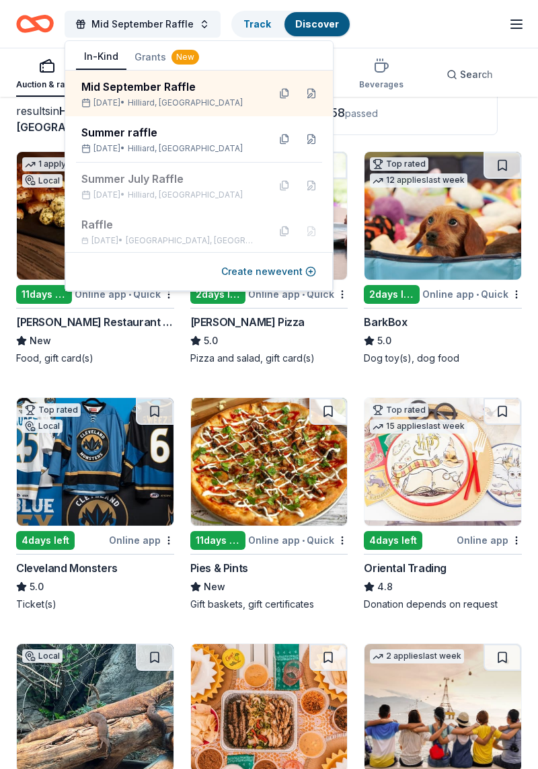
scroll to position [83, 0]
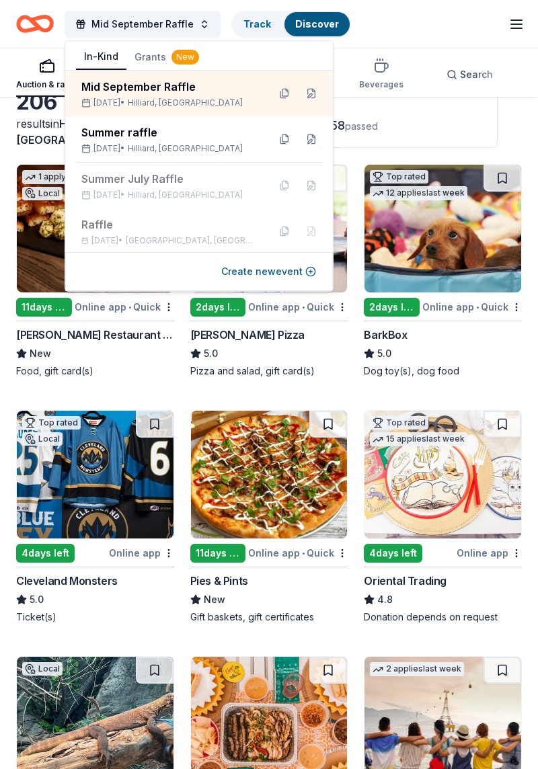
click at [88, 473] on img at bounding box center [95, 475] width 157 height 128
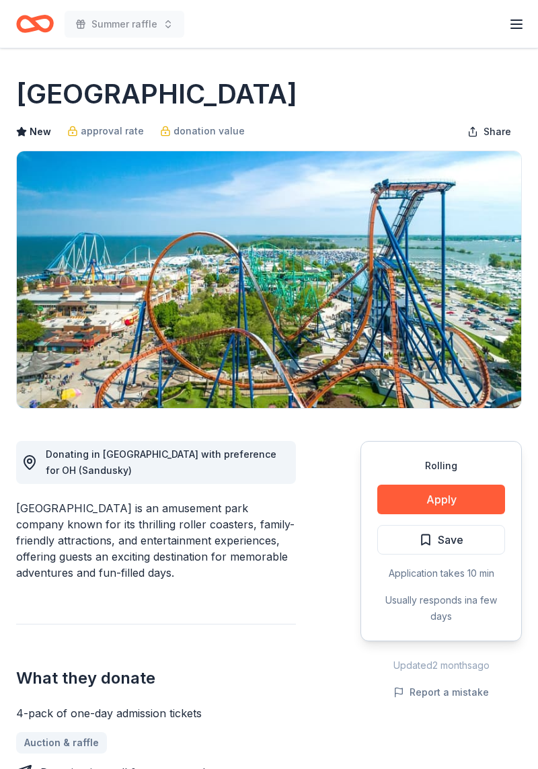
click at [482, 495] on button "Apply" at bounding box center [441, 500] width 128 height 30
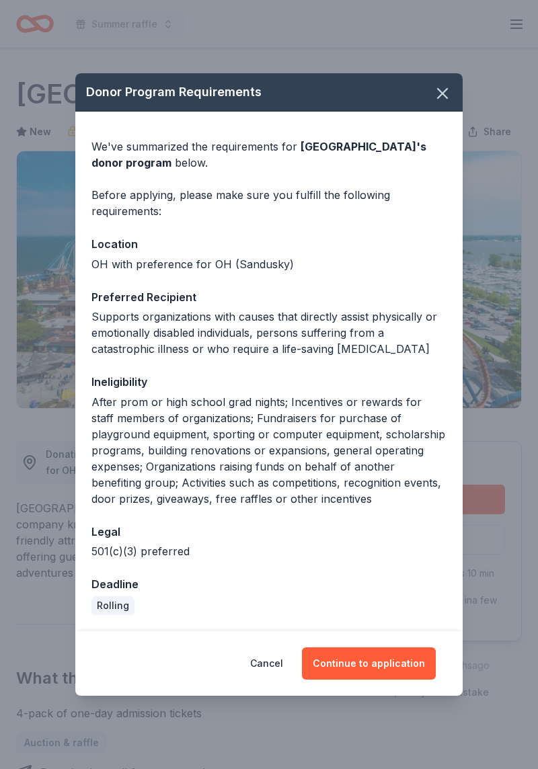
click at [408, 667] on button "Continue to application" at bounding box center [369, 663] width 134 height 32
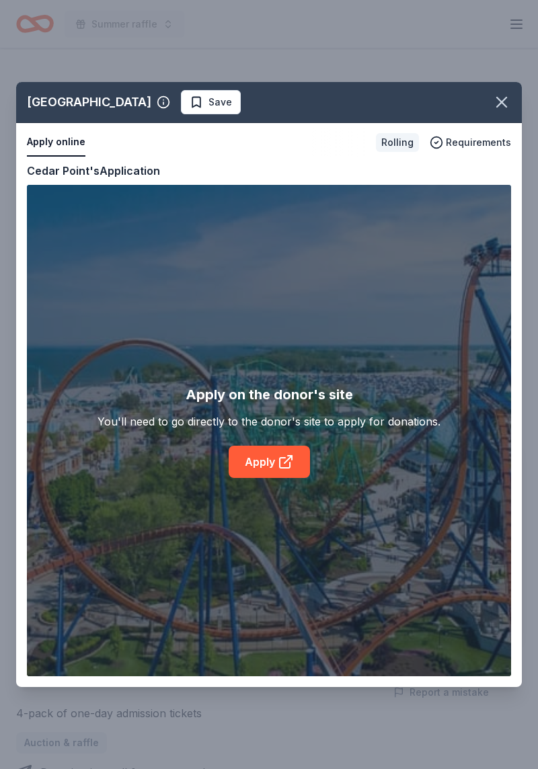
click at [293, 456] on icon at bounding box center [286, 462] width 16 height 16
